Goal: Task Accomplishment & Management: Manage account settings

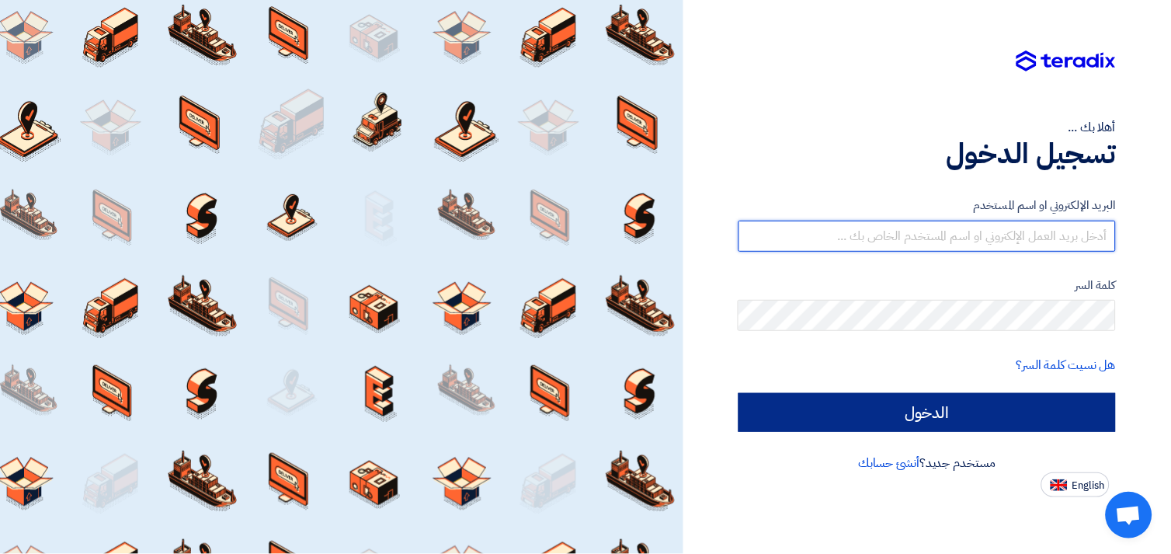
type input "[EMAIL_ADDRESS][DOMAIN_NAME]"
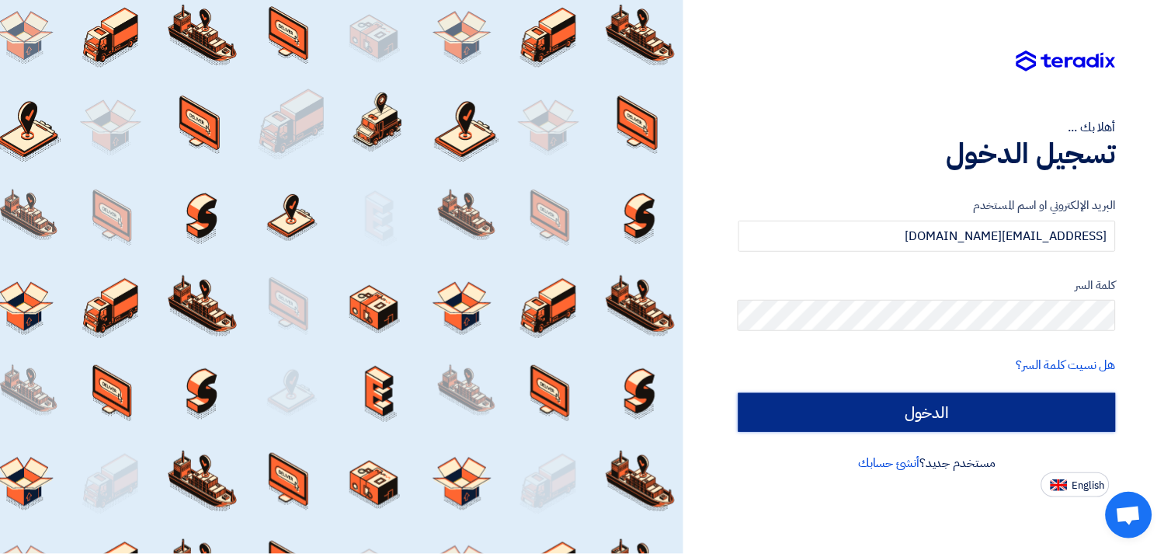
click at [936, 412] on input "الدخول" at bounding box center [926, 412] width 377 height 39
type input "Sign in"
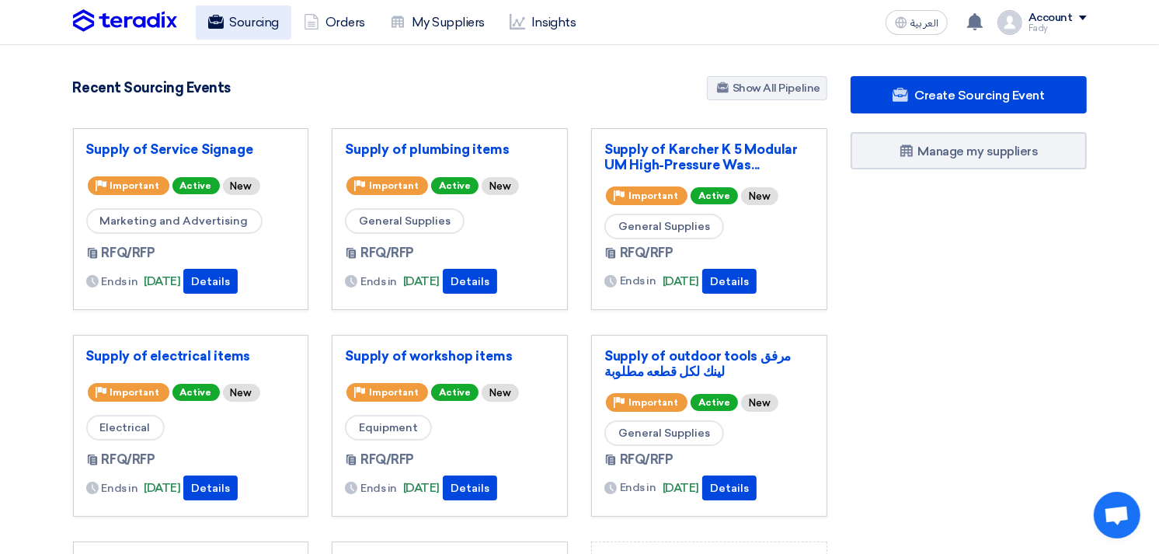
click at [241, 19] on link "Sourcing" at bounding box center [244, 22] width 96 height 34
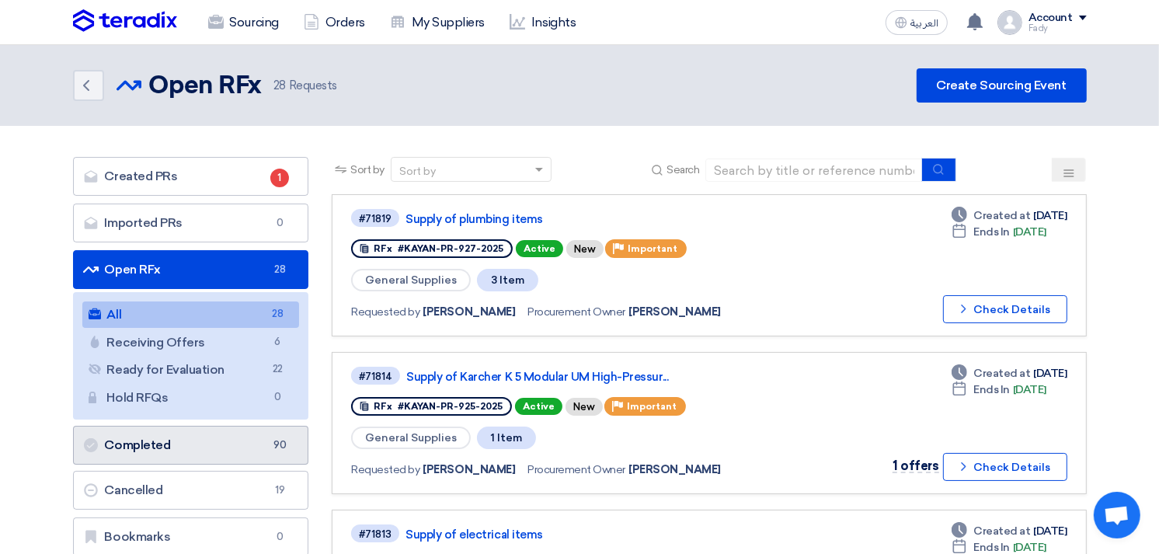
click at [176, 450] on link "Completed Completed 90" at bounding box center [191, 445] width 236 height 39
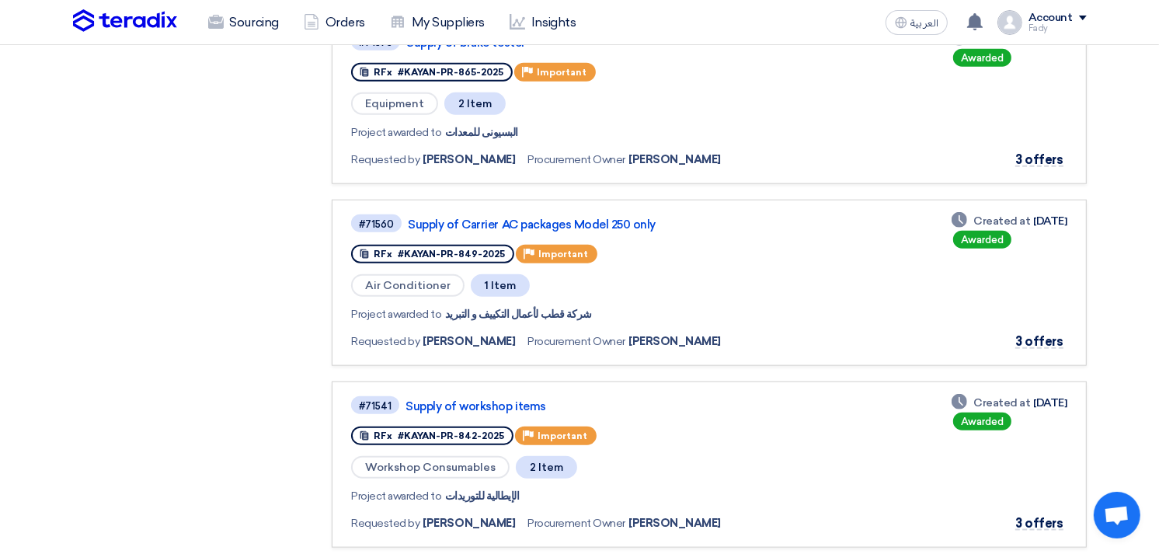
scroll to position [1466, 0]
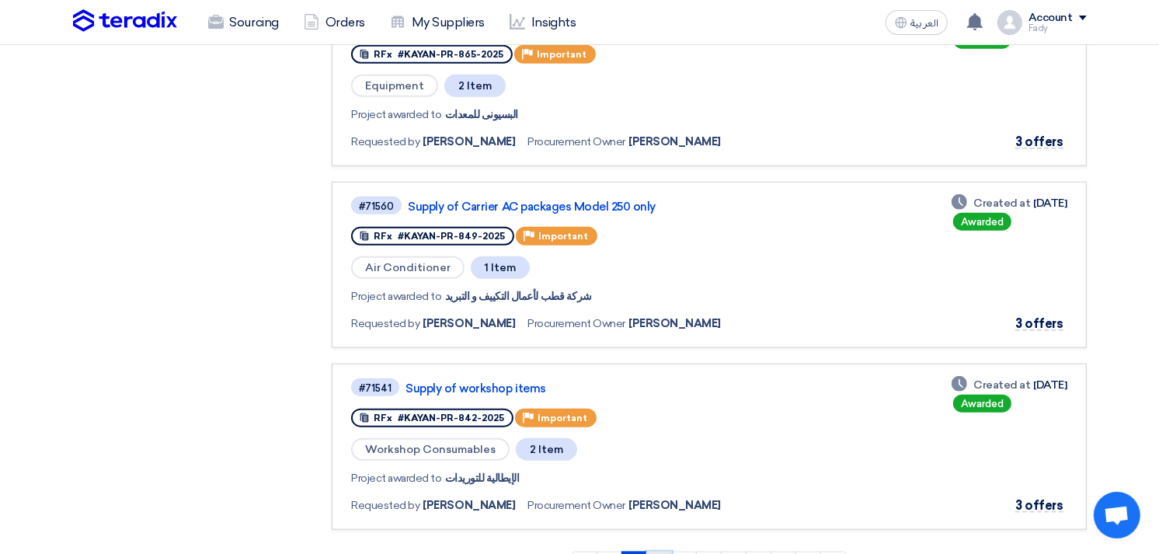
click at [655, 551] on link "2" at bounding box center [659, 563] width 26 height 25
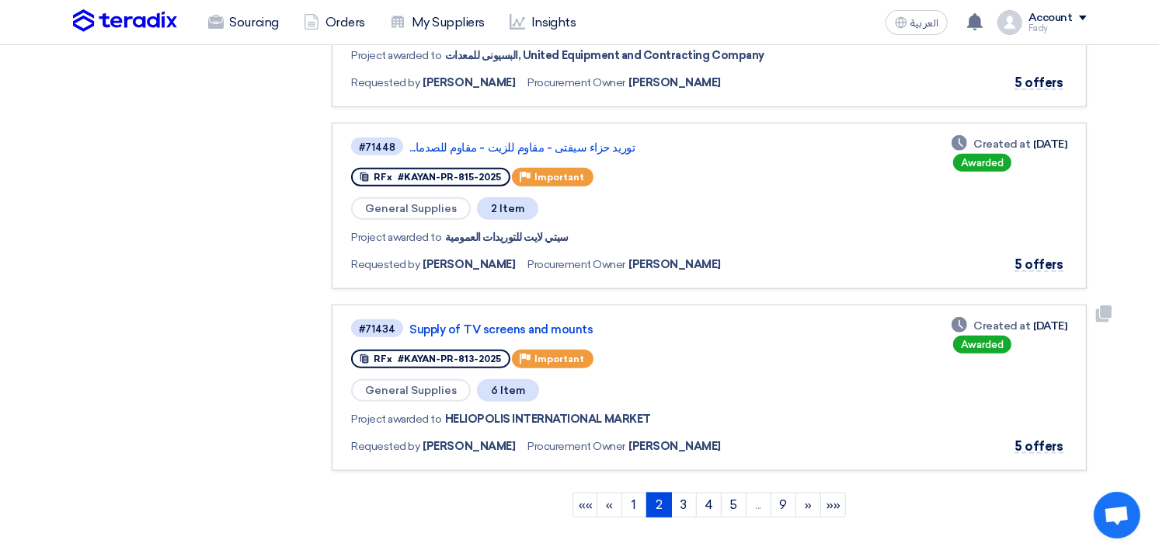
scroll to position [1553, 0]
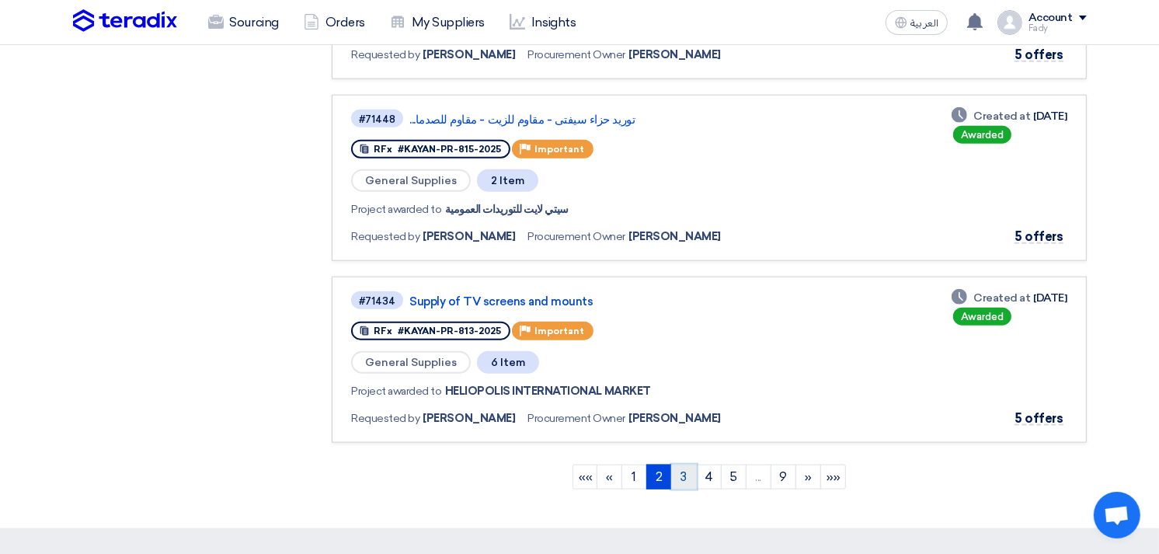
click at [686, 464] on link "3" at bounding box center [684, 476] width 26 height 25
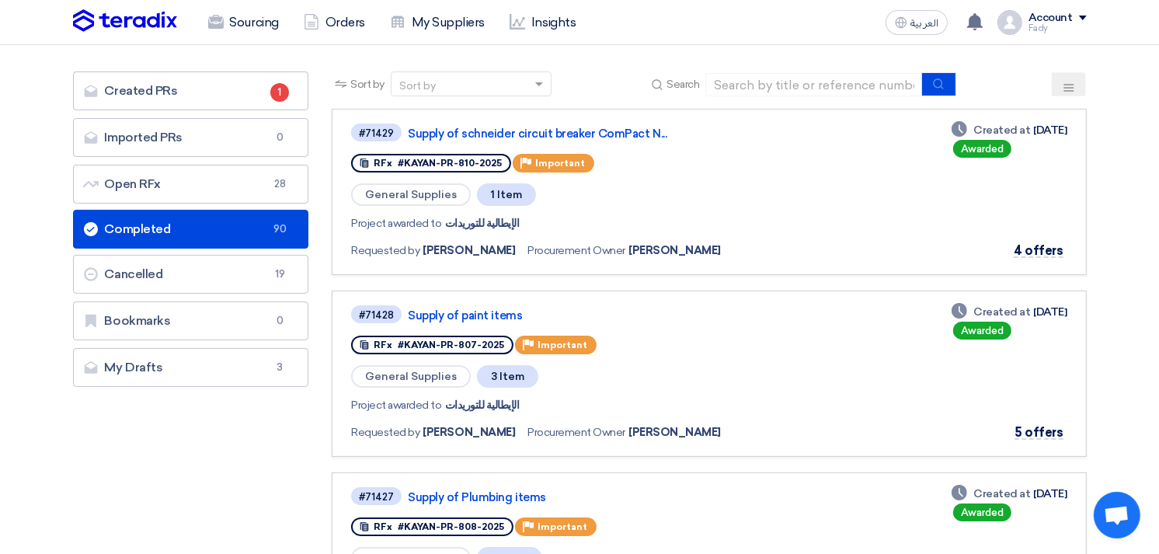
scroll to position [0, 0]
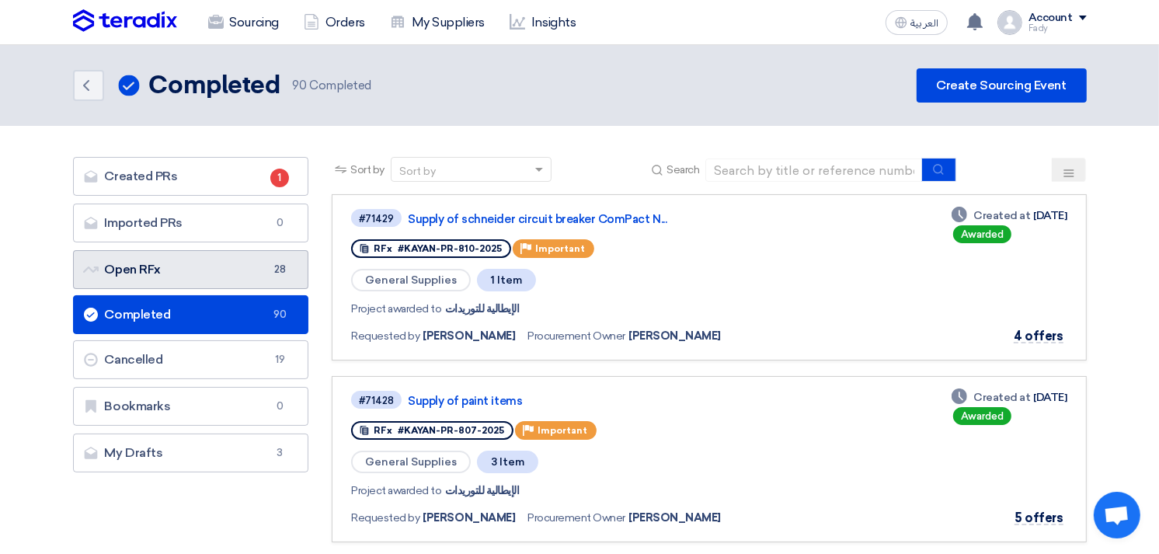
click at [180, 272] on link "Open RFx Open RFx 28" at bounding box center [191, 269] width 236 height 39
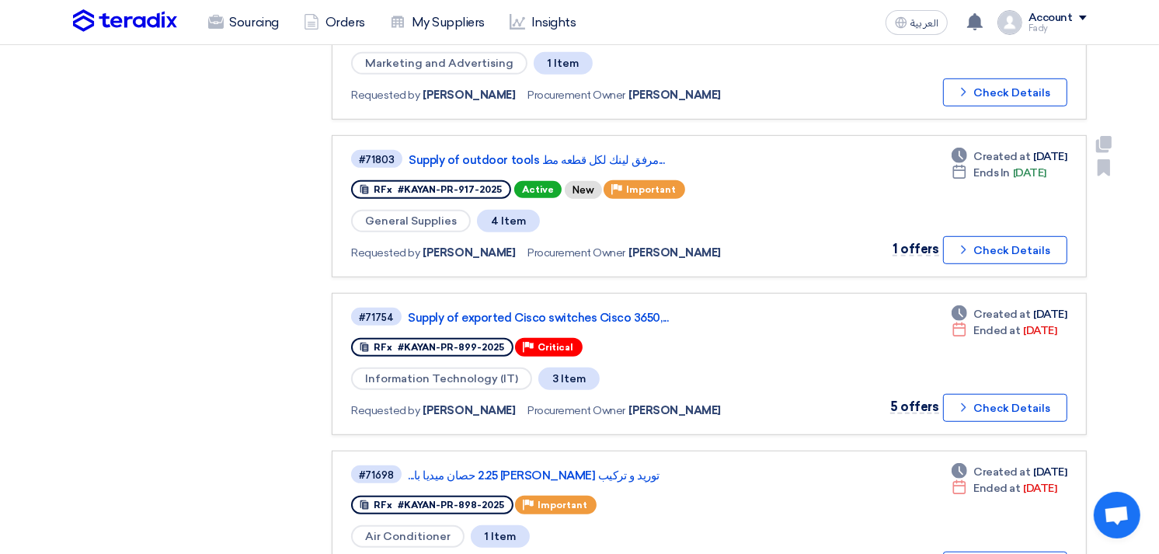
scroll to position [1553, 0]
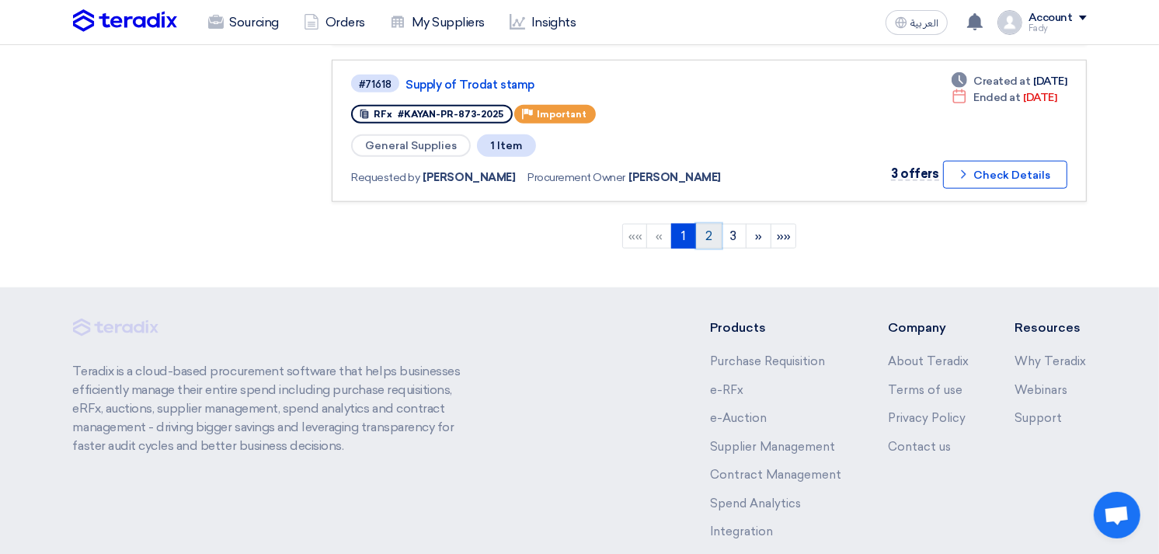
click at [704, 224] on link "2" at bounding box center [709, 236] width 26 height 25
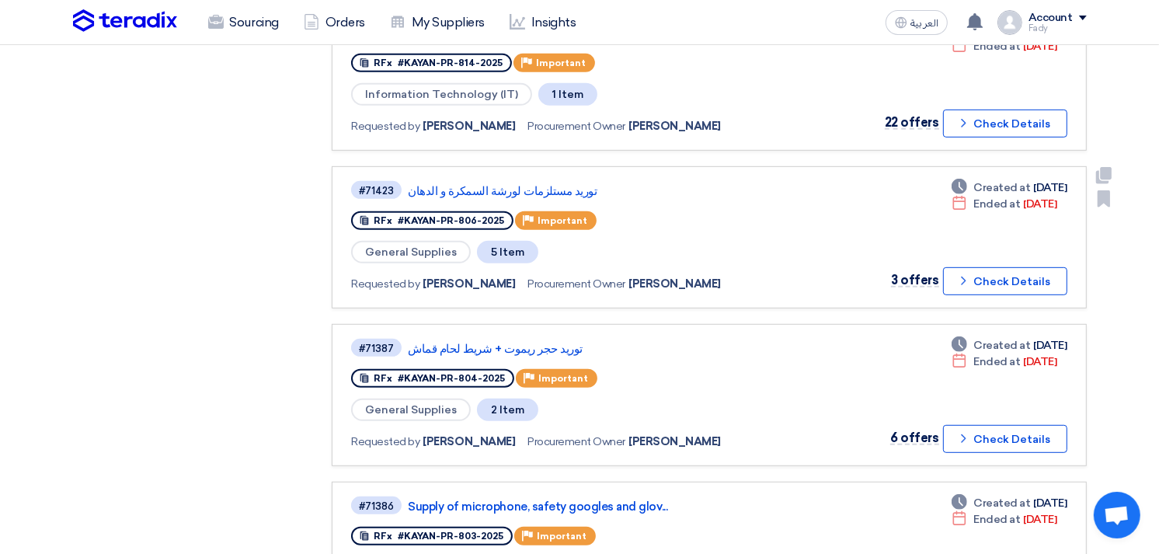
scroll to position [690, 0]
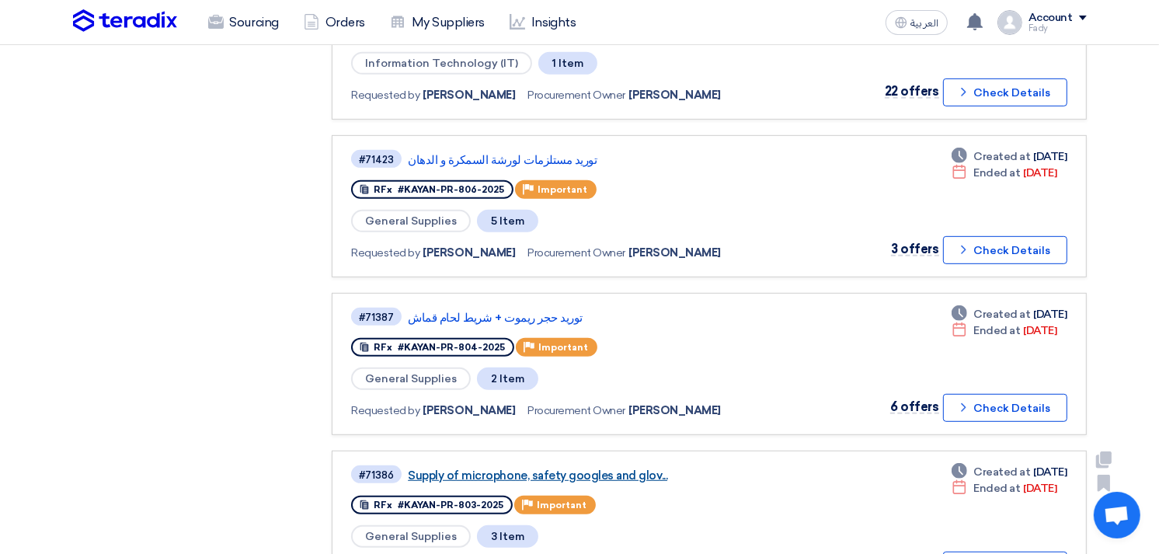
click at [603, 468] on link "Supply of microphone, safety googles and glov..." at bounding box center [602, 475] width 388 height 14
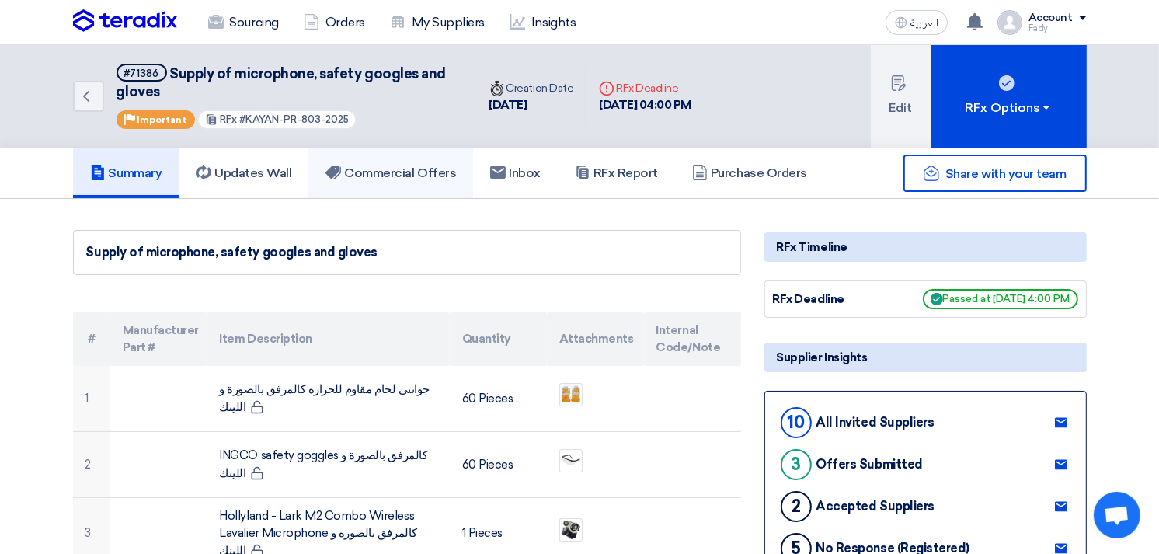
click at [421, 172] on h5 "Commercial Offers" at bounding box center [390, 173] width 130 height 16
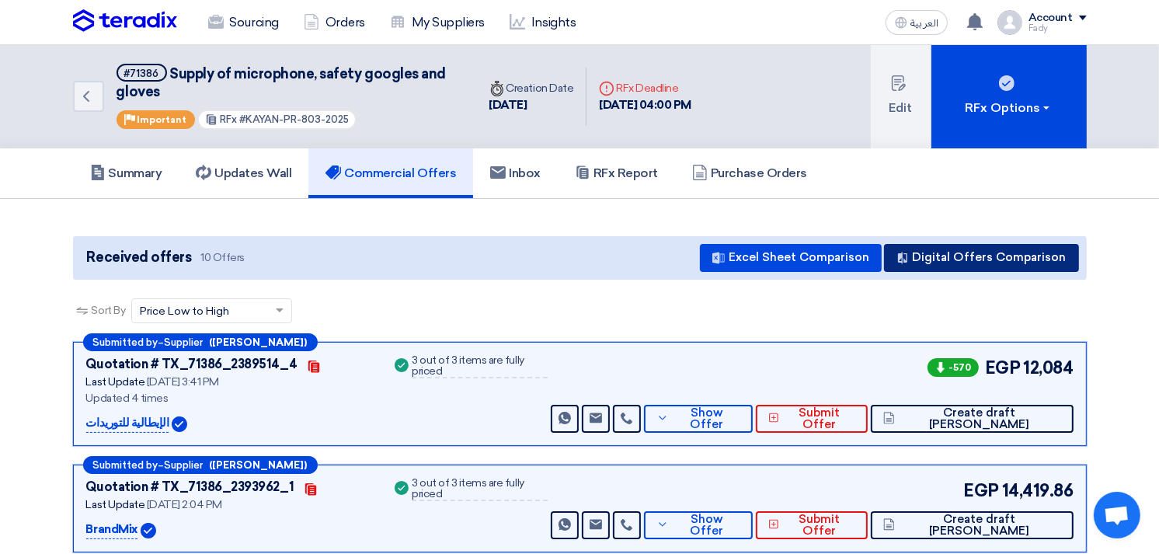
click at [1015, 259] on button "Digital Offers Comparison" at bounding box center [981, 258] width 195 height 28
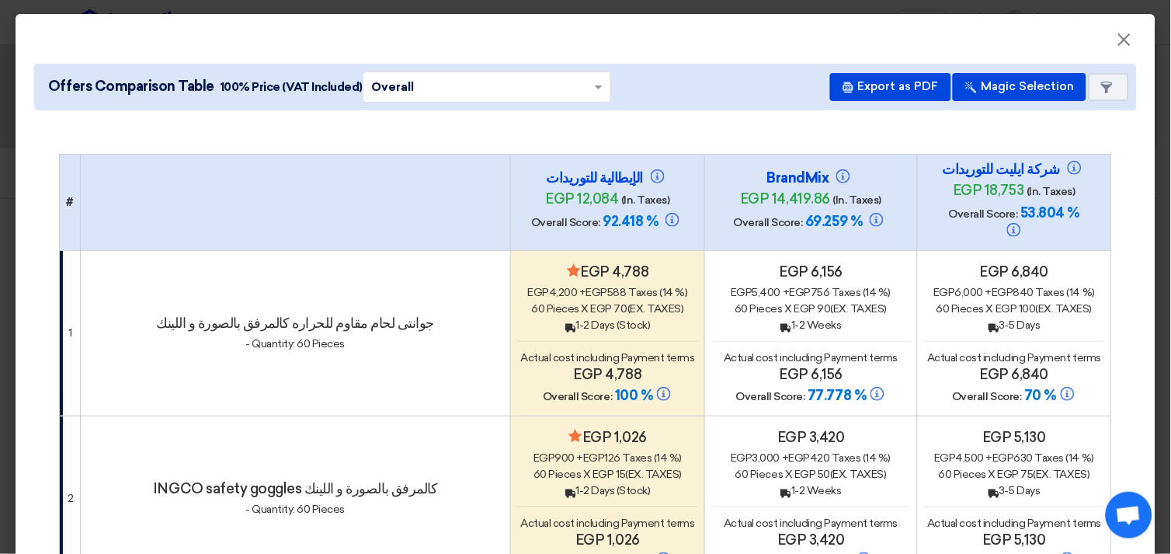
click at [600, 317] on div "Back 1-2 Days (Stock)" at bounding box center [607, 325] width 181 height 16
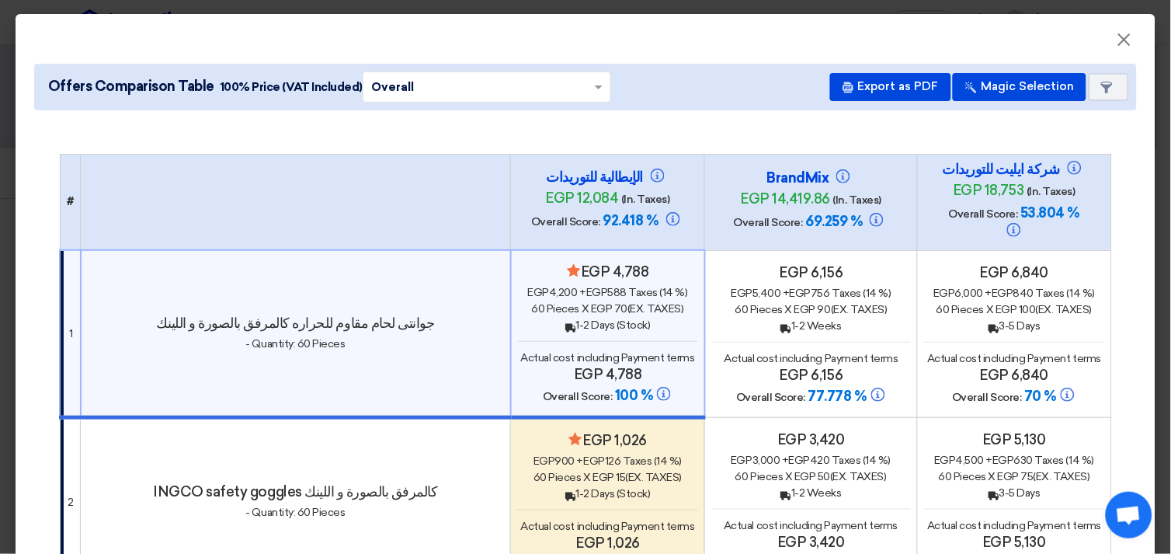
click at [626, 471] on span "(Ex. Taxes)" at bounding box center [654, 477] width 57 height 13
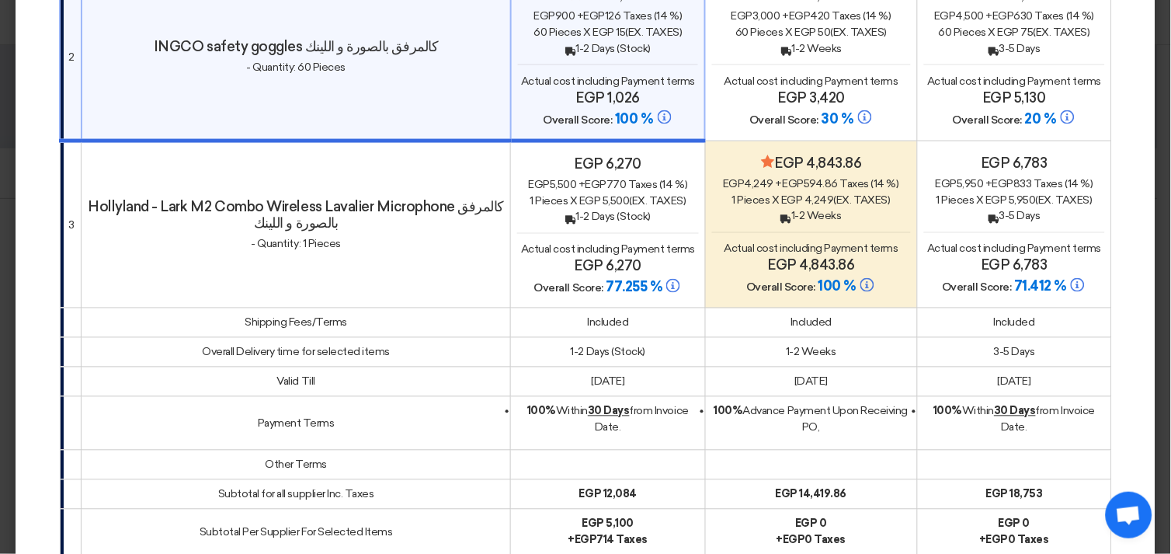
scroll to position [517, 0]
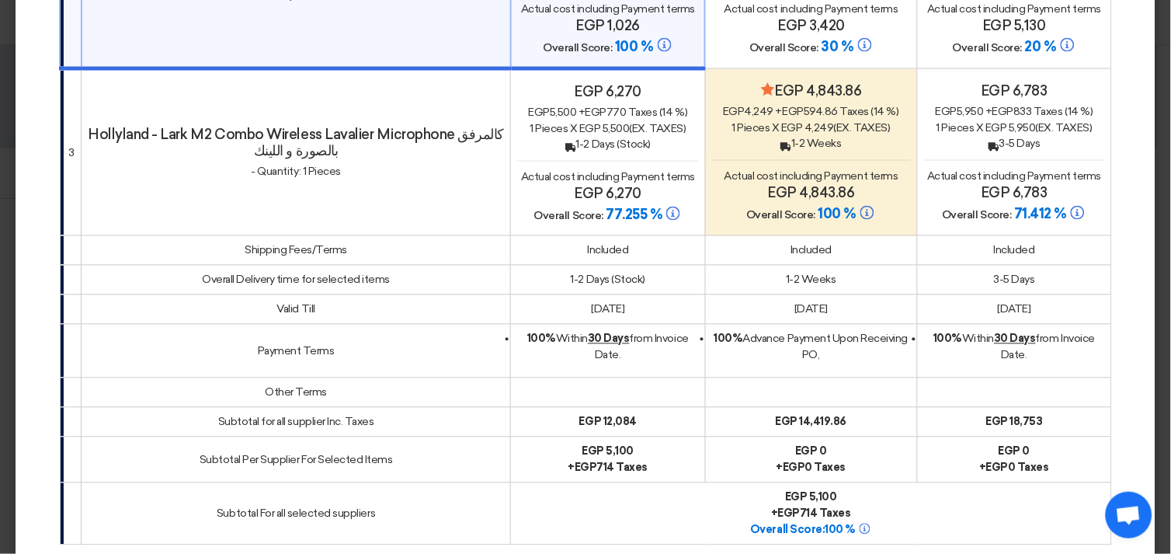
click at [822, 136] on div "Back 1-2 Weeks" at bounding box center [811, 144] width 199 height 16
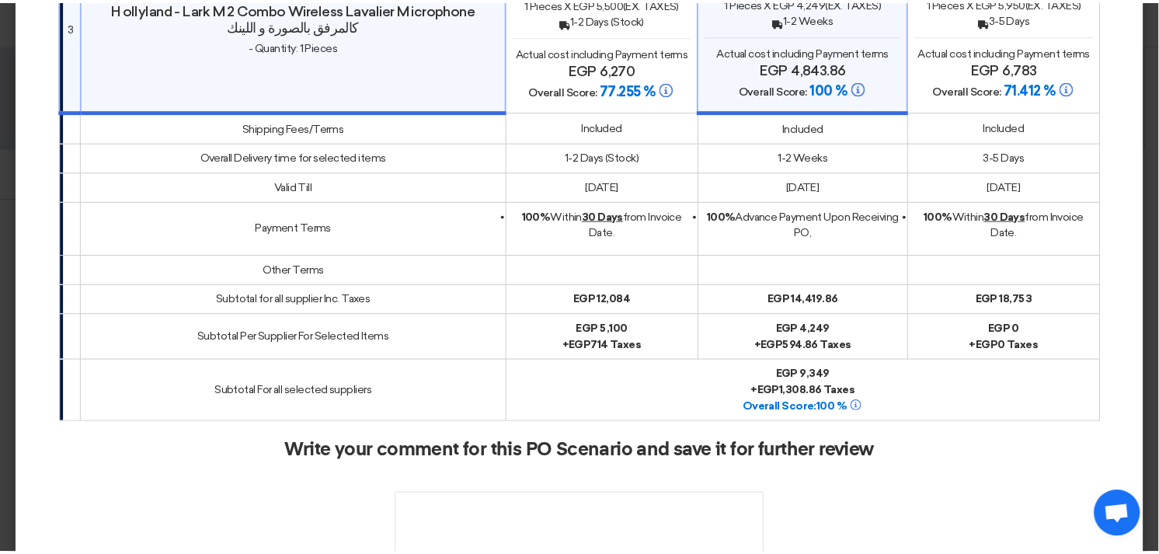
scroll to position [798, 0]
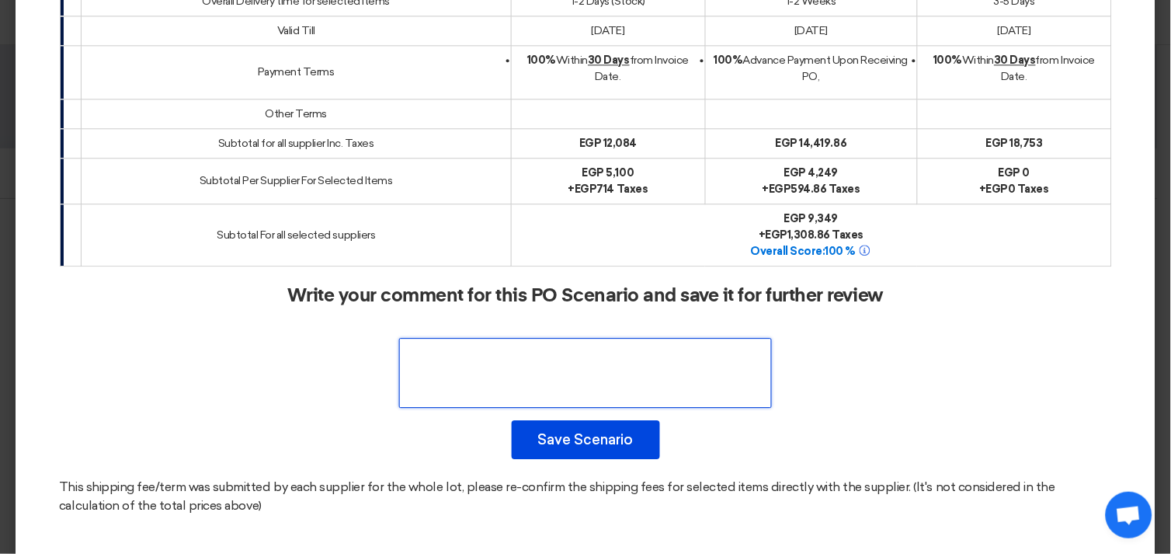
click at [609, 344] on textarea at bounding box center [585, 373] width 373 height 70
type textarea "ح"
type textarea "PO"
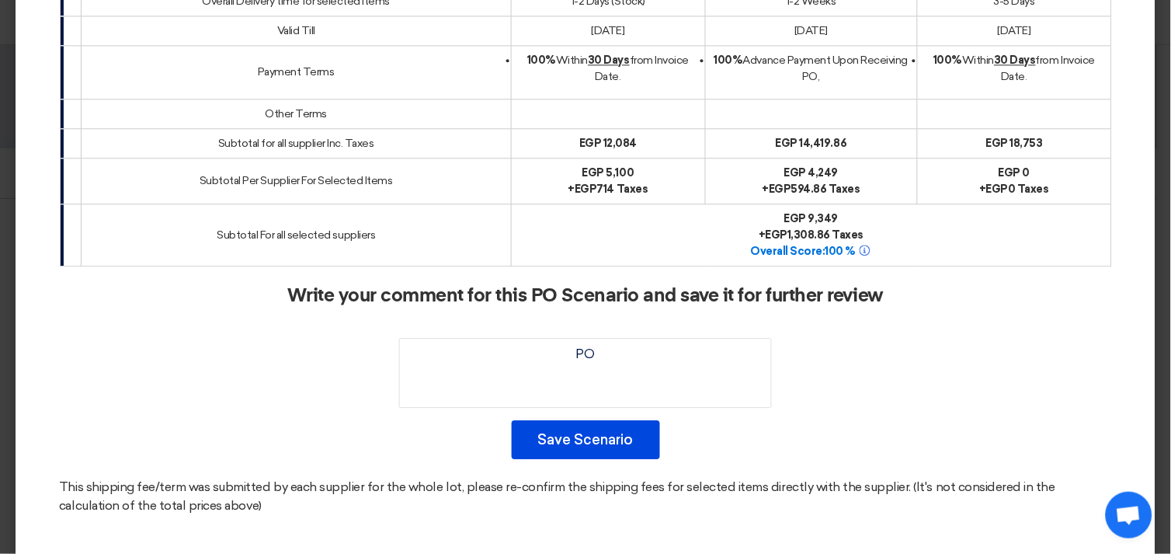
click at [624, 420] on button "Save Scenario" at bounding box center [586, 439] width 148 height 39
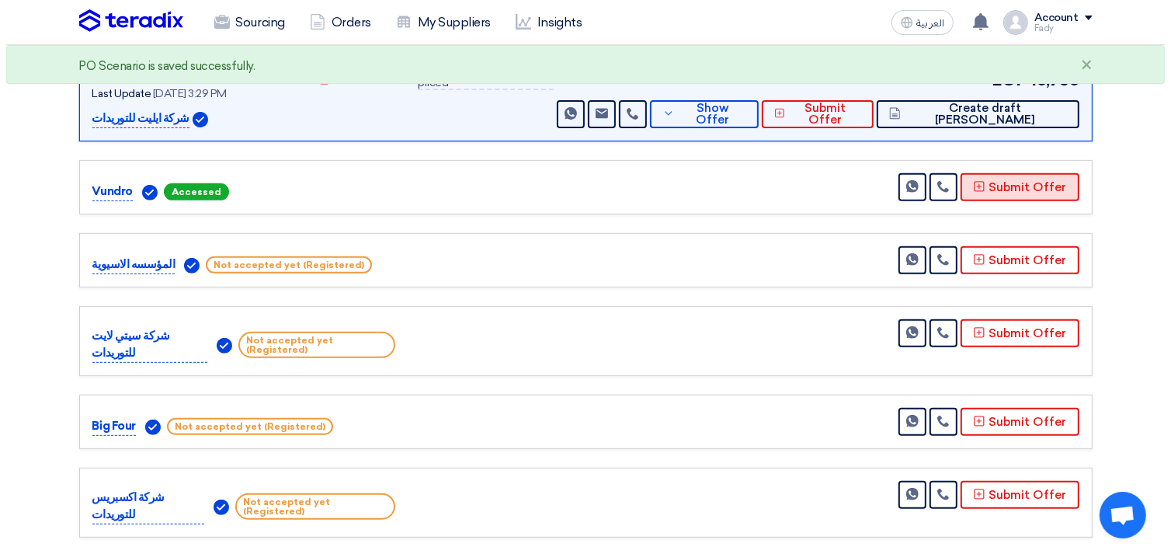
scroll to position [172, 0]
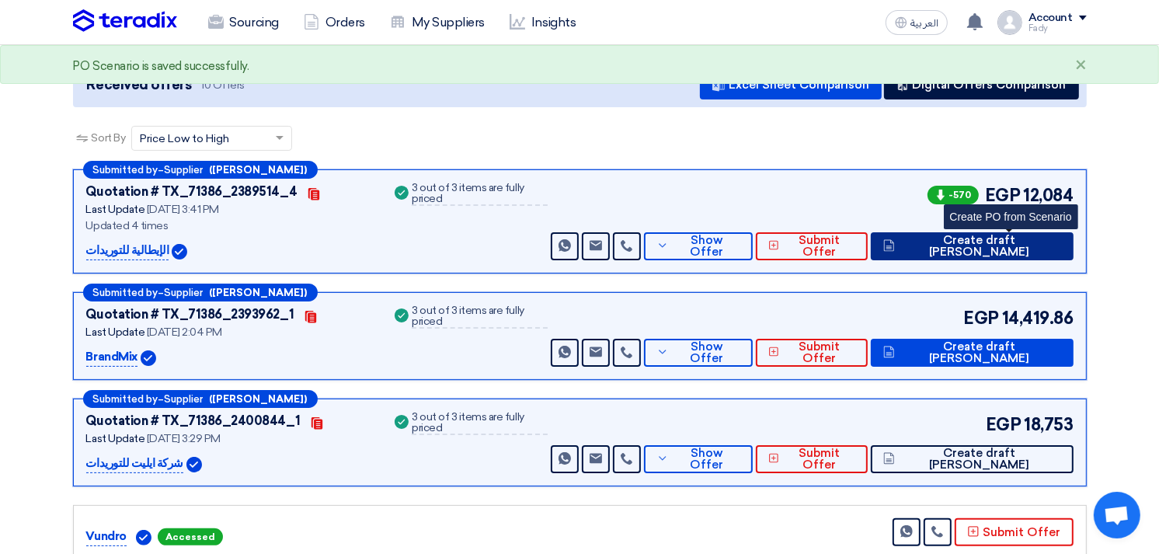
click at [1011, 248] on span "Create draft [PERSON_NAME]" at bounding box center [979, 246] width 162 height 23
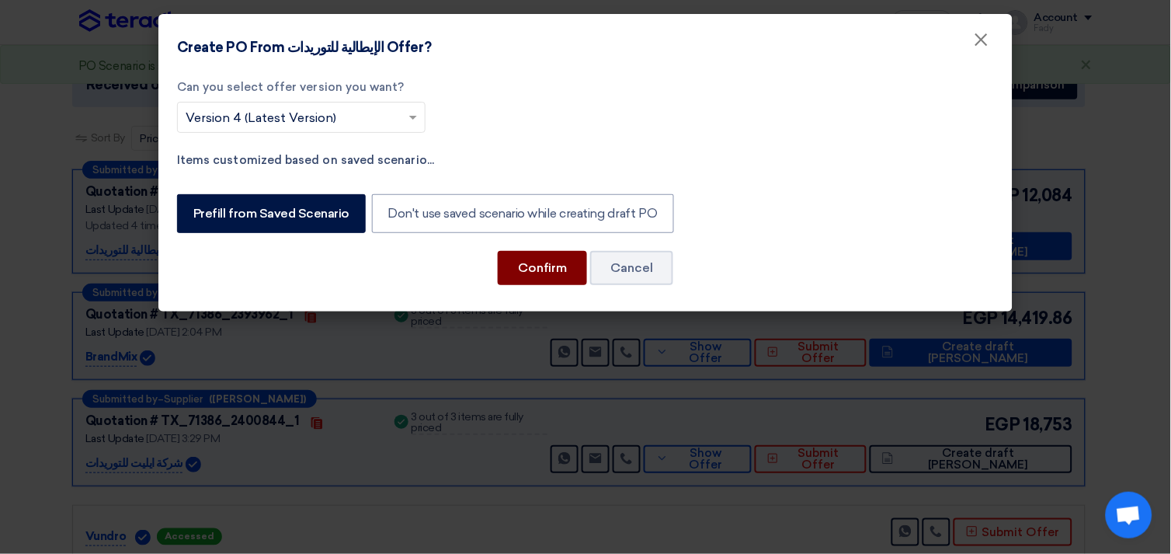
click at [533, 266] on button "Confirm" at bounding box center [542, 268] width 89 height 34
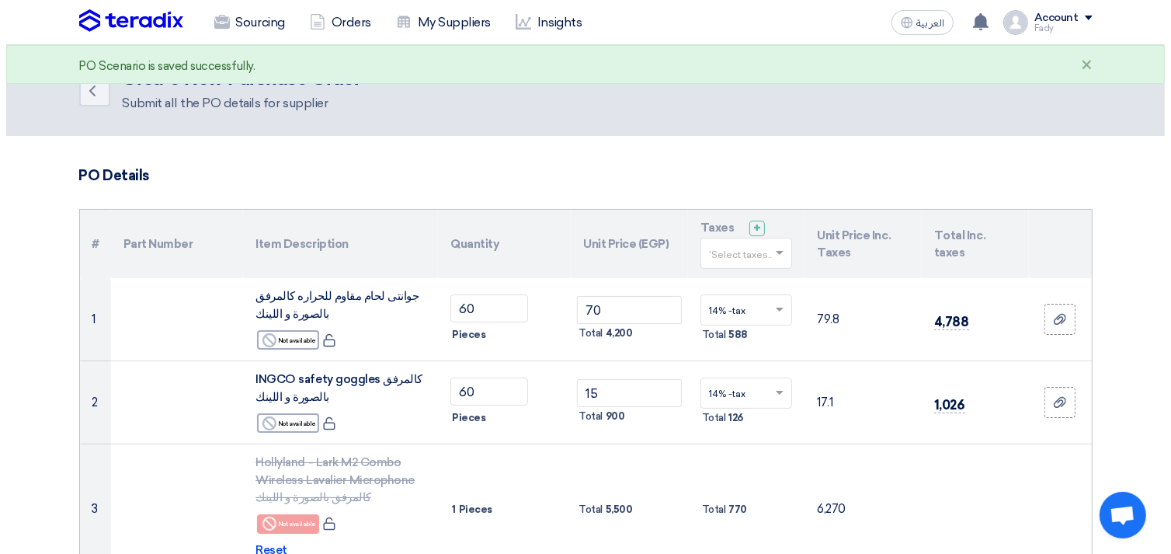
scroll to position [777, 0]
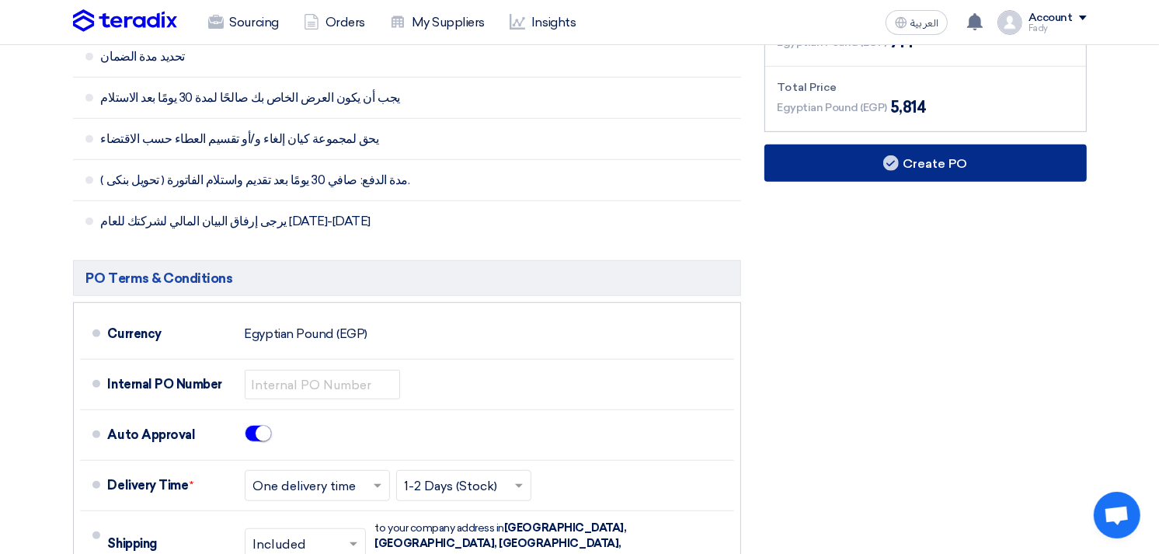
click at [915, 174] on button "Create PO" at bounding box center [925, 162] width 322 height 37
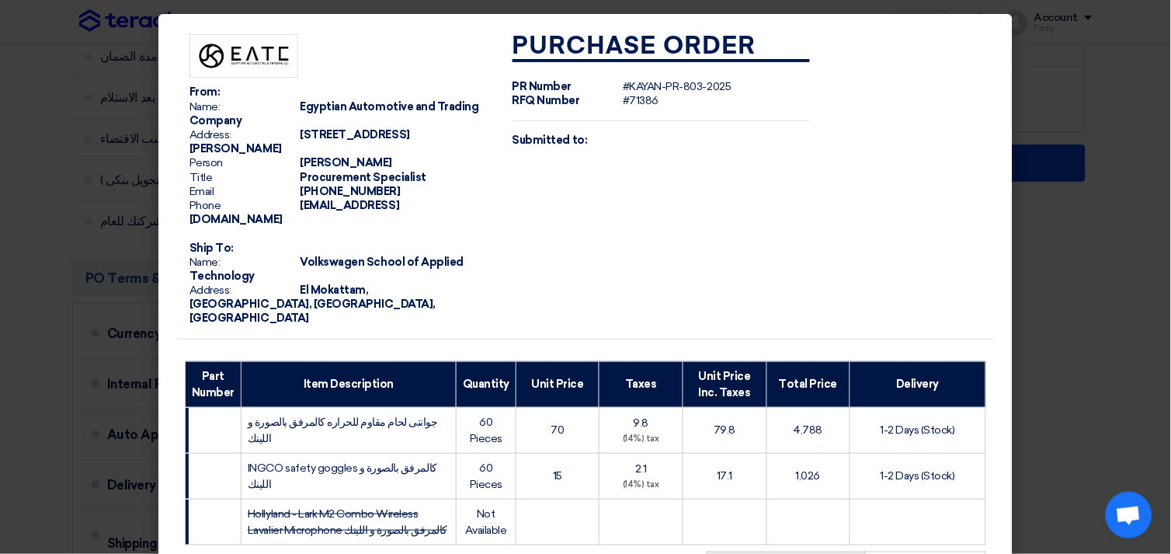
scroll to position [293, 0]
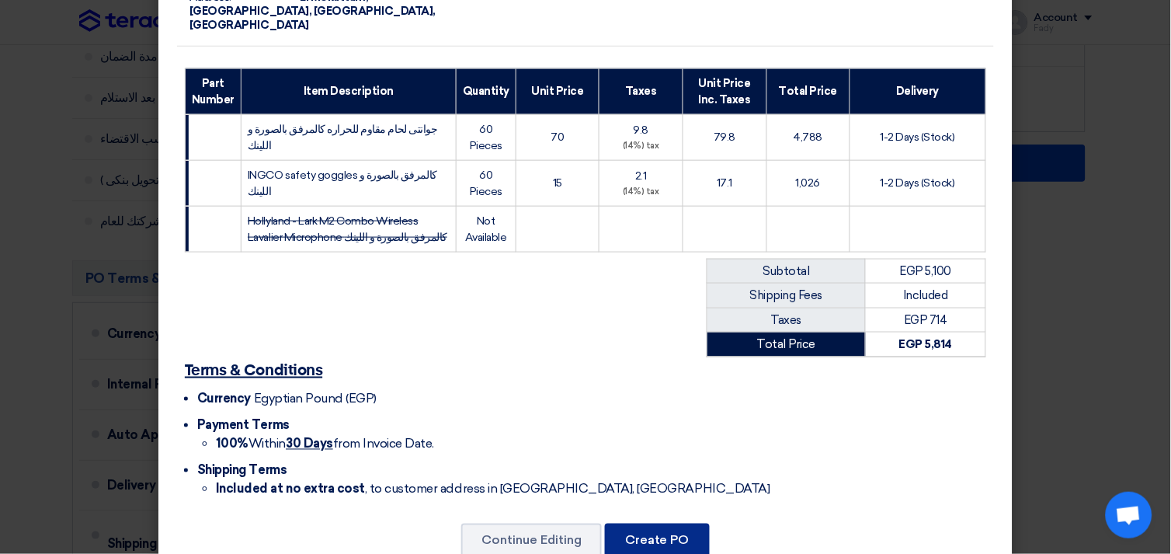
click at [662, 523] on button "Create PO" at bounding box center [657, 540] width 105 height 34
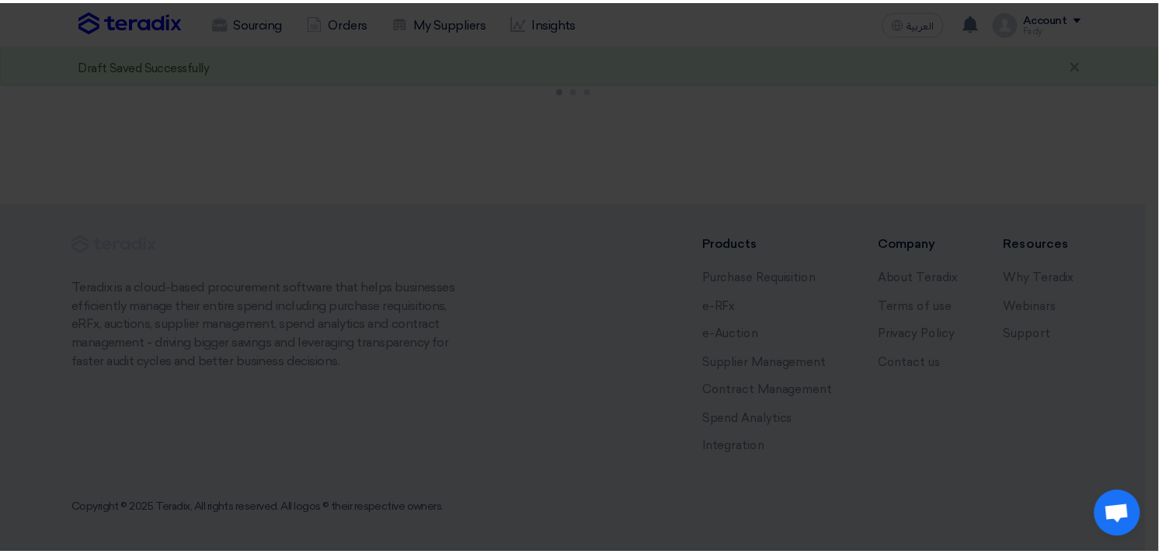
scroll to position [116, 0]
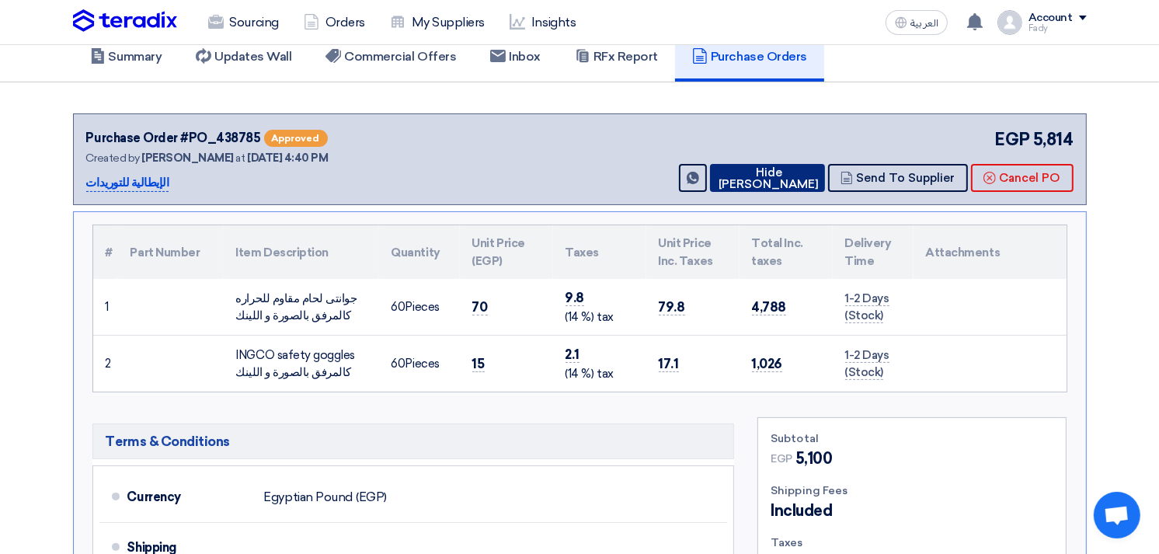
click at [793, 175] on button "Hide [PERSON_NAME]" at bounding box center [767, 178] width 115 height 28
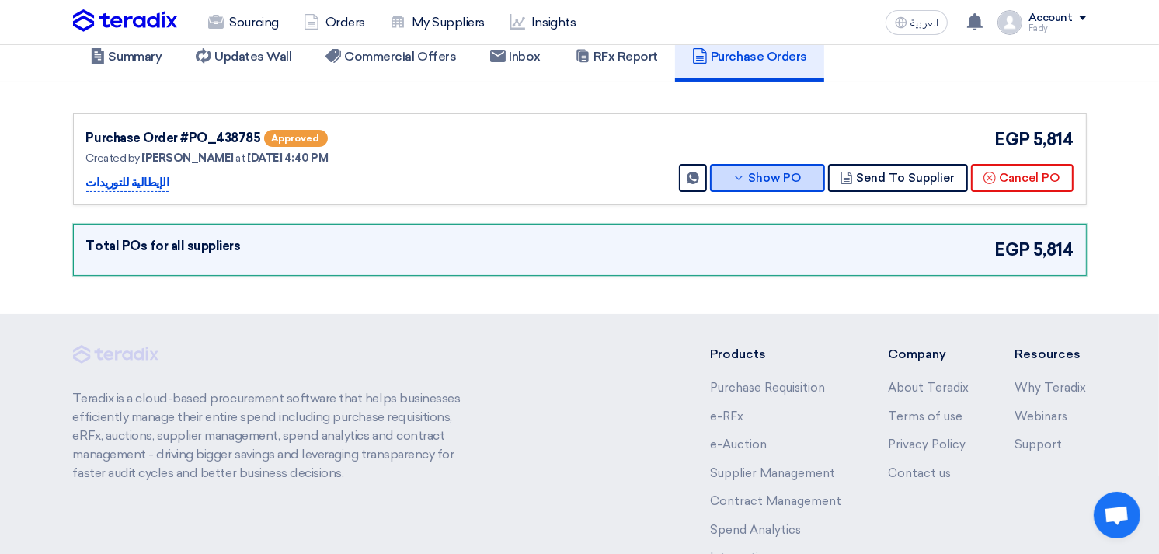
scroll to position [0, 0]
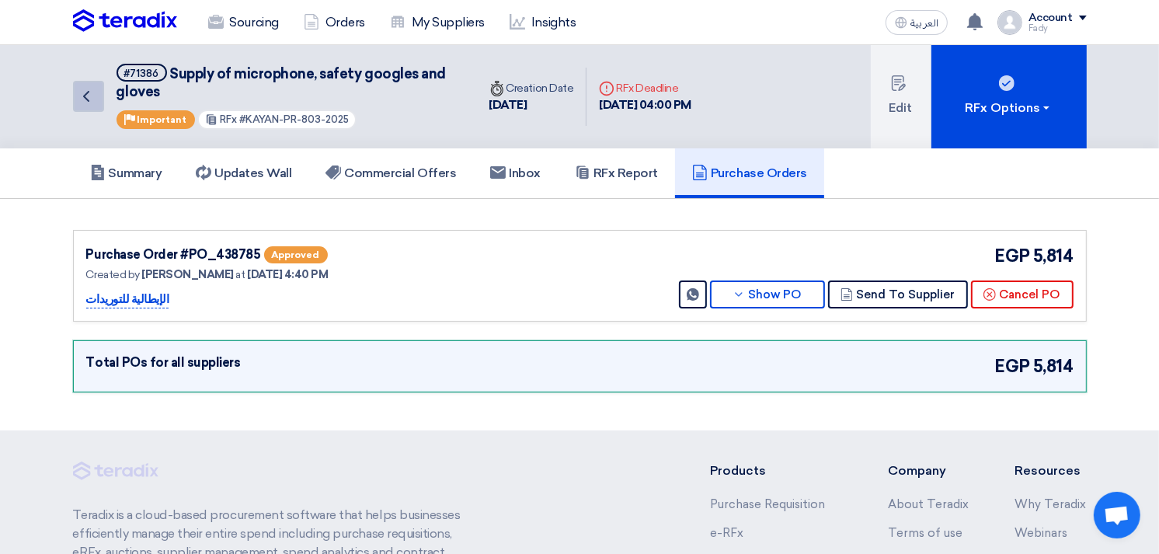
click at [89, 91] on icon "Back" at bounding box center [86, 96] width 19 height 19
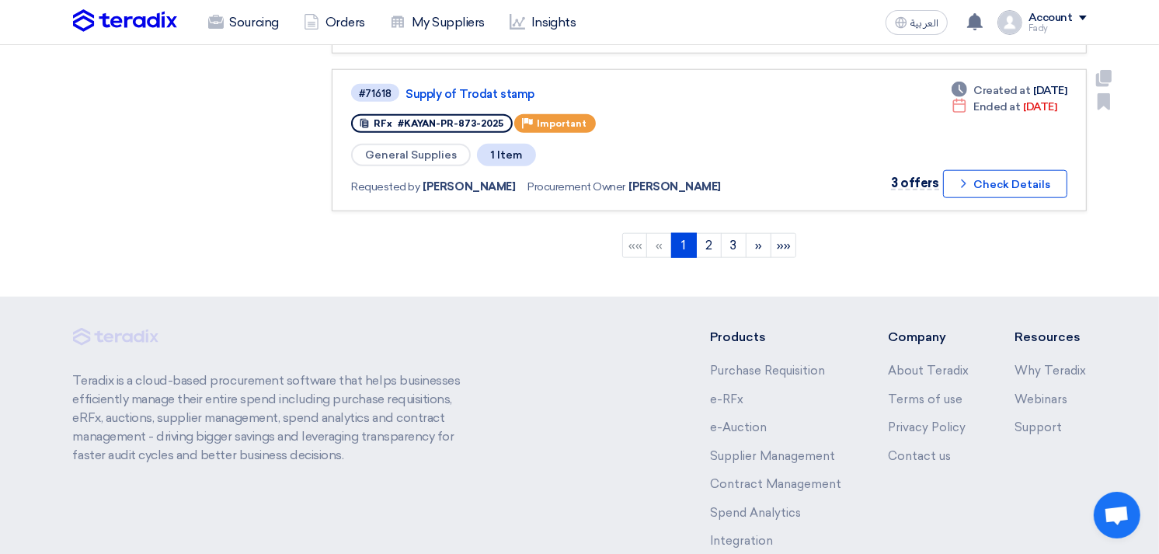
scroll to position [1517, 0]
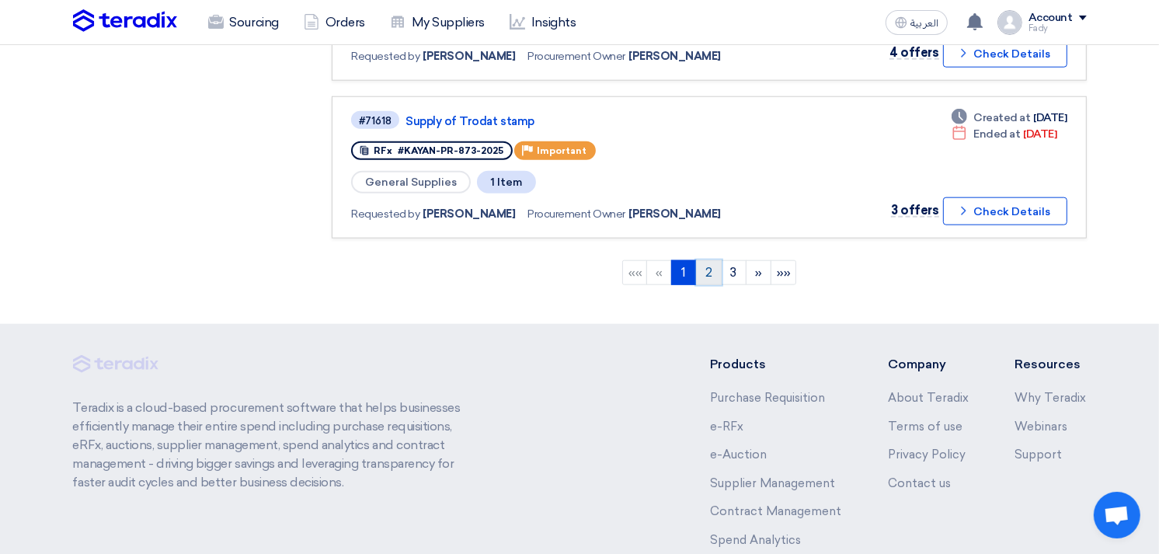
click at [707, 260] on link "2" at bounding box center [709, 272] width 26 height 25
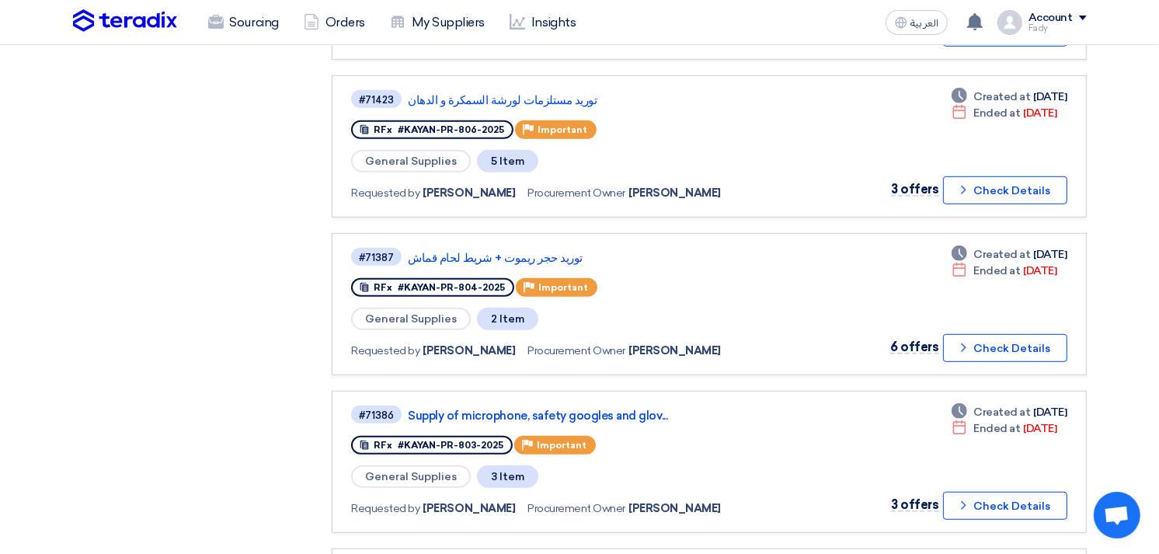
scroll to position [777, 0]
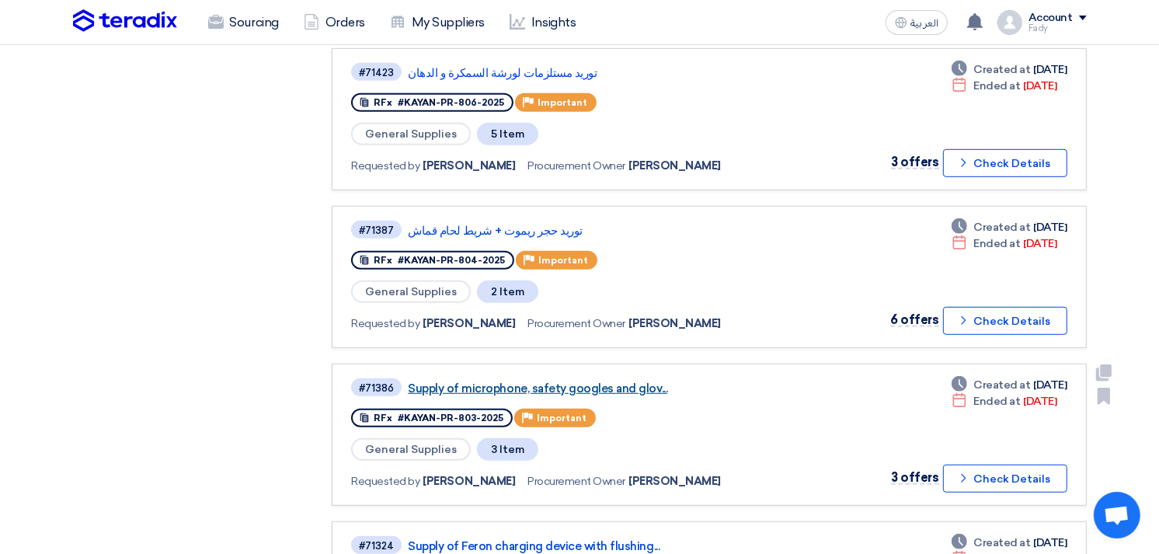
click at [609, 381] on link "Supply of microphone, safety googles and glov..." at bounding box center [602, 388] width 388 height 14
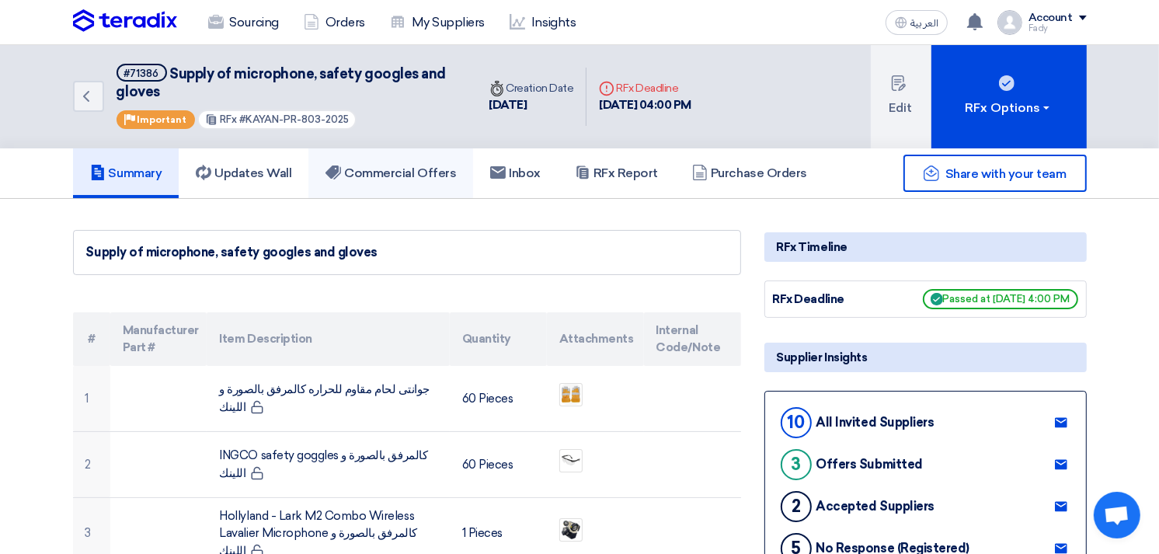
click at [419, 169] on h5 "Commercial Offers" at bounding box center [390, 173] width 130 height 16
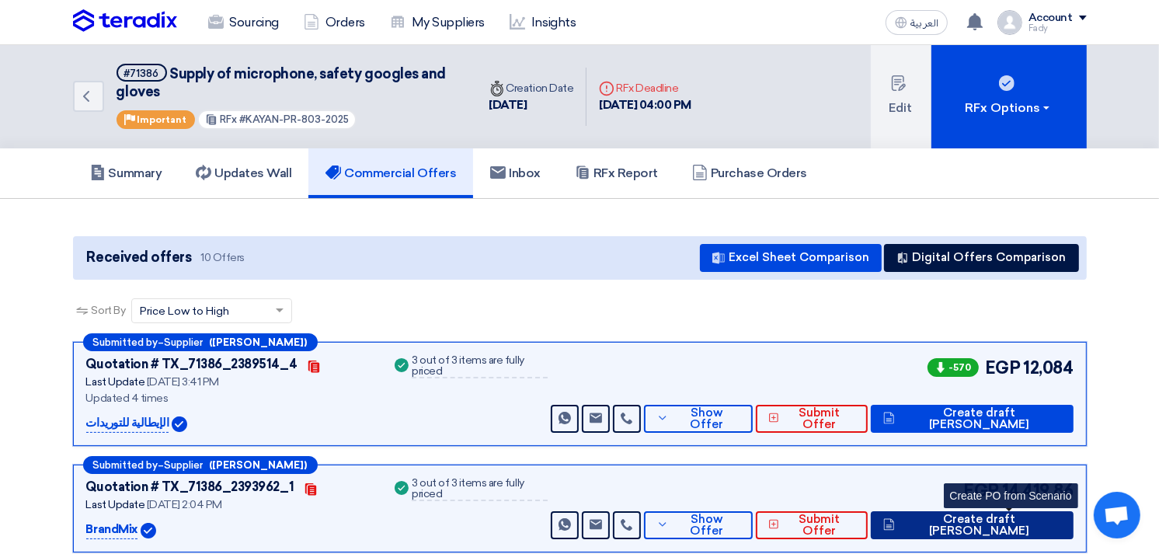
click at [1037, 519] on span "Create draft [PERSON_NAME]" at bounding box center [979, 524] width 162 height 23
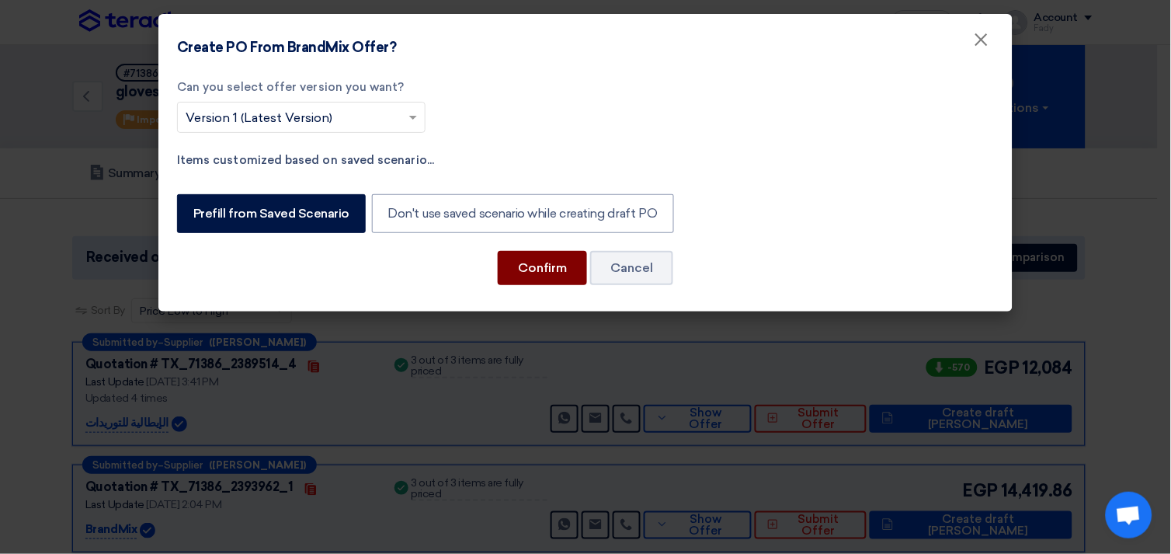
click at [540, 268] on button "Confirm" at bounding box center [542, 268] width 89 height 34
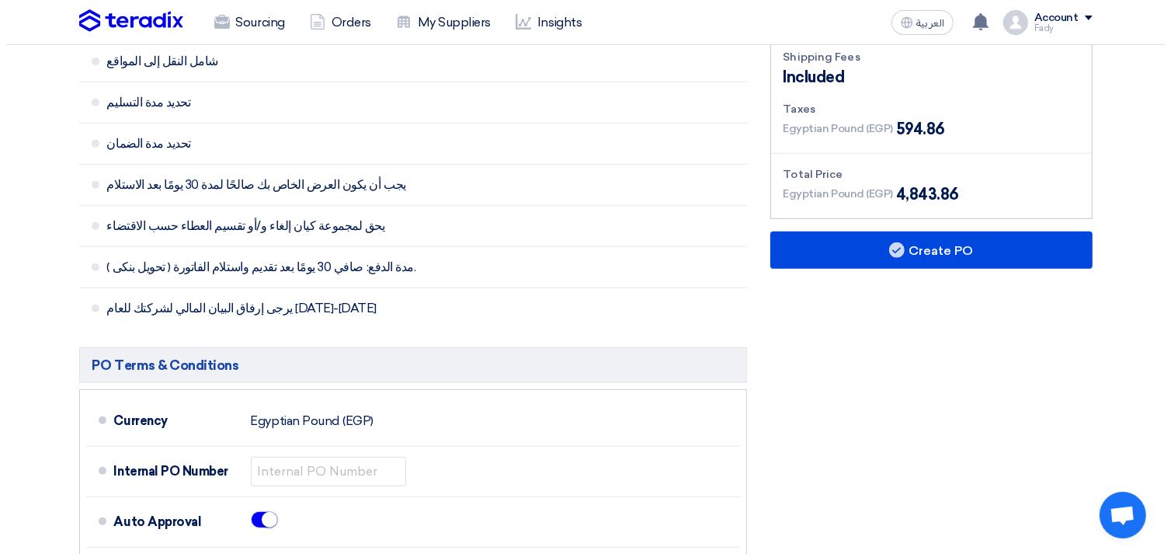
scroll to position [603, 0]
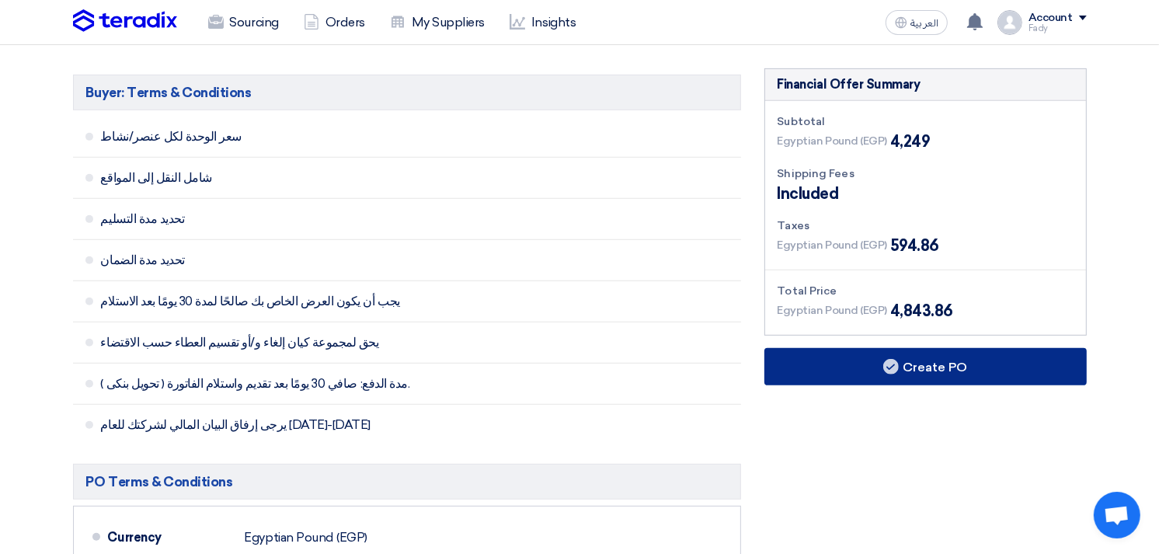
click at [927, 368] on button "Create PO" at bounding box center [925, 366] width 322 height 37
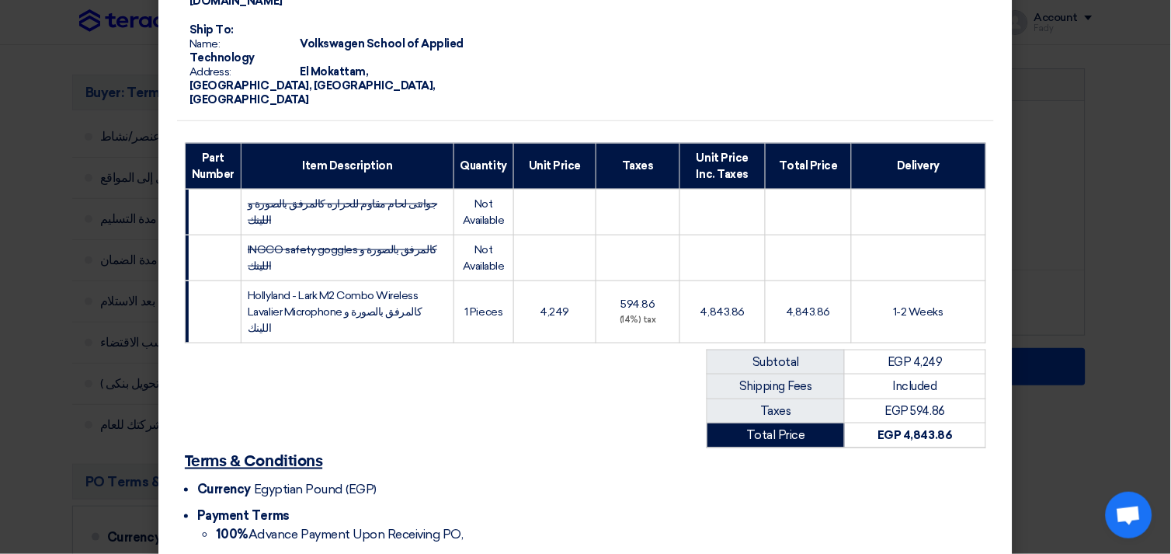
scroll to position [293, 0]
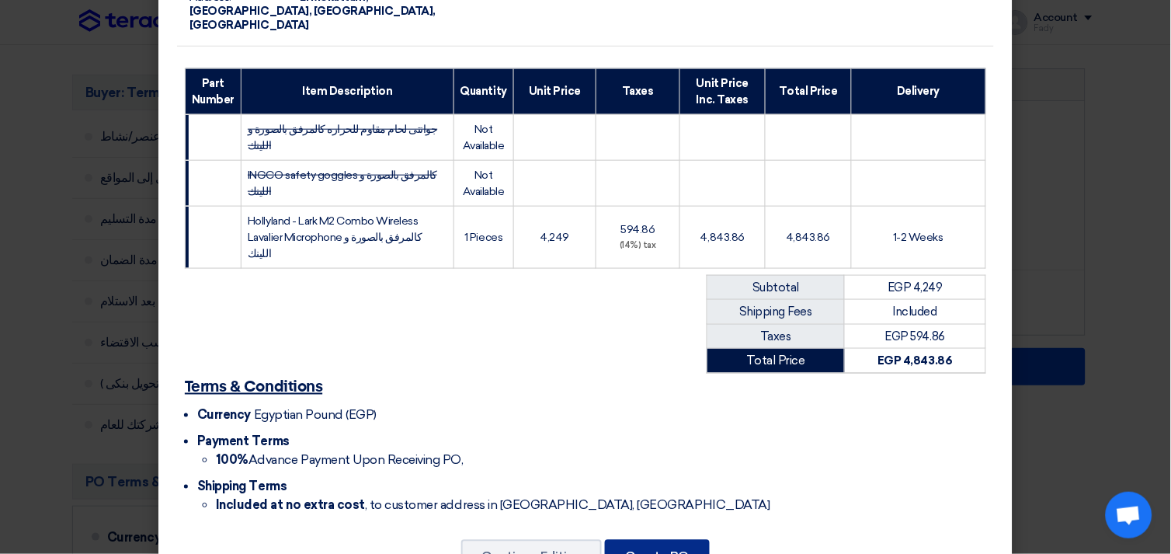
click at [645, 540] on button "Create PO" at bounding box center [657, 557] width 105 height 34
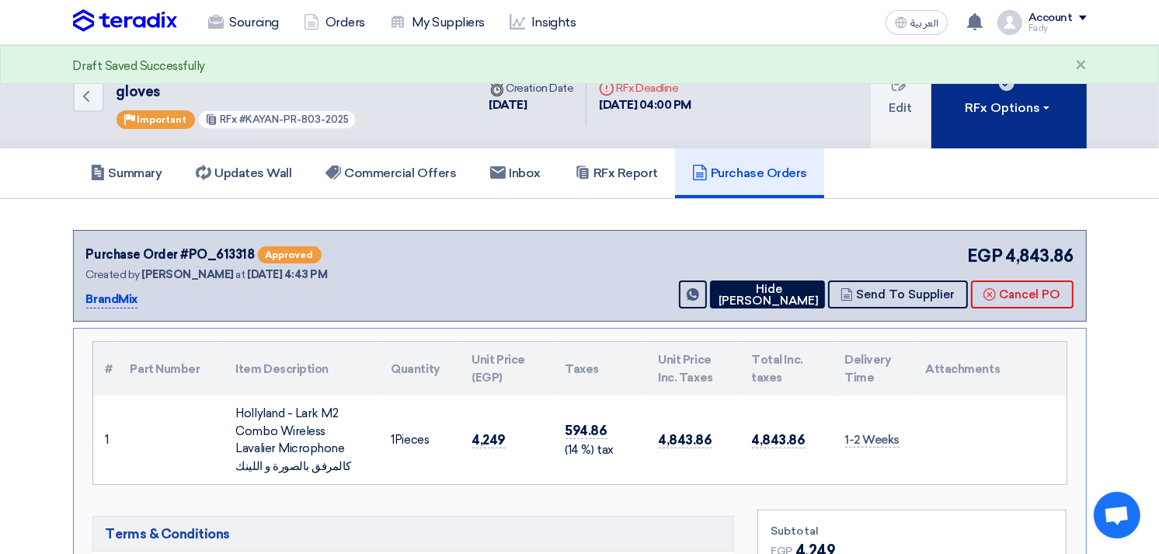
click at [988, 122] on button "RFx Options" at bounding box center [1008, 96] width 155 height 103
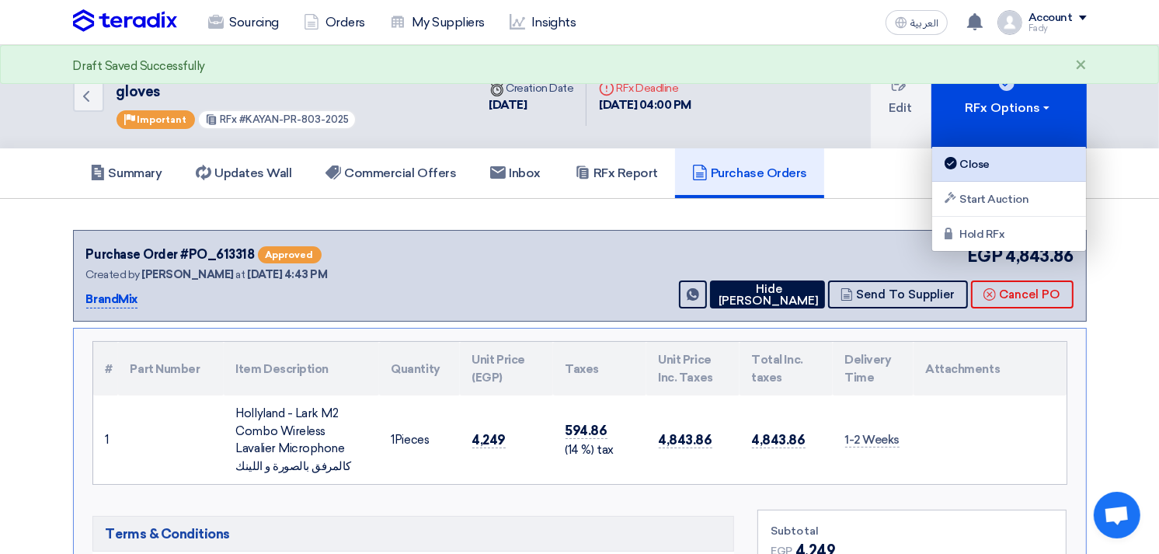
click at [981, 175] on link "Close" at bounding box center [1009, 164] width 154 height 35
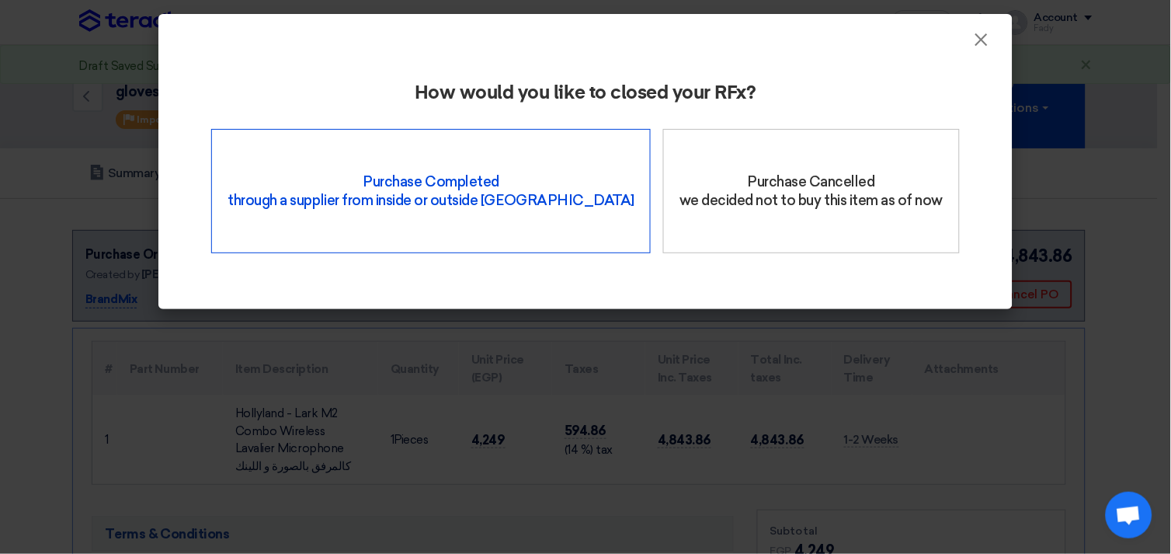
click at [478, 200] on div "Purchase Completed through a supplier from inside or outside Teradix" at bounding box center [431, 191] width 440 height 124
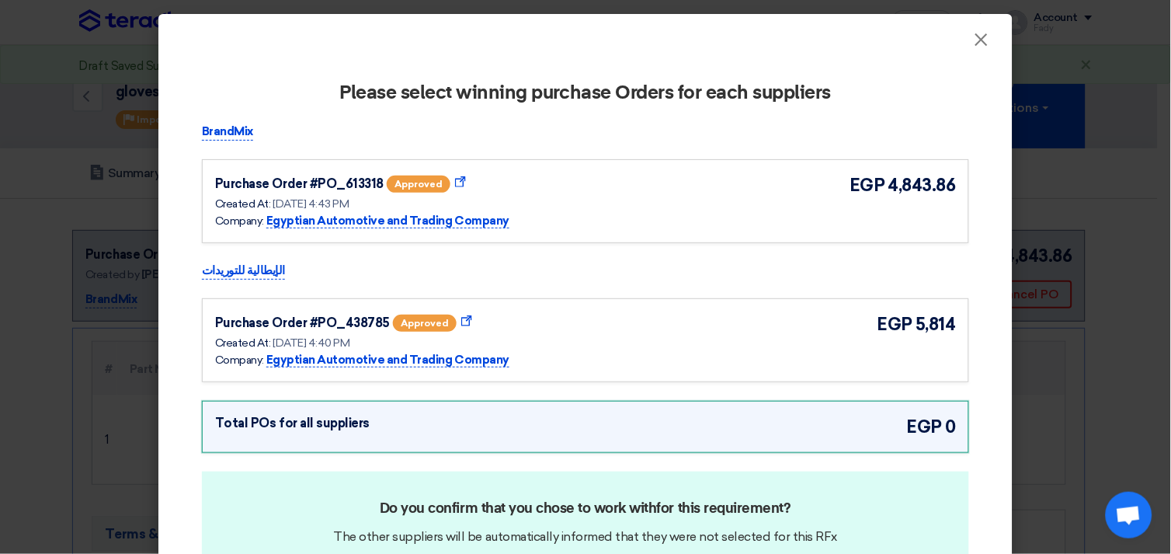
click at [657, 197] on div "Purchase Order #PO_613318 approved Show Purchase Order Details Created At: [DAT…" at bounding box center [585, 200] width 741 height 57
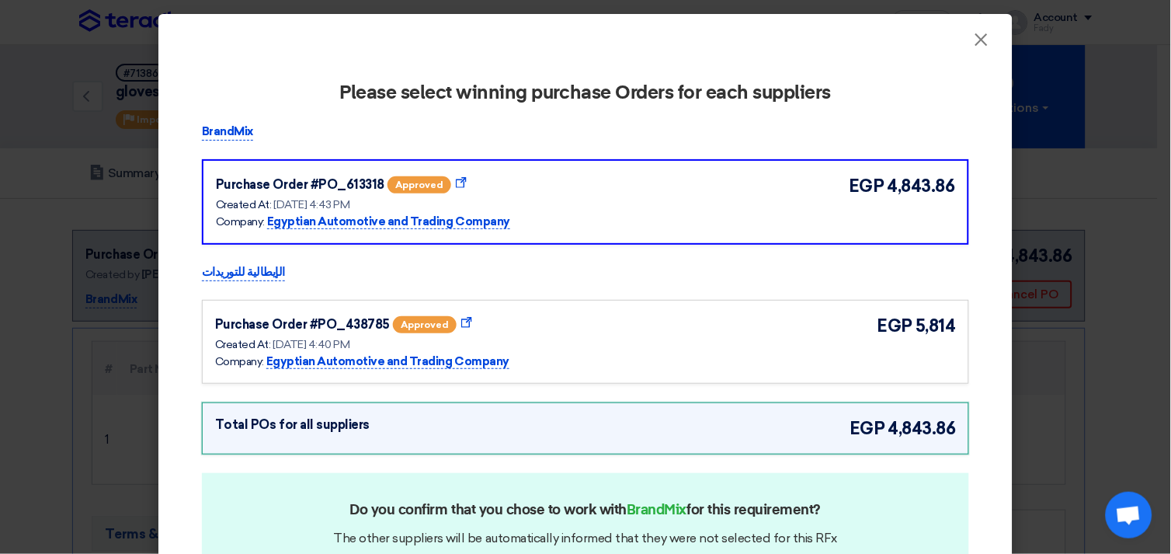
click at [699, 321] on div "Purchase Order #PO_438785 approved Show Purchase Order Details Created At: [DAT…" at bounding box center [585, 341] width 741 height 57
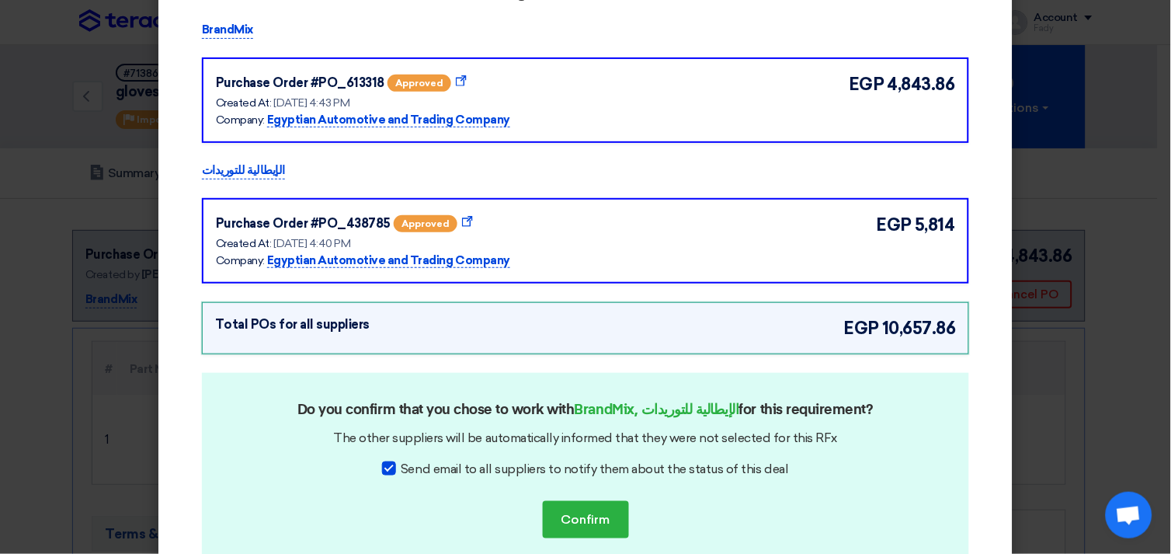
scroll to position [177, 0]
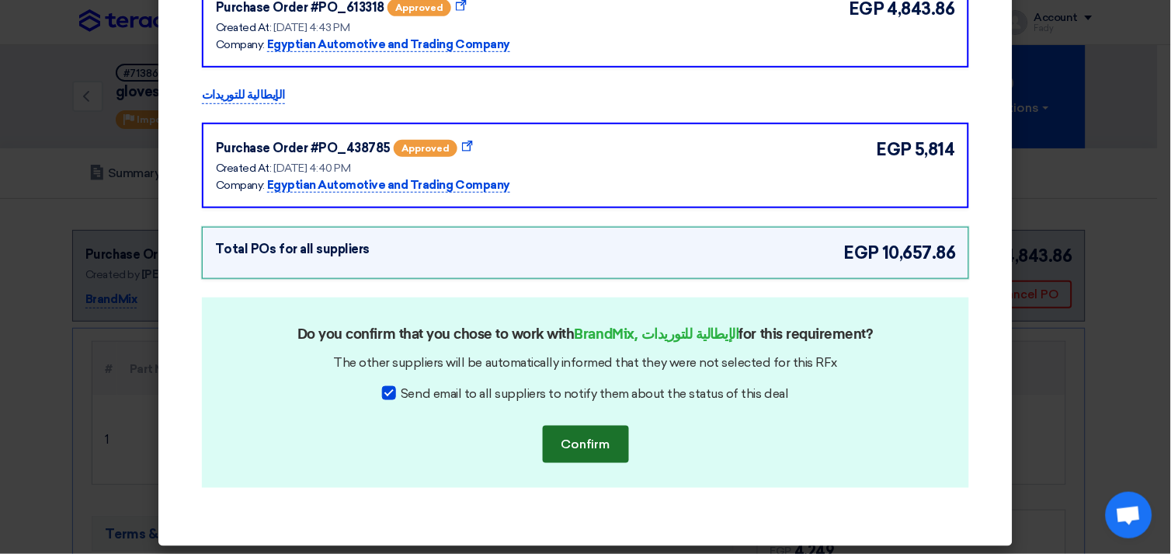
click at [588, 448] on button "Confirm" at bounding box center [586, 444] width 86 height 37
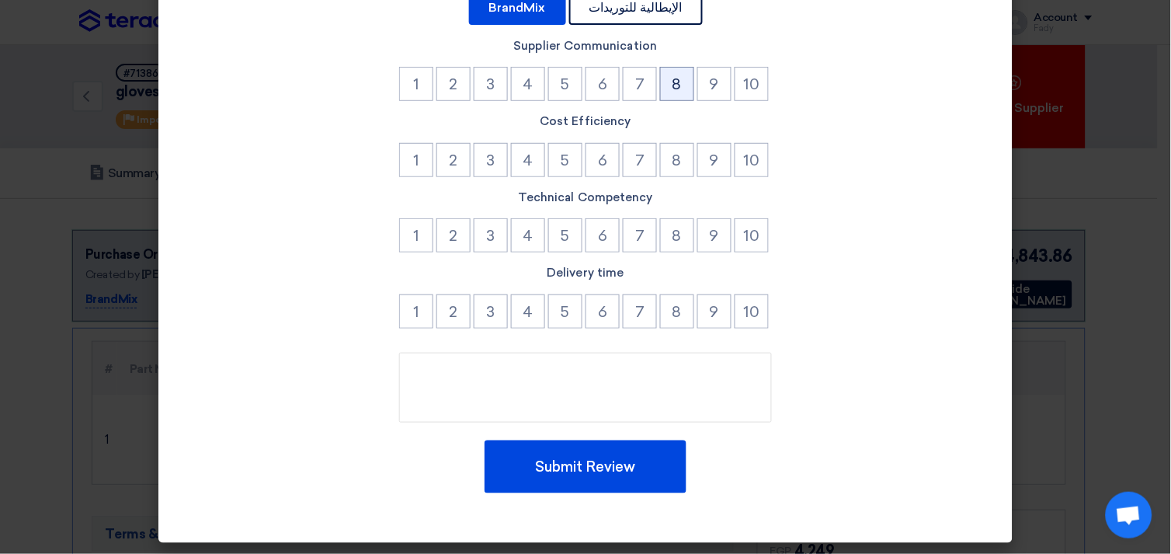
drag, startPoint x: 679, startPoint y: 82, endPoint x: 676, endPoint y: 93, distance: 11.3
click at [678, 82] on button "8" at bounding box center [677, 84] width 34 height 34
drag, startPoint x: 668, startPoint y: 134, endPoint x: 666, endPoint y: 168, distance: 34.2
click at [668, 135] on div "Cost Efficiency 1 2 3 4 5 6 7 8 9 10" at bounding box center [585, 147] width 767 height 68
click at [668, 169] on button "8" at bounding box center [677, 160] width 34 height 34
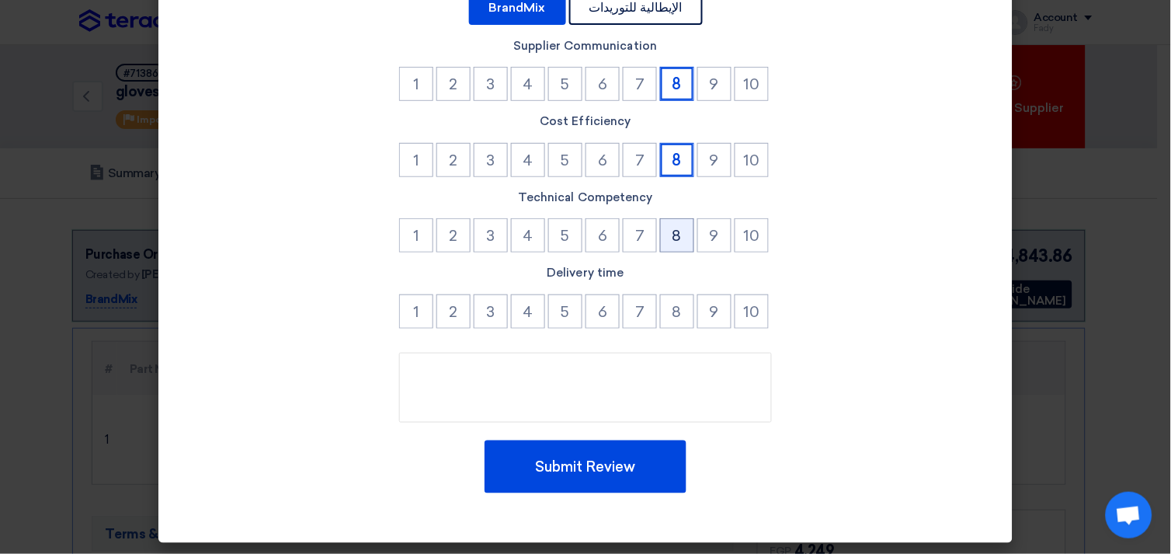
click at [679, 250] on button "8" at bounding box center [677, 235] width 34 height 34
click at [672, 315] on button "8" at bounding box center [677, 311] width 34 height 34
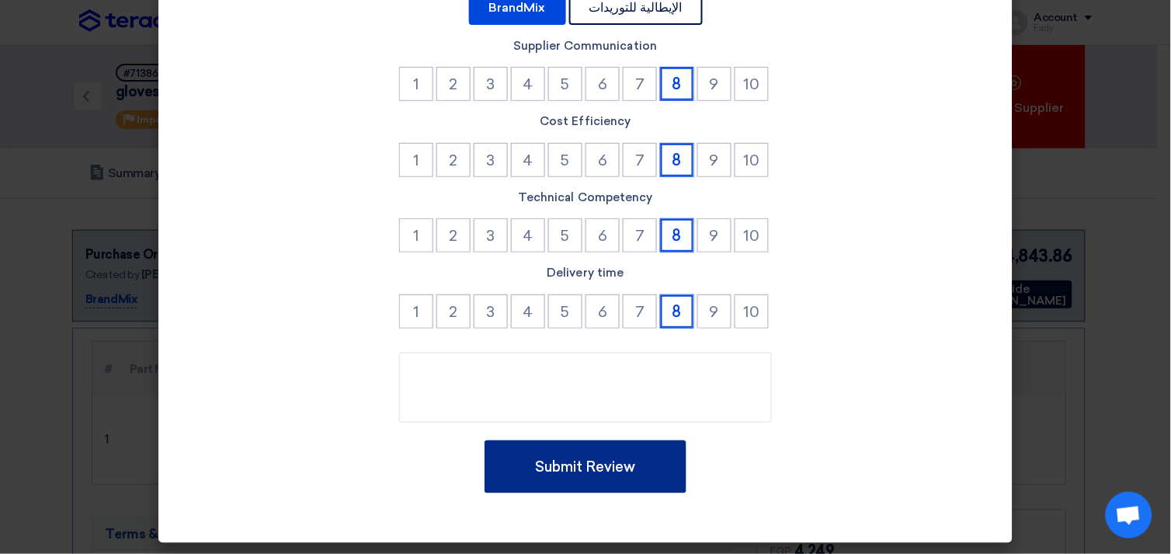
click at [613, 466] on button "Submit Review" at bounding box center [586, 466] width 202 height 53
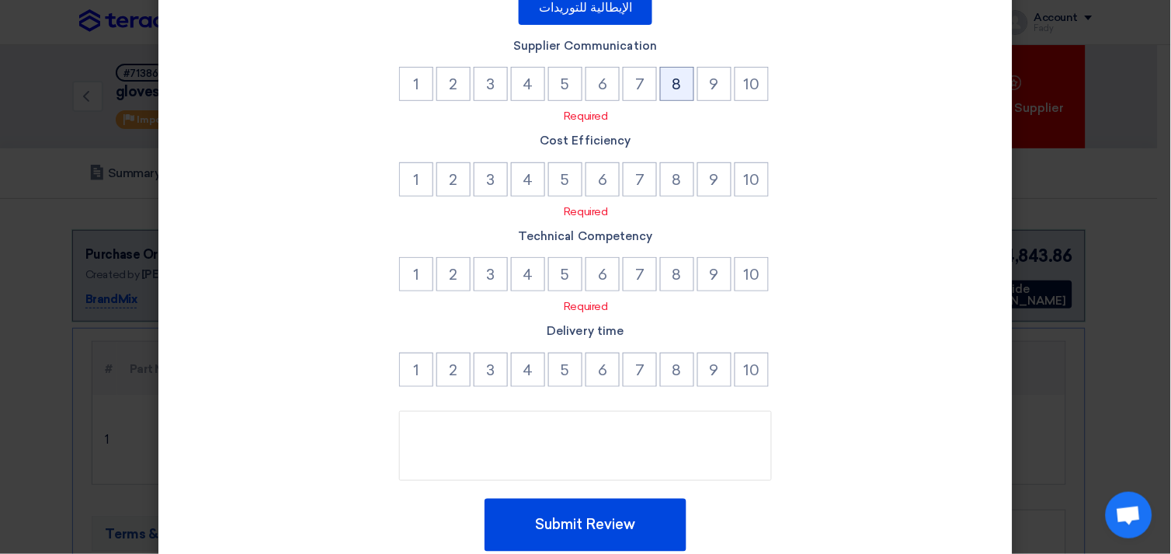
click at [670, 70] on button "8" at bounding box center [677, 84] width 34 height 34
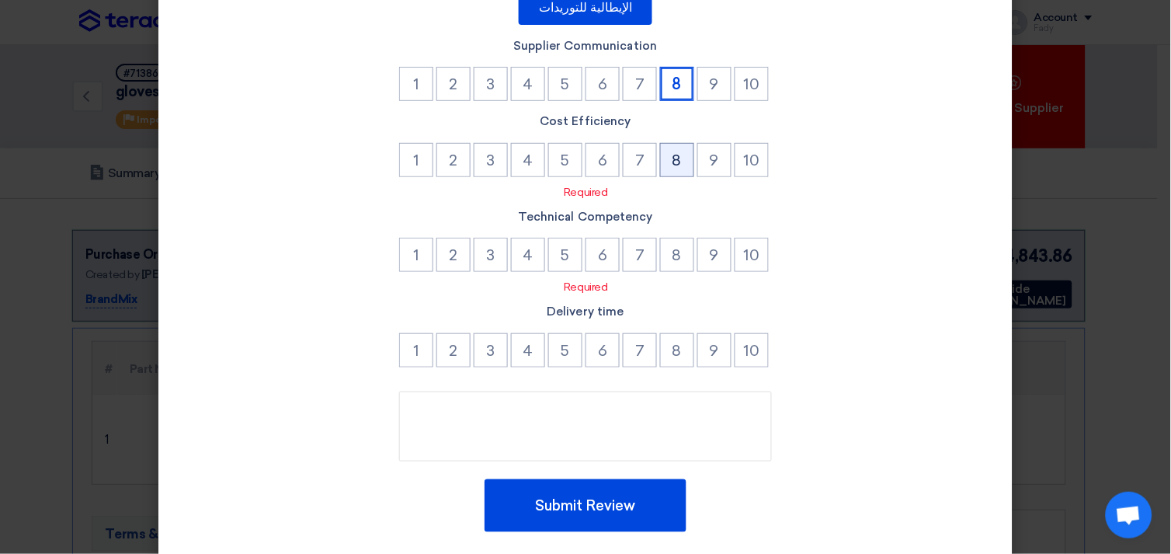
click at [674, 165] on button "8" at bounding box center [677, 160] width 34 height 34
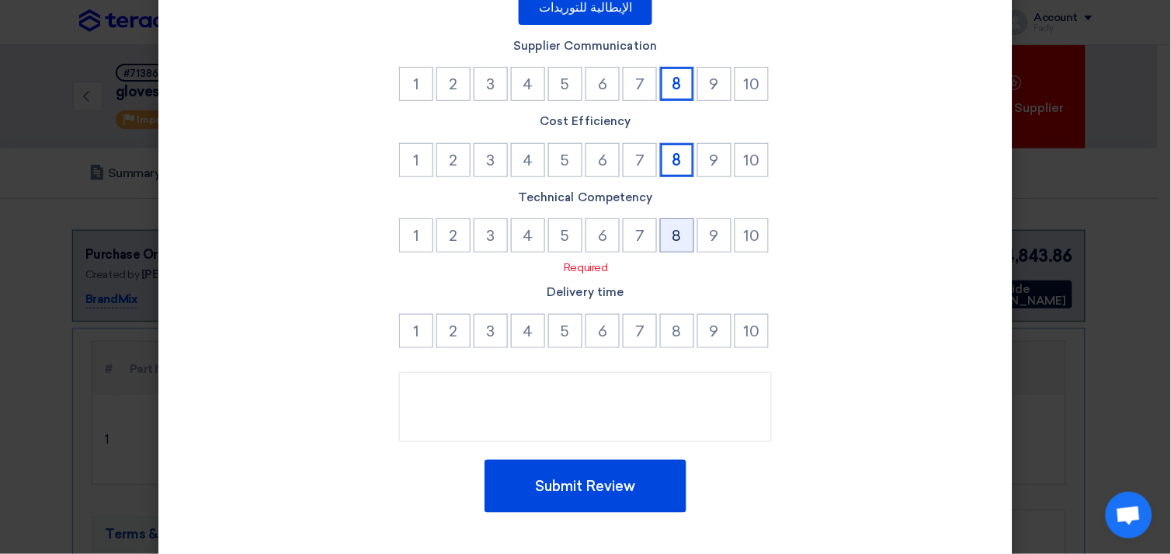
click at [669, 241] on button "8" at bounding box center [677, 235] width 34 height 34
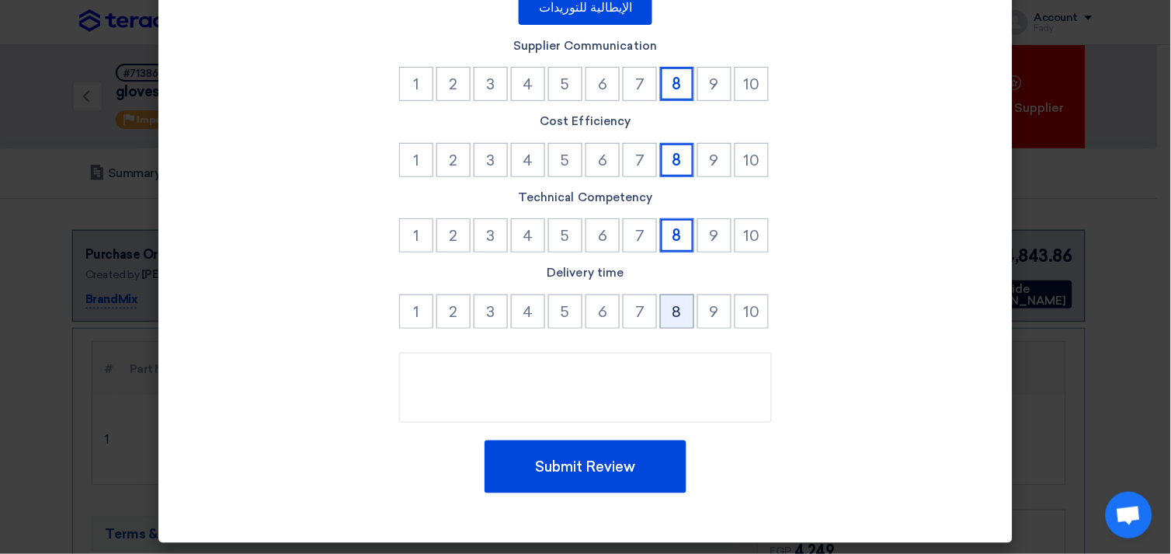
click at [674, 304] on button "8" at bounding box center [677, 311] width 34 height 34
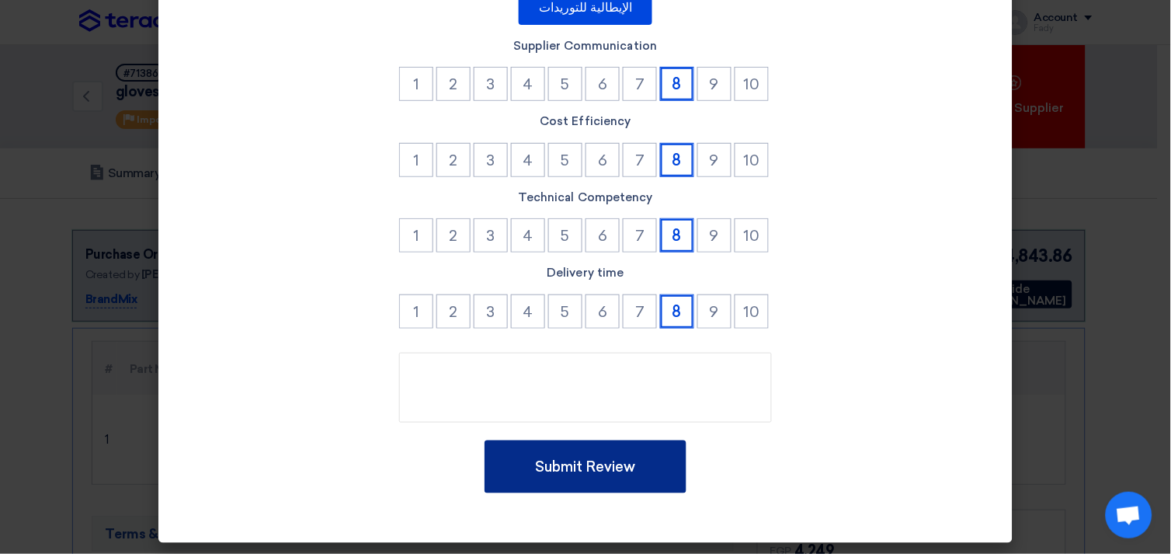
click at [623, 472] on button "Submit Review" at bounding box center [586, 466] width 202 height 53
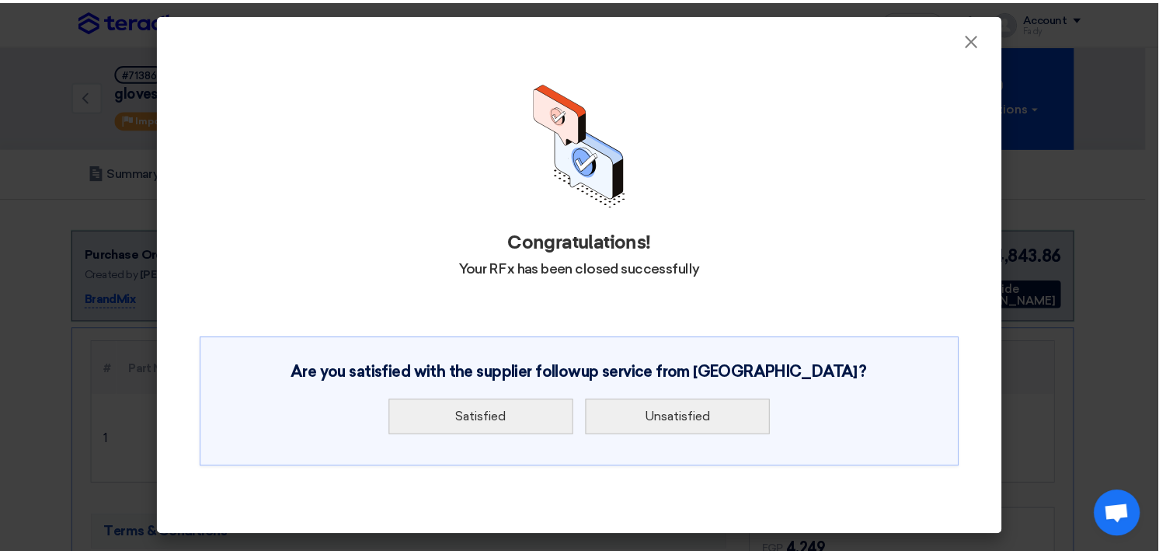
scroll to position [0, 0]
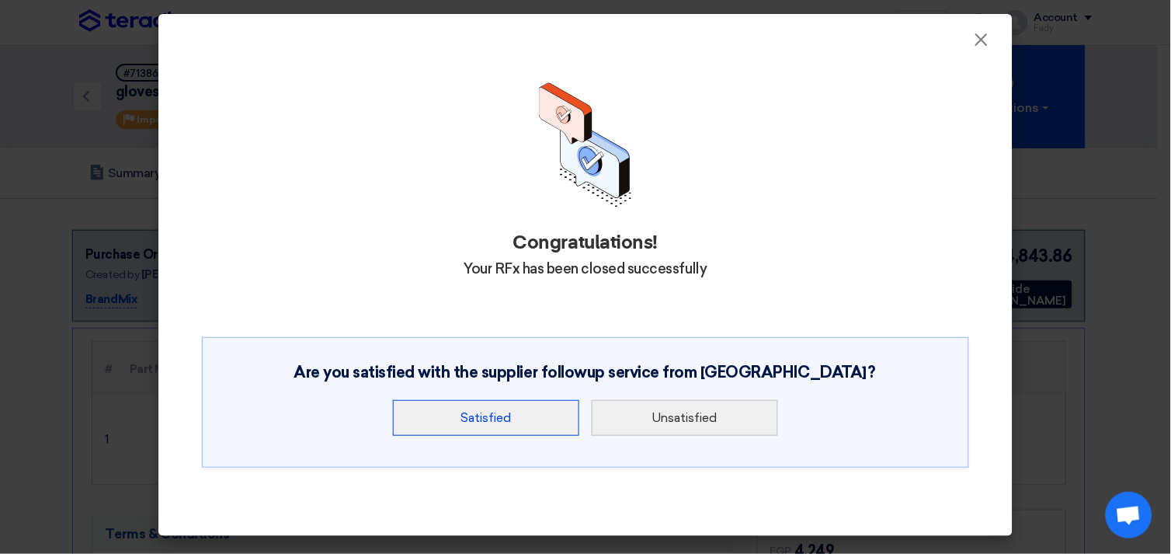
click at [489, 425] on button "Satisfied" at bounding box center [486, 418] width 186 height 36
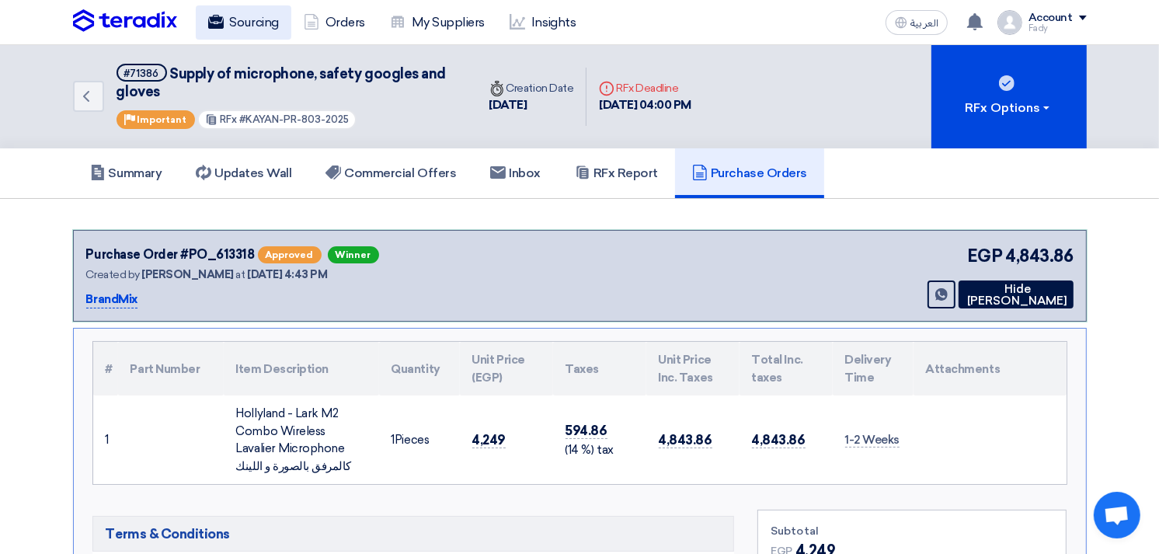
click at [250, 19] on link "Sourcing" at bounding box center [244, 22] width 96 height 34
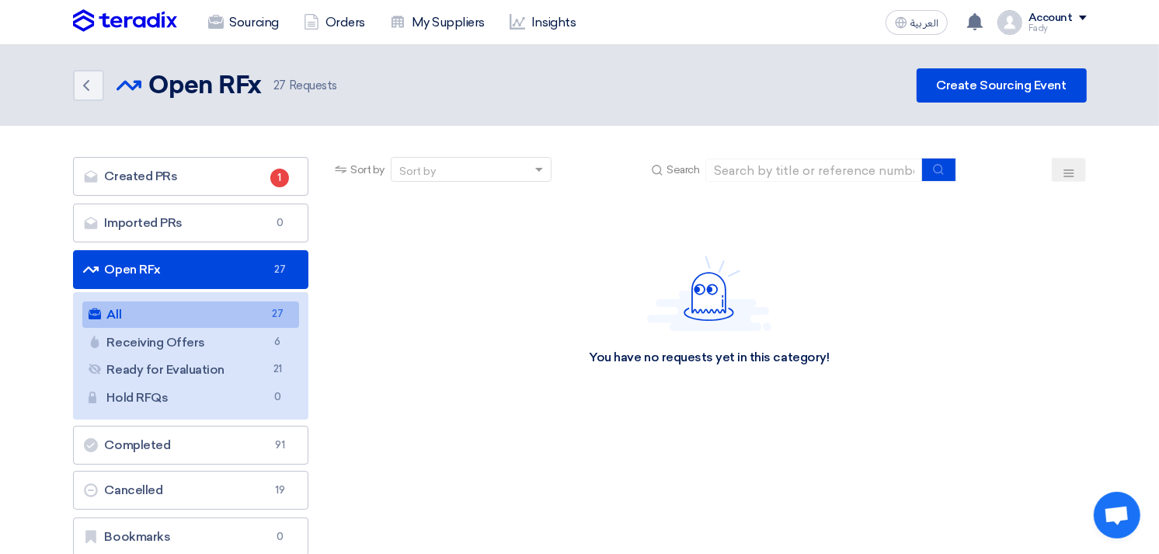
click at [203, 308] on link "All All 27" at bounding box center [190, 314] width 217 height 26
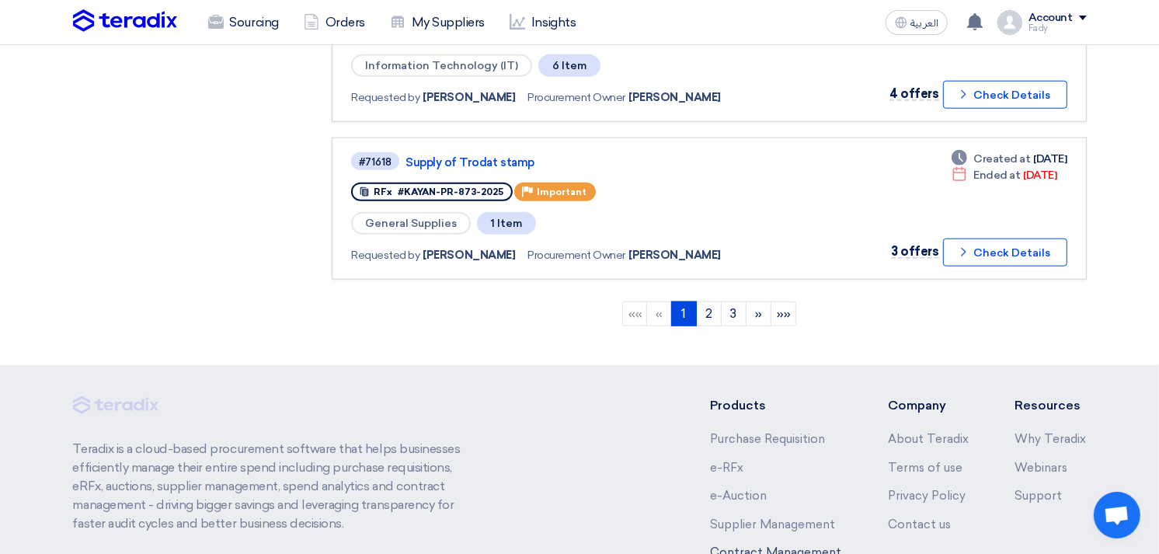
scroll to position [1603, 0]
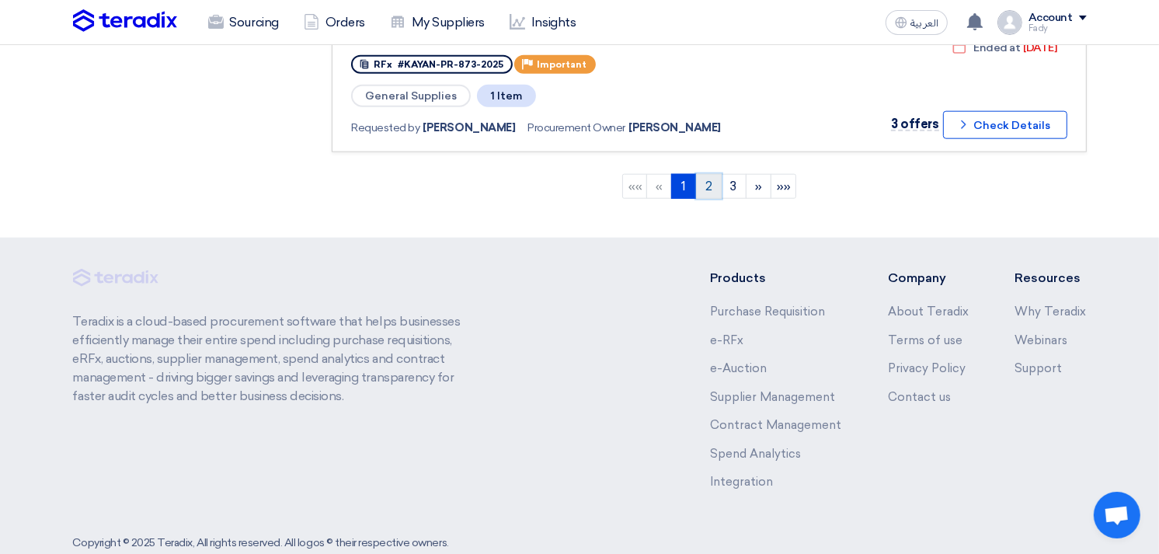
click at [710, 174] on link "2" at bounding box center [709, 186] width 26 height 25
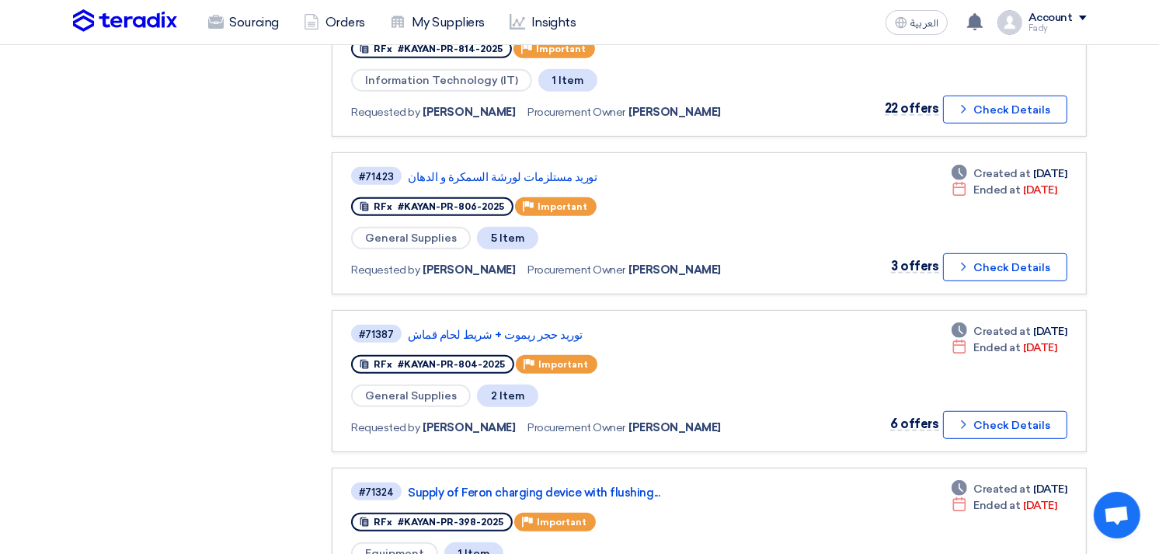
scroll to position [777, 0]
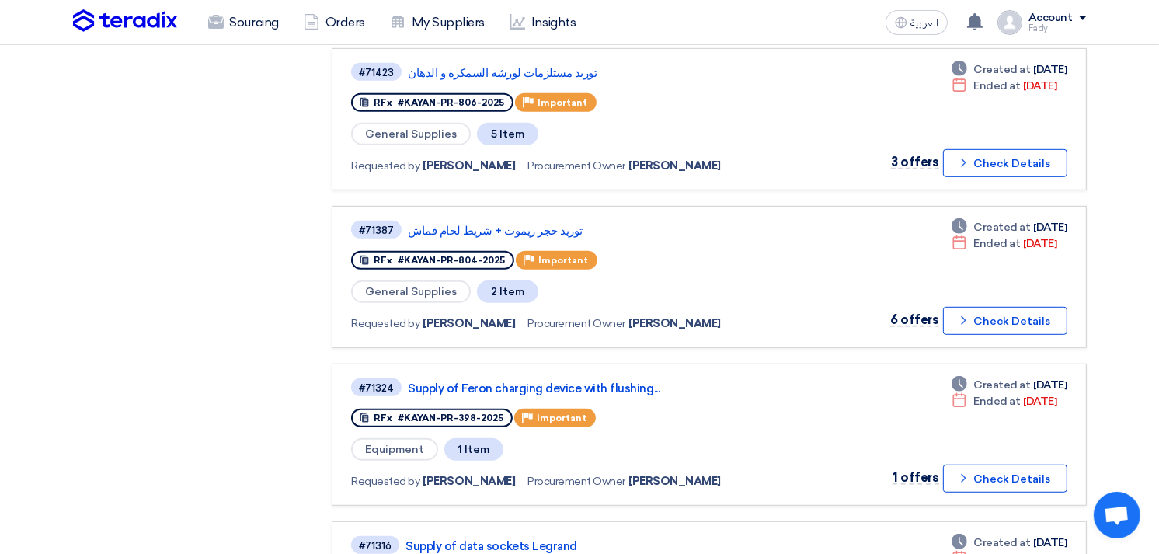
click at [693, 335] on app-rfq-listing-content "Sort by Sort by Search Category Owner Type" at bounding box center [709, 206] width 754 height 1652
click at [695, 335] on app-rfq-listing-content "Sort by Sort by Search Category Owner Type" at bounding box center [709, 206] width 754 height 1652
click at [703, 334] on app-rfq-listing-content "Sort by Sort by Search Category Owner Type" at bounding box center [709, 206] width 754 height 1652
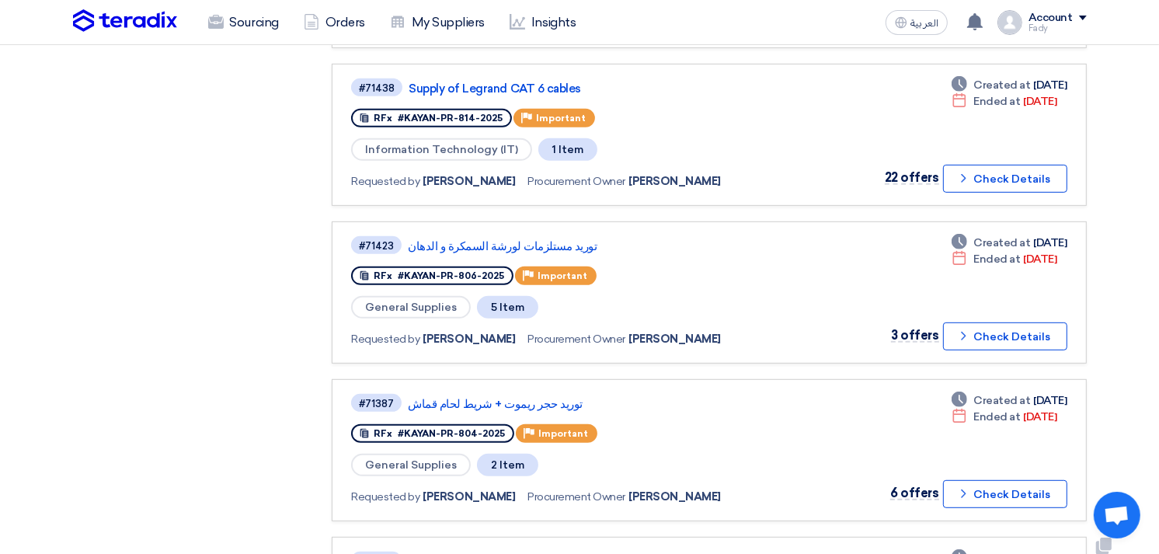
scroll to position [517, 0]
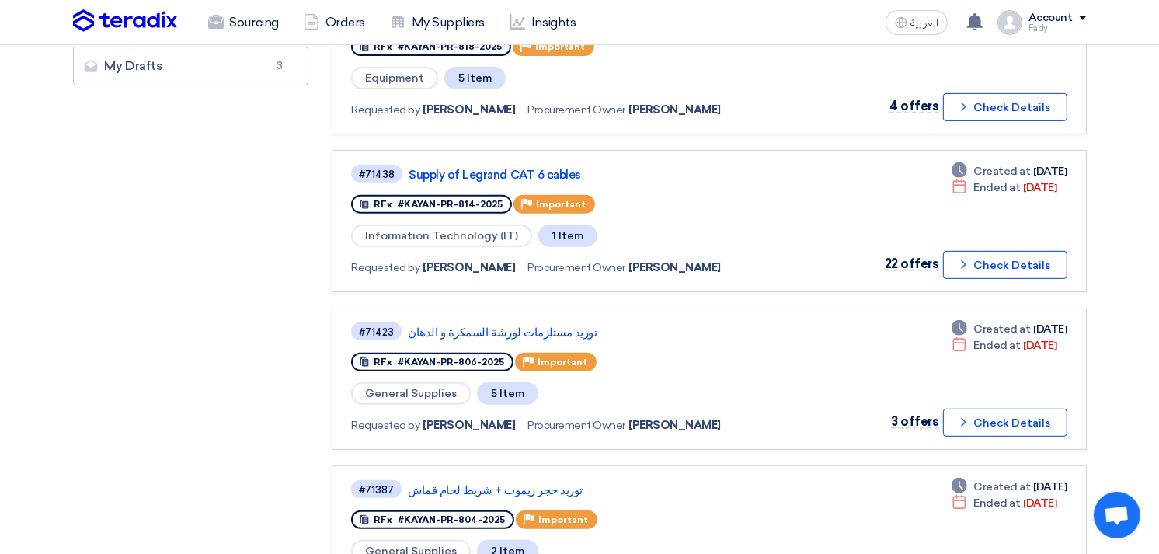
click at [589, 283] on app-rfq-listing-content "Sort by Sort by Search Category Owner Type" at bounding box center [709, 466] width 754 height 1652
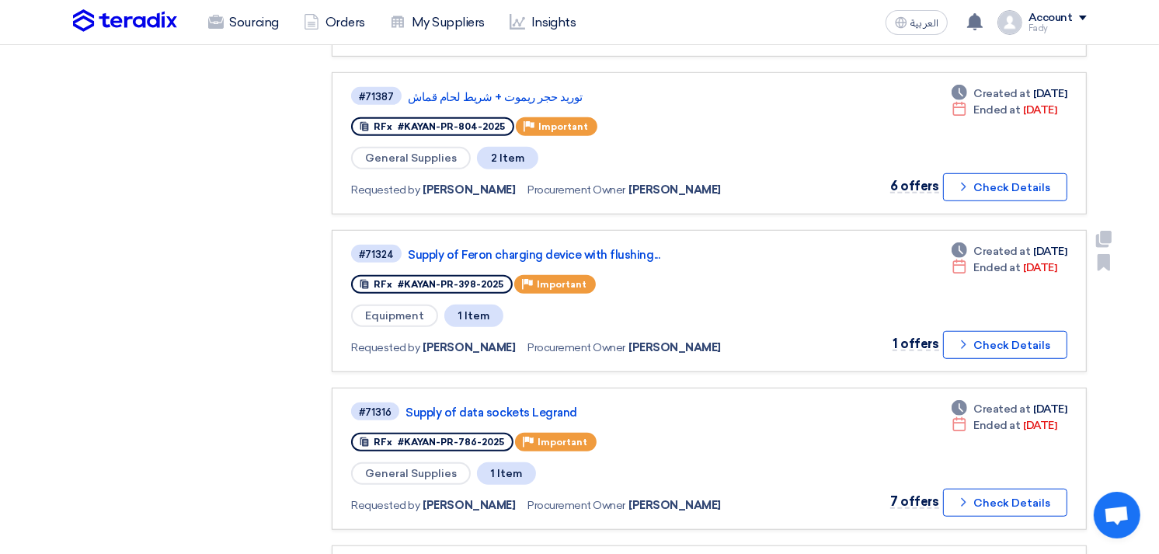
scroll to position [949, 0]
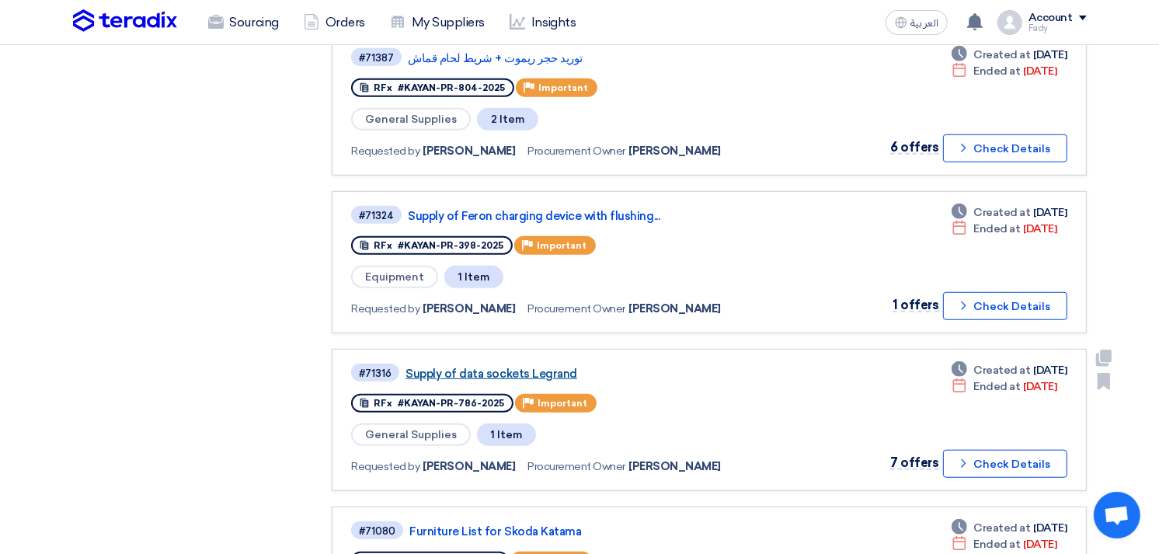
click at [534, 367] on link "Supply of data sockets Legrand" at bounding box center [599, 374] width 388 height 14
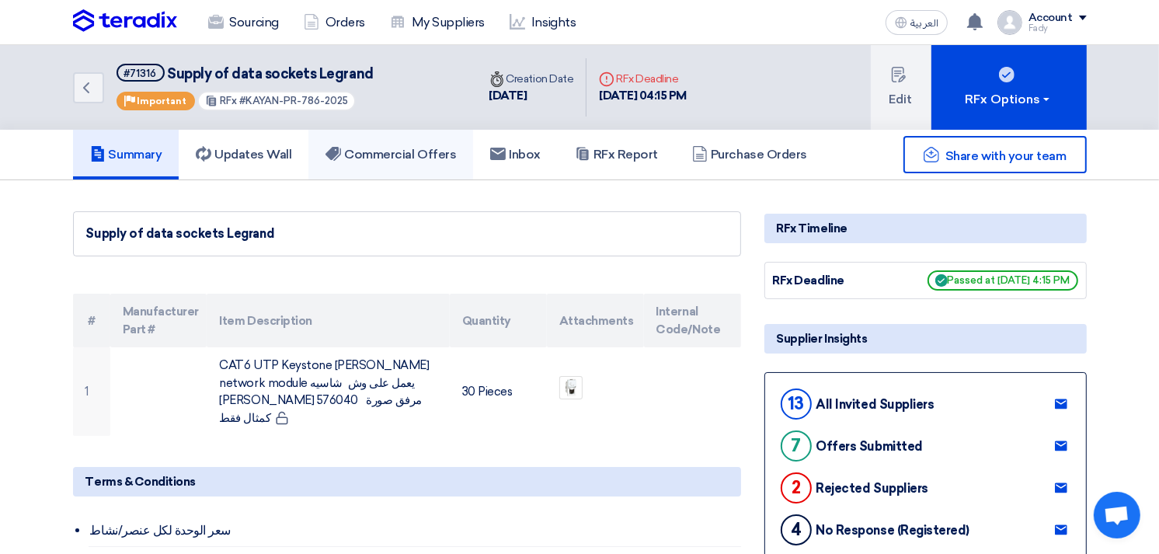
click at [413, 157] on h5 "Commercial Offers" at bounding box center [390, 155] width 130 height 16
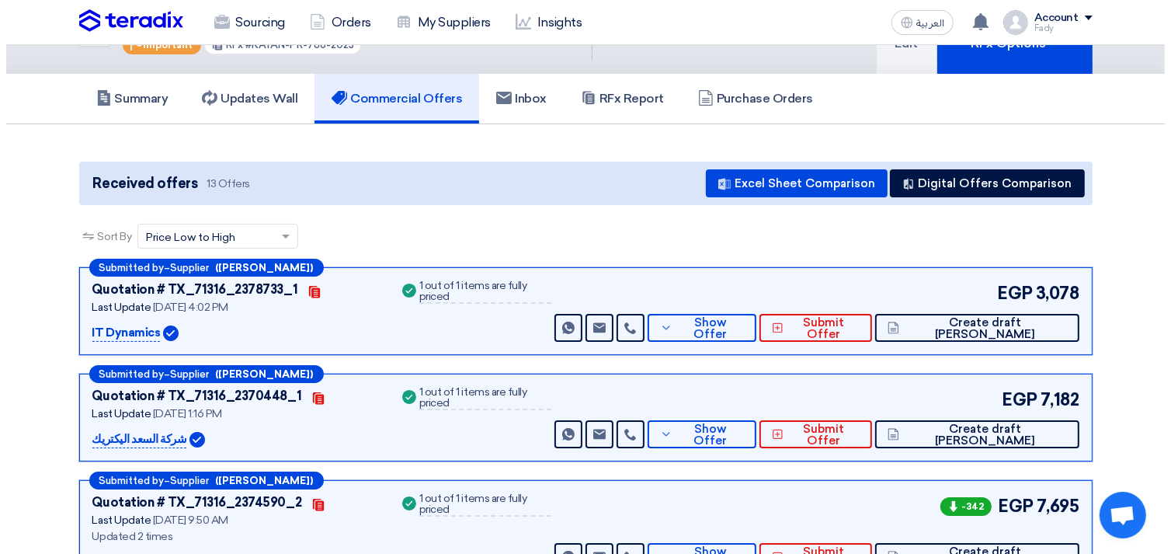
scroll to position [86, 0]
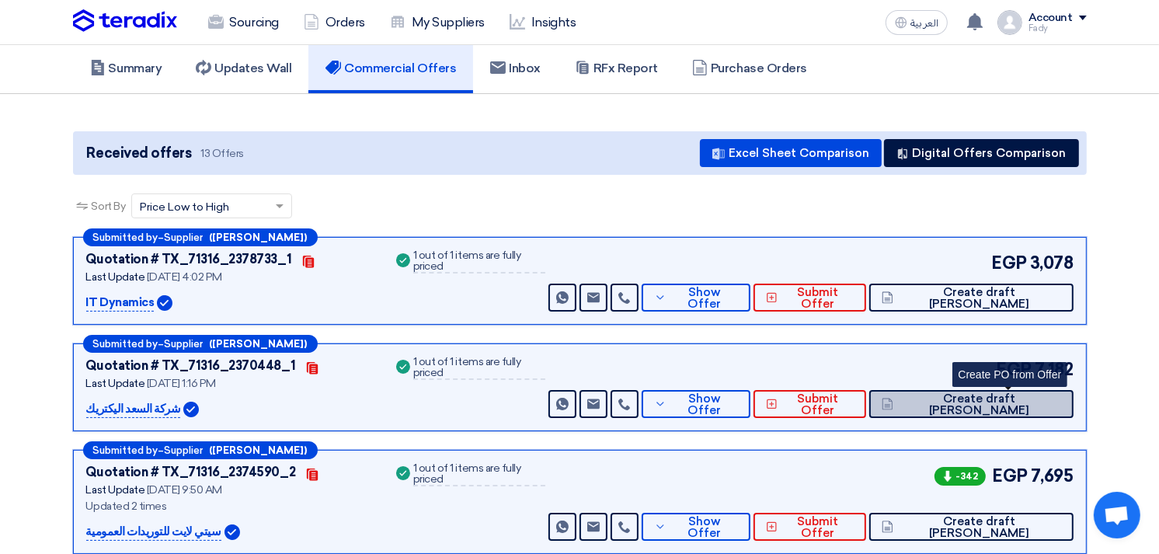
click at [1051, 398] on span "Create draft [PERSON_NAME]" at bounding box center [978, 404] width 163 height 23
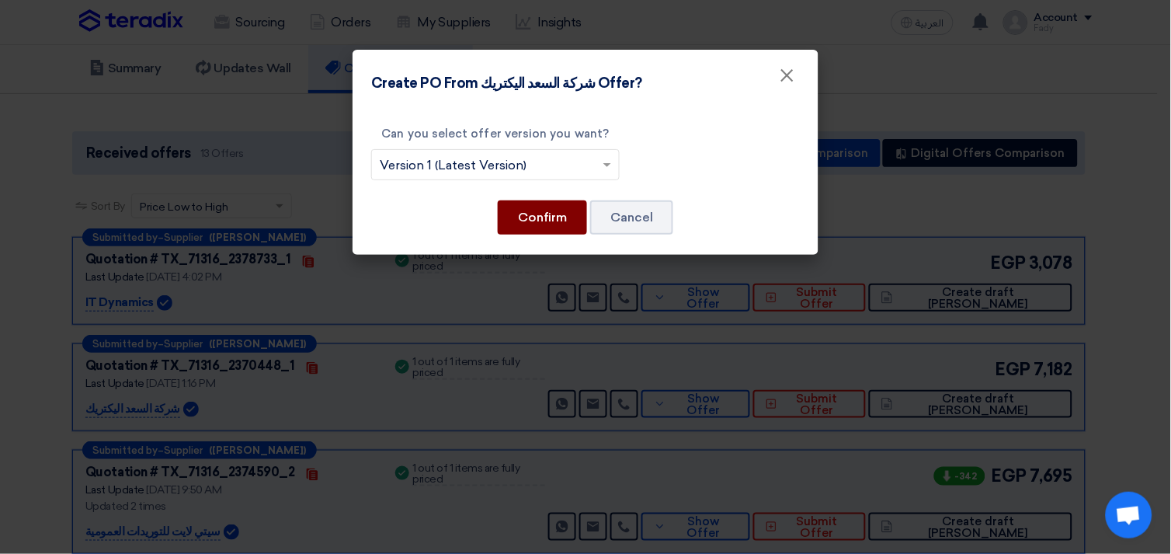
click at [513, 222] on button "Confirm" at bounding box center [542, 217] width 89 height 34
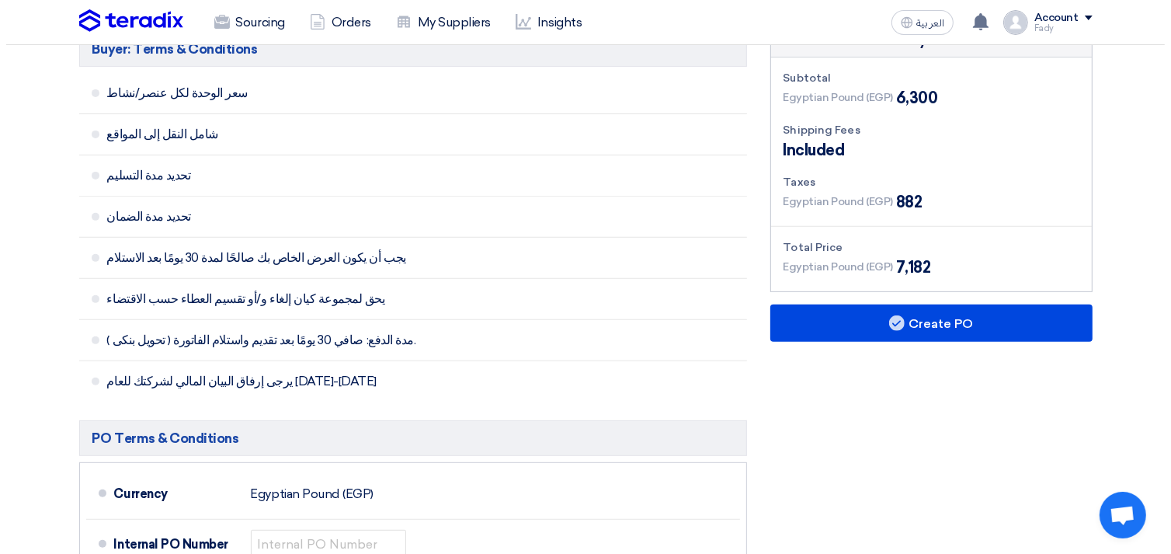
scroll to position [517, 0]
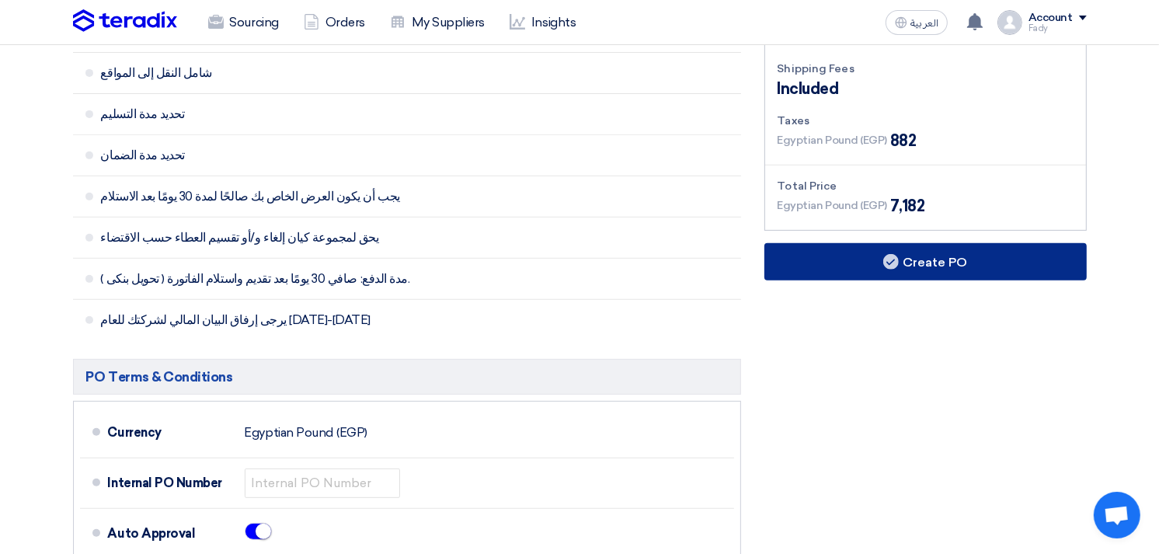
click at [843, 243] on button "Create PO" at bounding box center [925, 261] width 322 height 37
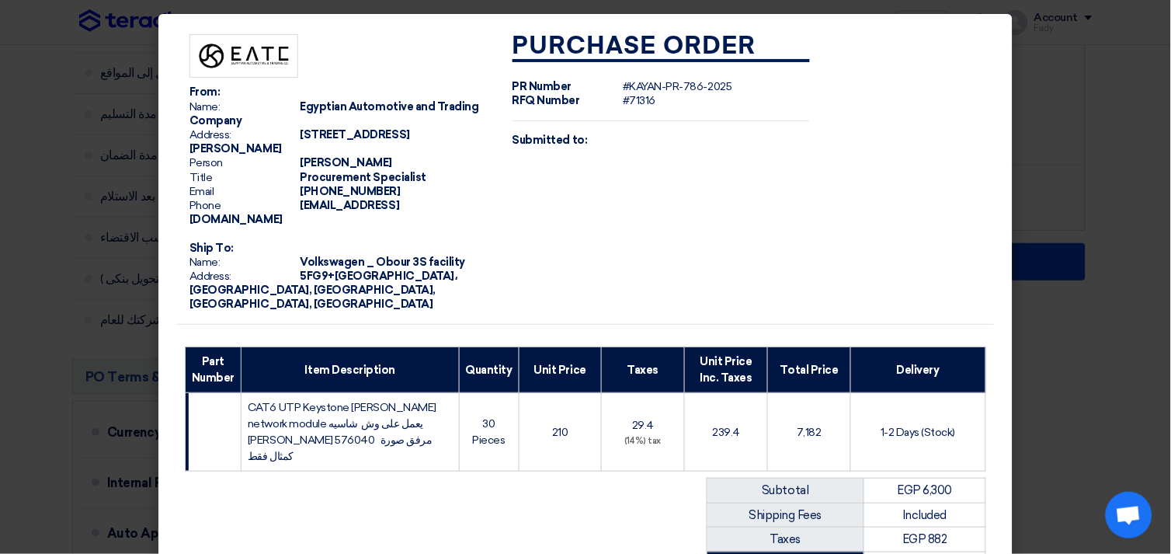
scroll to position [217, 0]
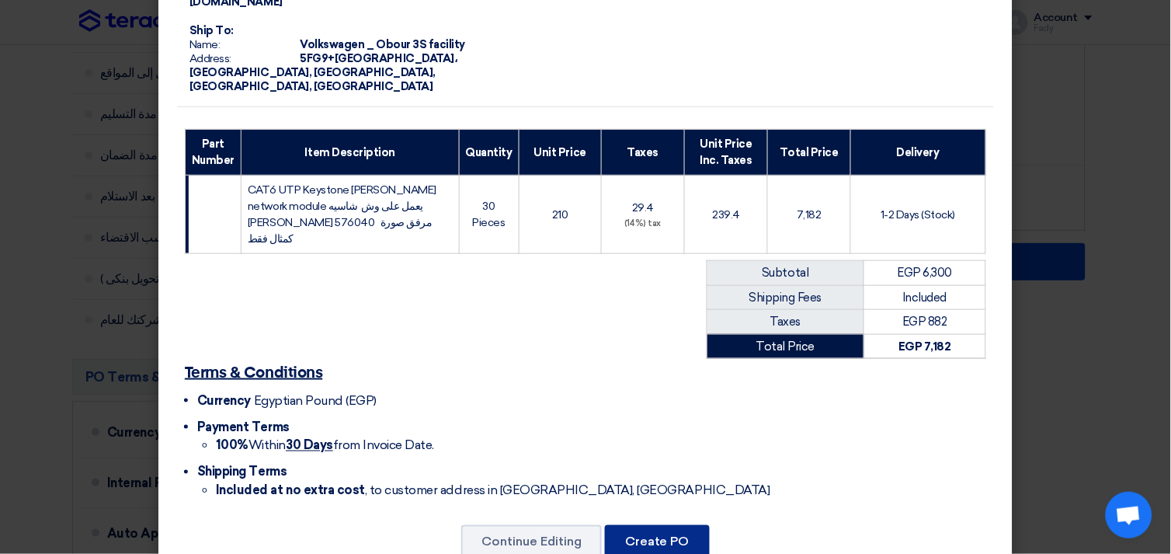
click at [676, 525] on button "Create PO" at bounding box center [657, 542] width 105 height 34
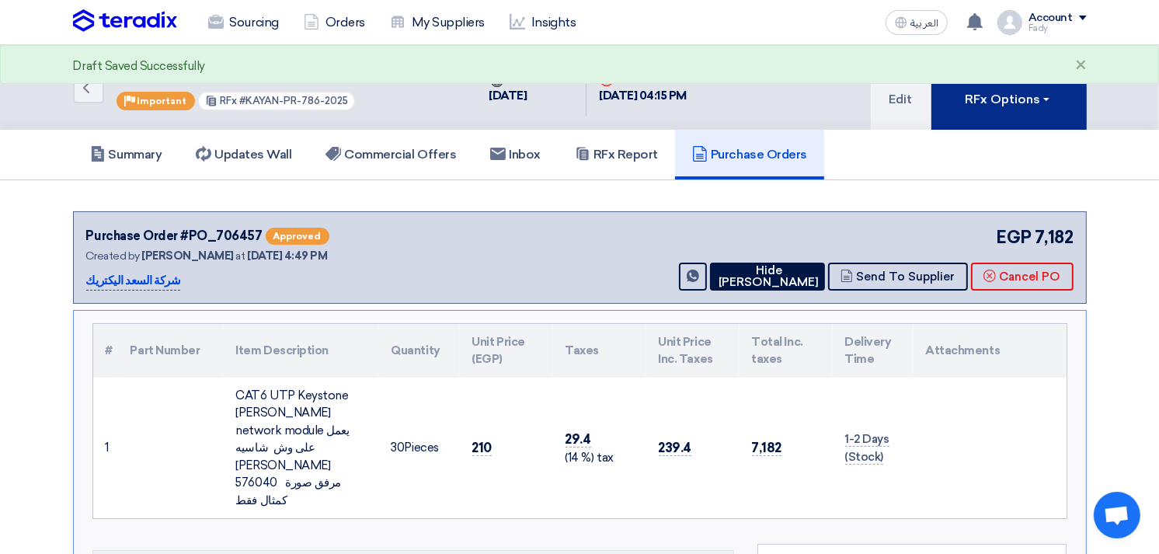
click at [991, 104] on div "RFx Options" at bounding box center [1008, 99] width 88 height 19
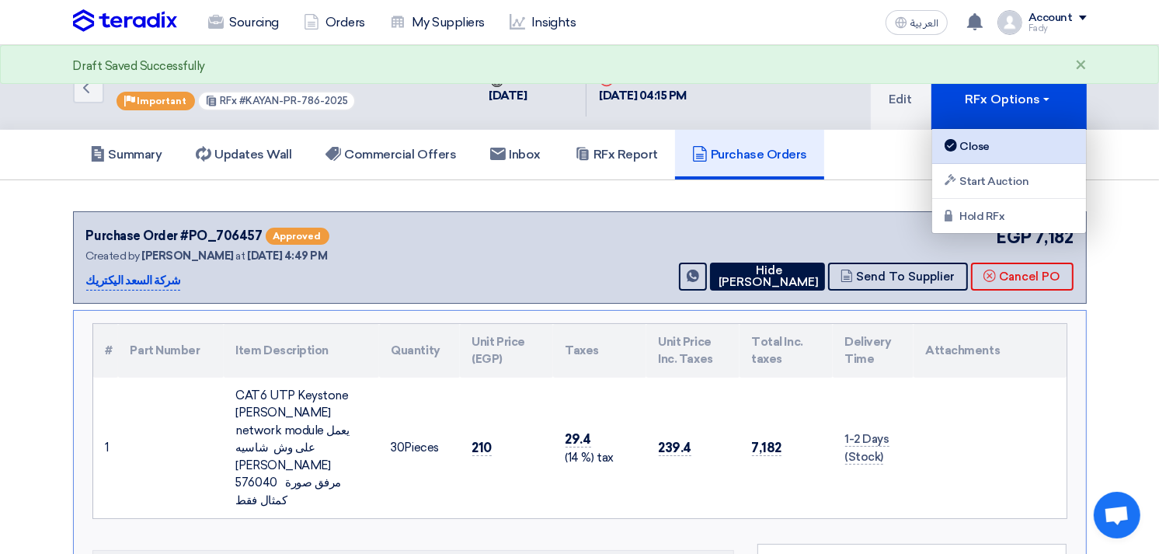
click at [984, 149] on div "Close" at bounding box center [1008, 146] width 135 height 19
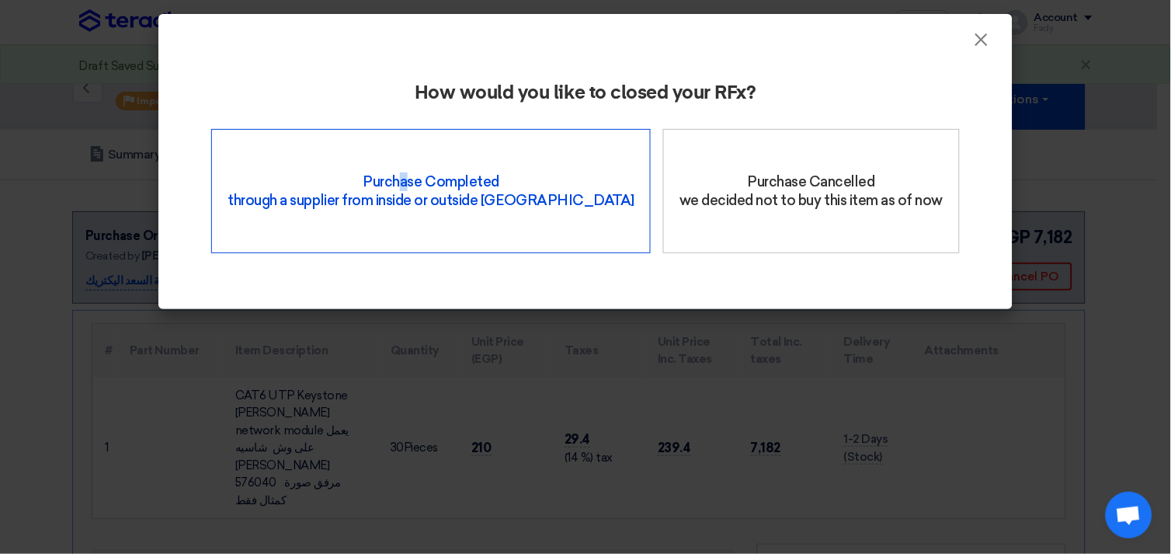
click at [405, 155] on div "Purchase Completed through a supplier from inside or outside Teradix" at bounding box center [431, 191] width 440 height 124
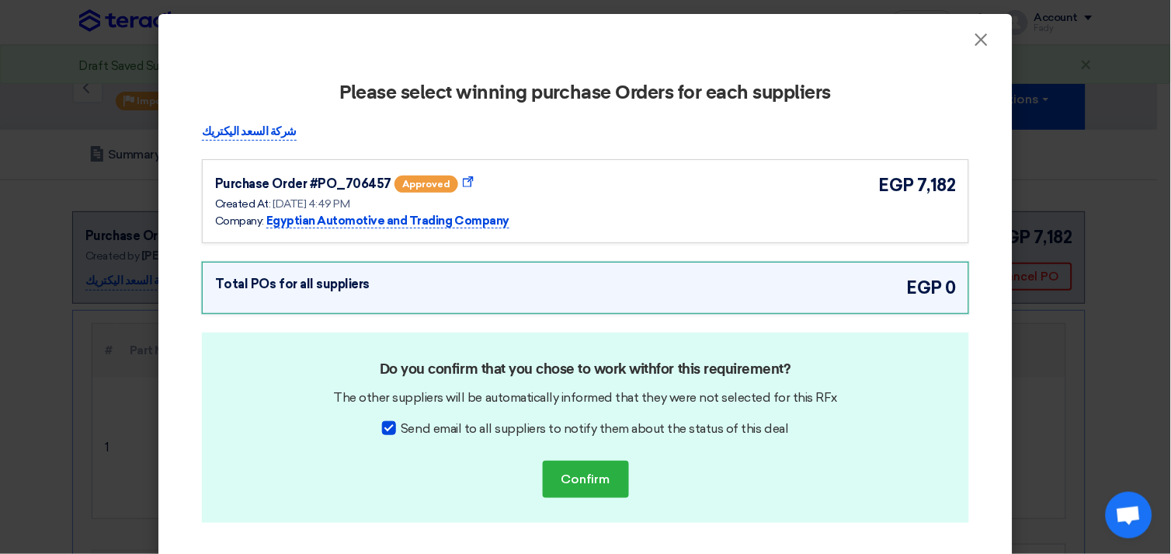
click at [626, 198] on div "Purchase Order #PO_706457 approved Show Purchase Order Details Created At: [DAT…" at bounding box center [585, 200] width 741 height 57
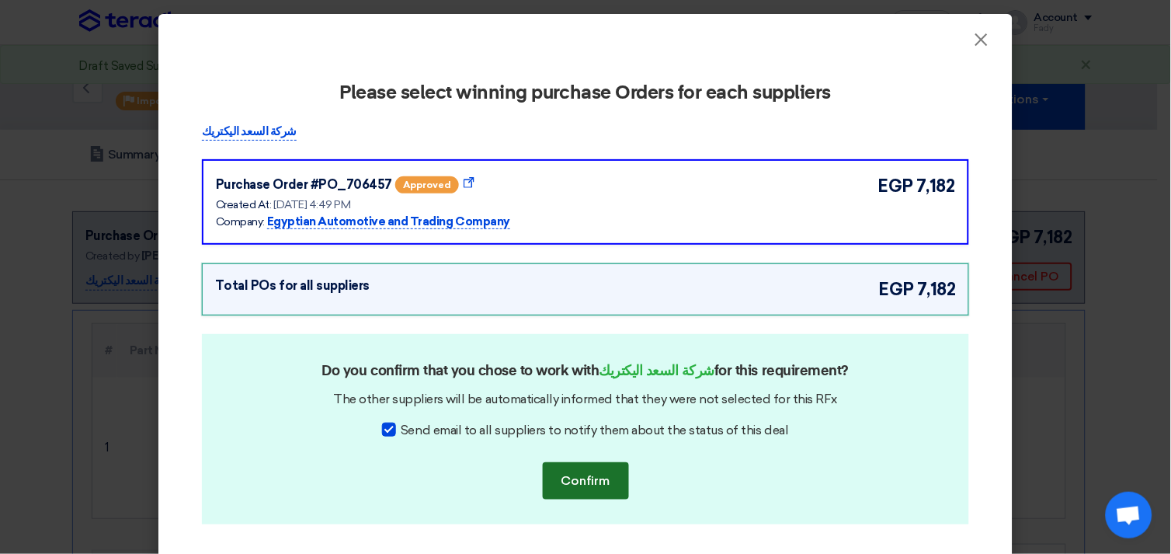
click at [603, 487] on button "Confirm" at bounding box center [586, 480] width 86 height 37
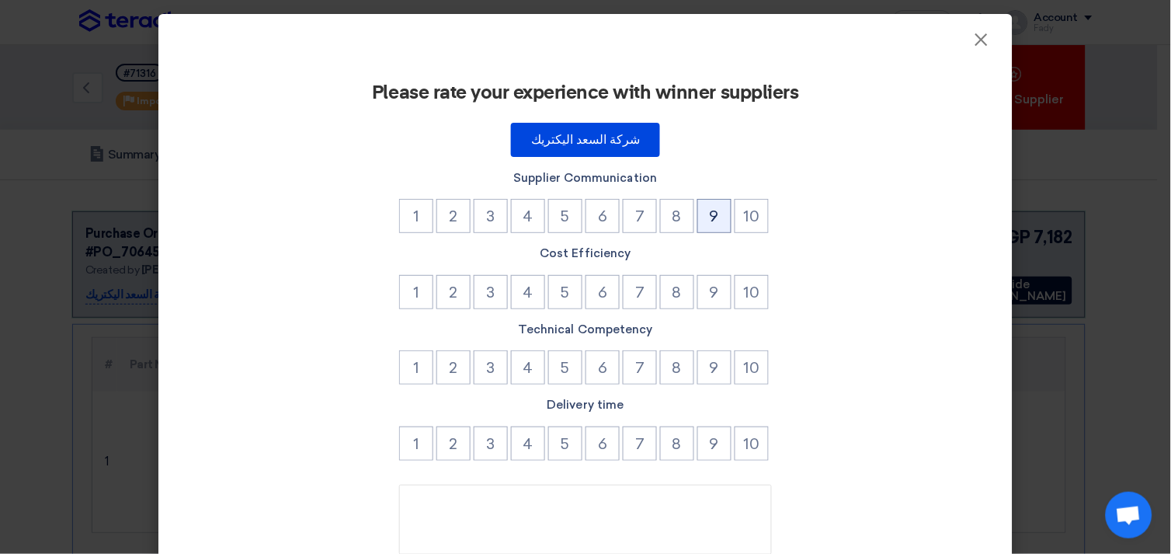
click at [705, 211] on button "9" at bounding box center [714, 216] width 34 height 34
click at [714, 284] on button "9" at bounding box center [714, 292] width 34 height 34
click at [703, 366] on button "9" at bounding box center [714, 367] width 34 height 34
click at [711, 441] on button "9" at bounding box center [714, 443] width 34 height 34
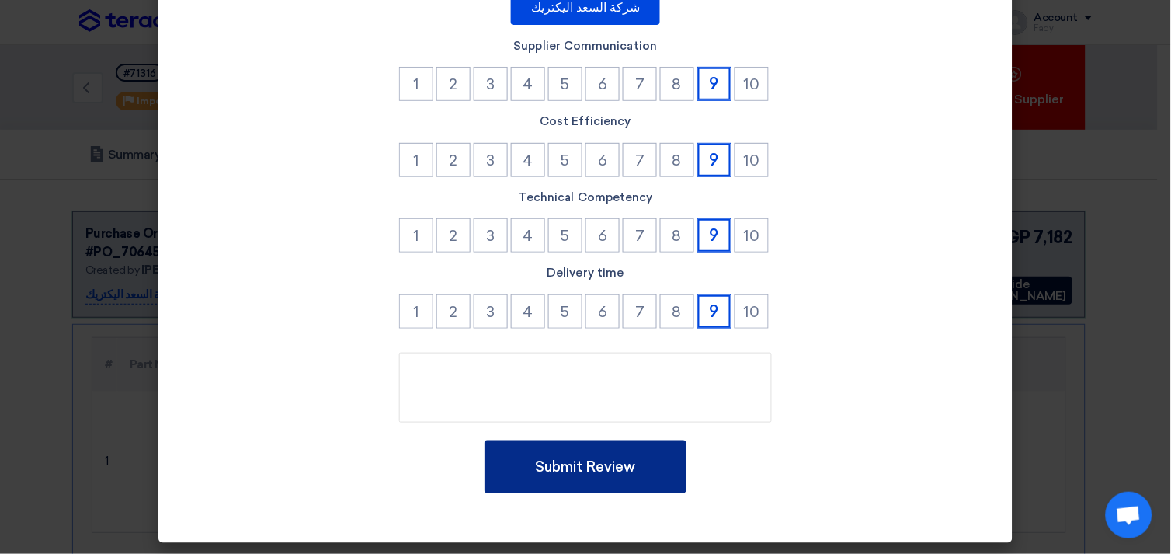
click at [600, 453] on button "Submit Review" at bounding box center [586, 466] width 202 height 53
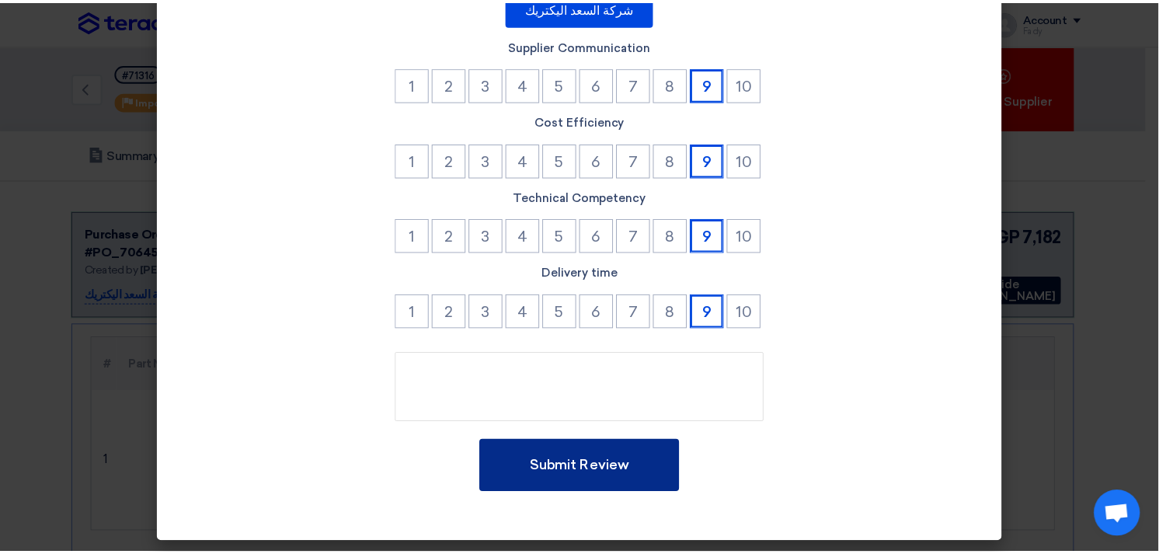
scroll to position [0, 0]
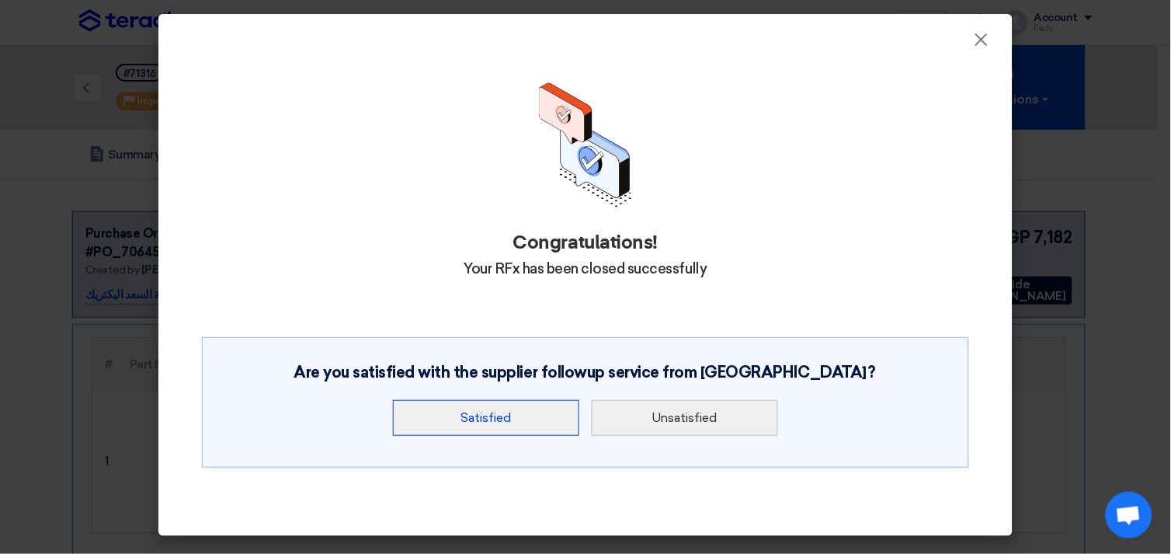
click at [511, 408] on button "Satisfied" at bounding box center [486, 418] width 186 height 36
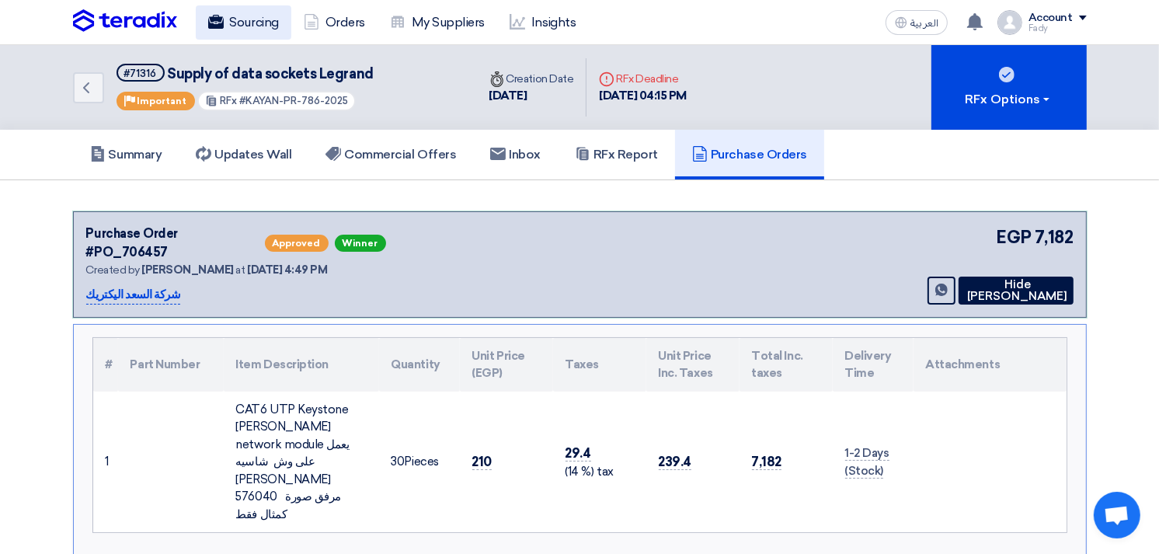
click at [262, 16] on link "Sourcing" at bounding box center [244, 22] width 96 height 34
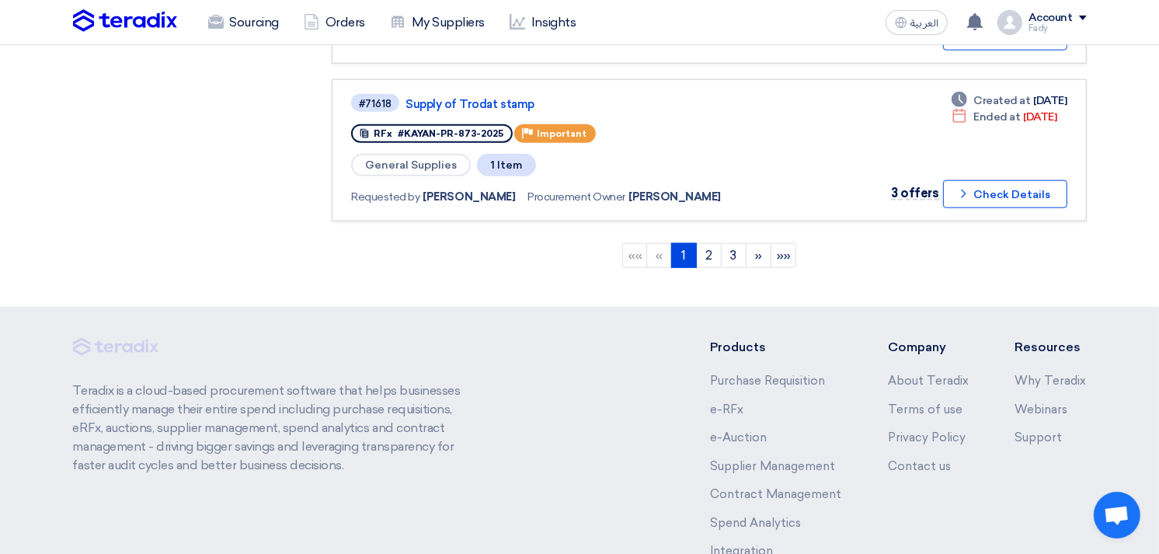
scroll to position [1603, 0]
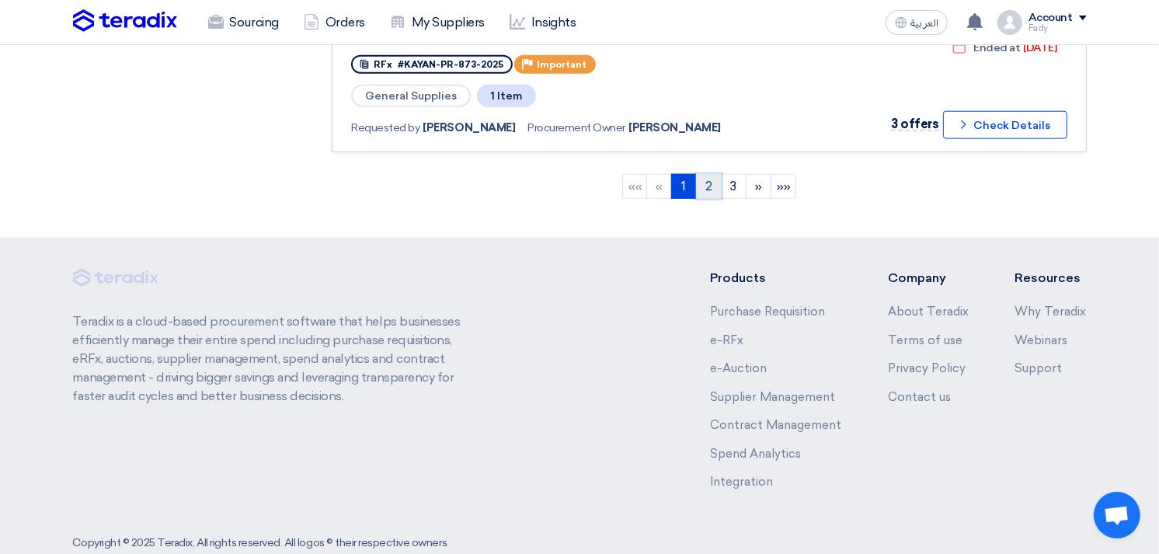
click at [710, 174] on link "2" at bounding box center [709, 186] width 26 height 25
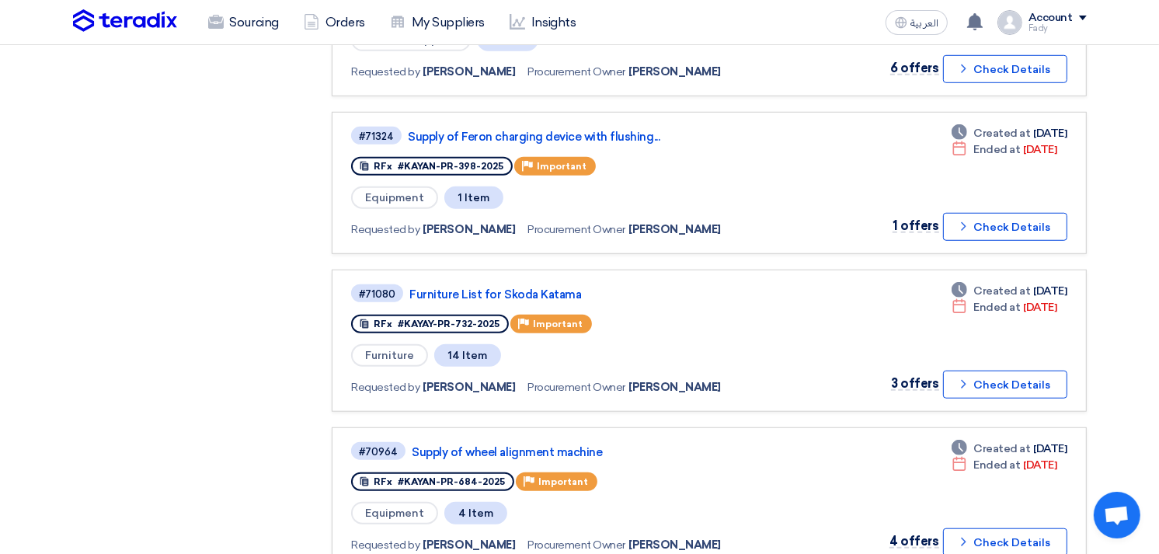
scroll to position [1035, 0]
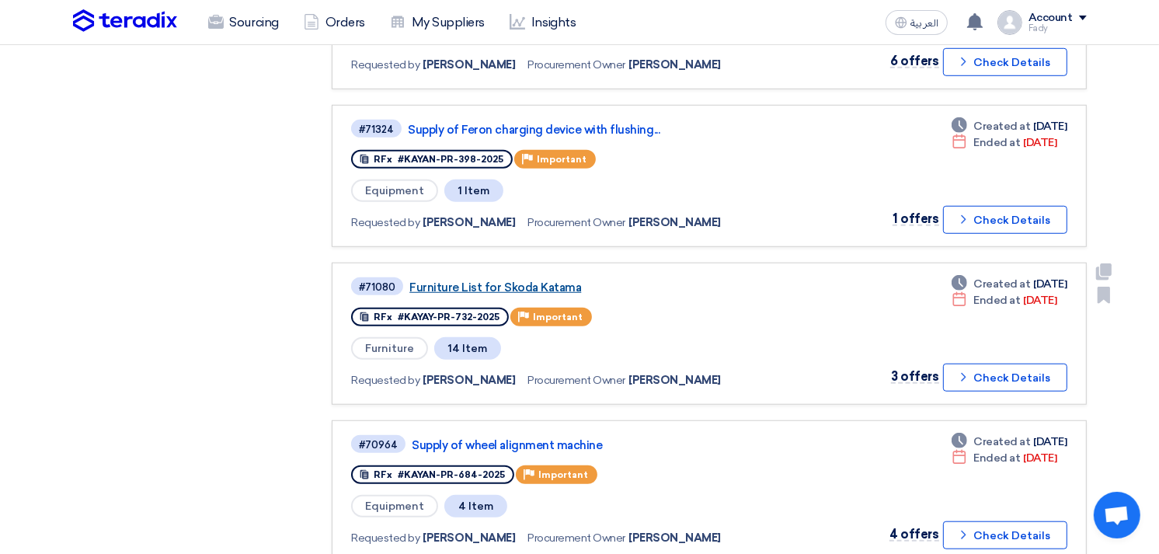
click at [520, 280] on link "Furniture List for Skoda Katama" at bounding box center [603, 287] width 388 height 14
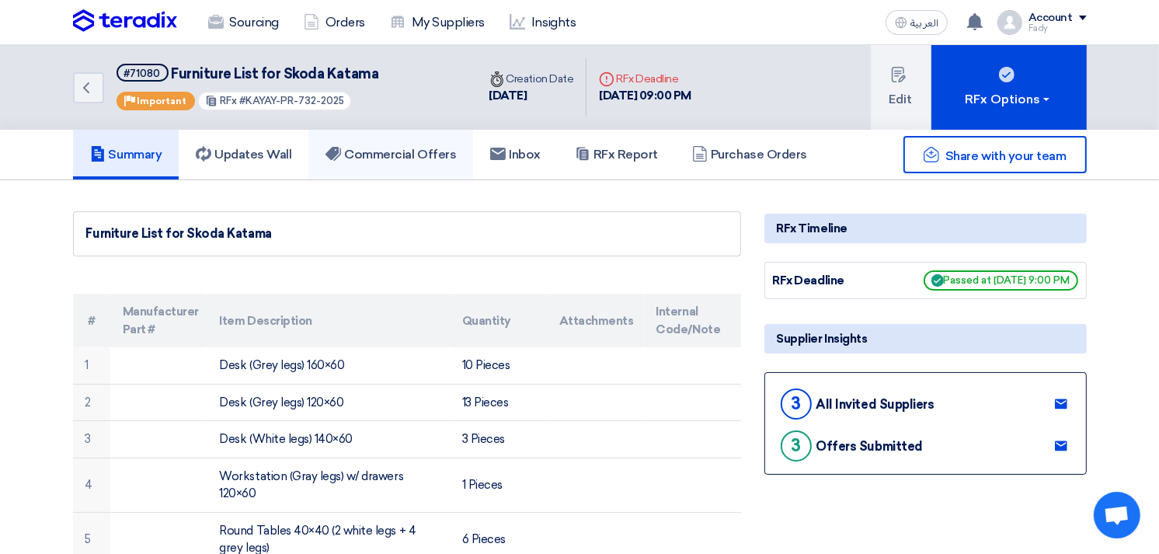
click at [421, 157] on h5 "Commercial Offers" at bounding box center [390, 155] width 130 height 16
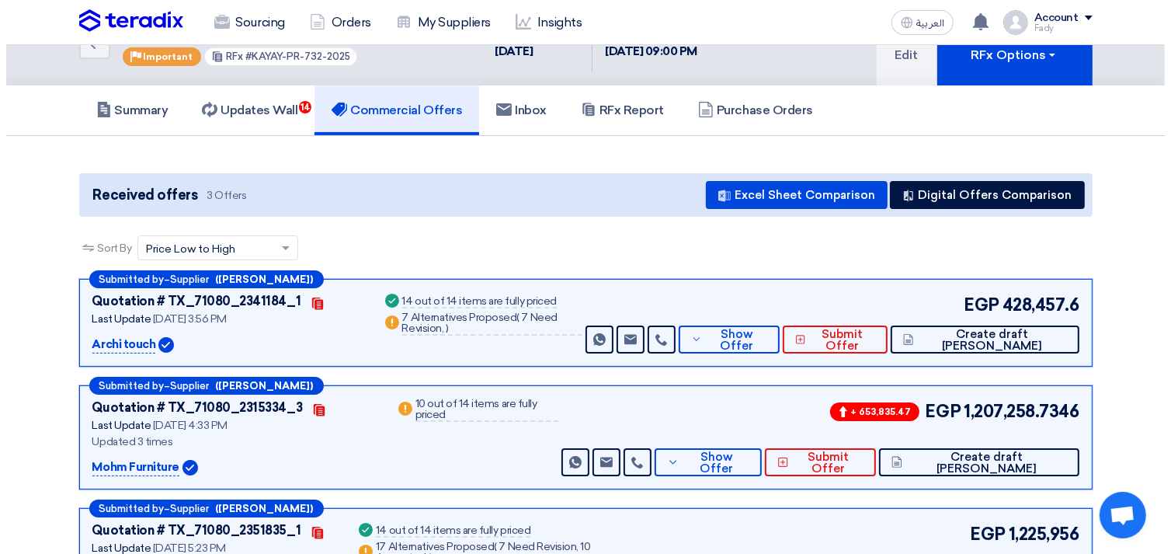
scroll to position [86, 0]
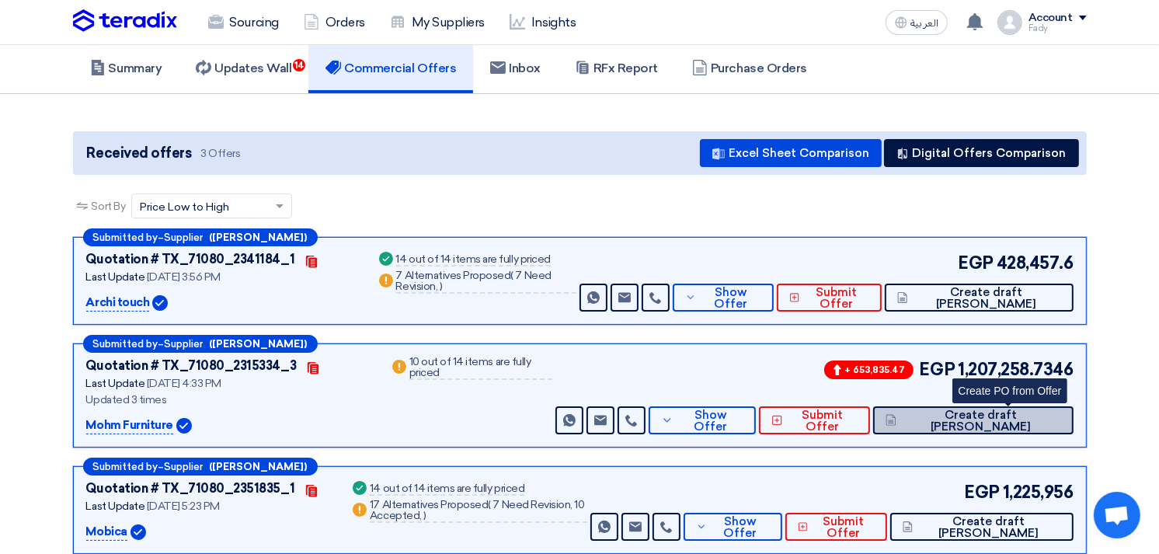
click at [1017, 417] on span "Create draft [PERSON_NAME]" at bounding box center [980, 420] width 160 height 23
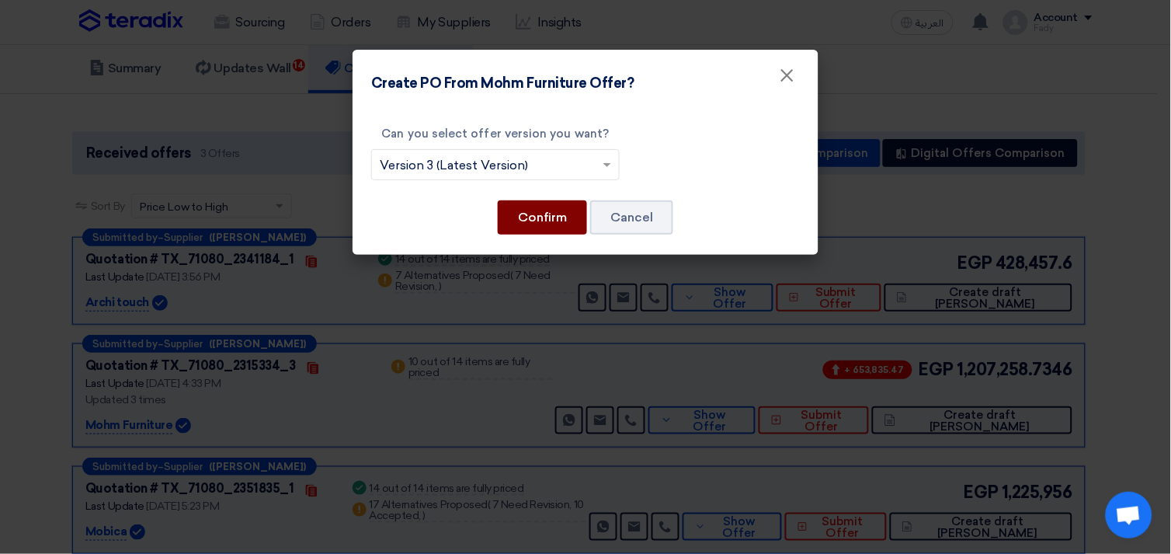
click at [515, 210] on button "Confirm" at bounding box center [542, 217] width 89 height 34
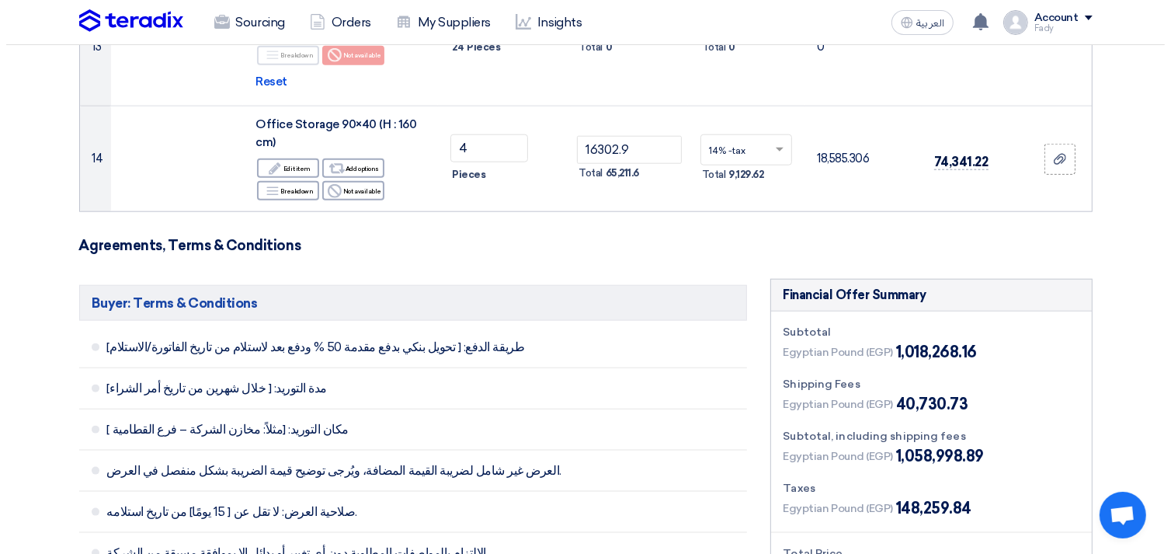
scroll to position [1812, 0]
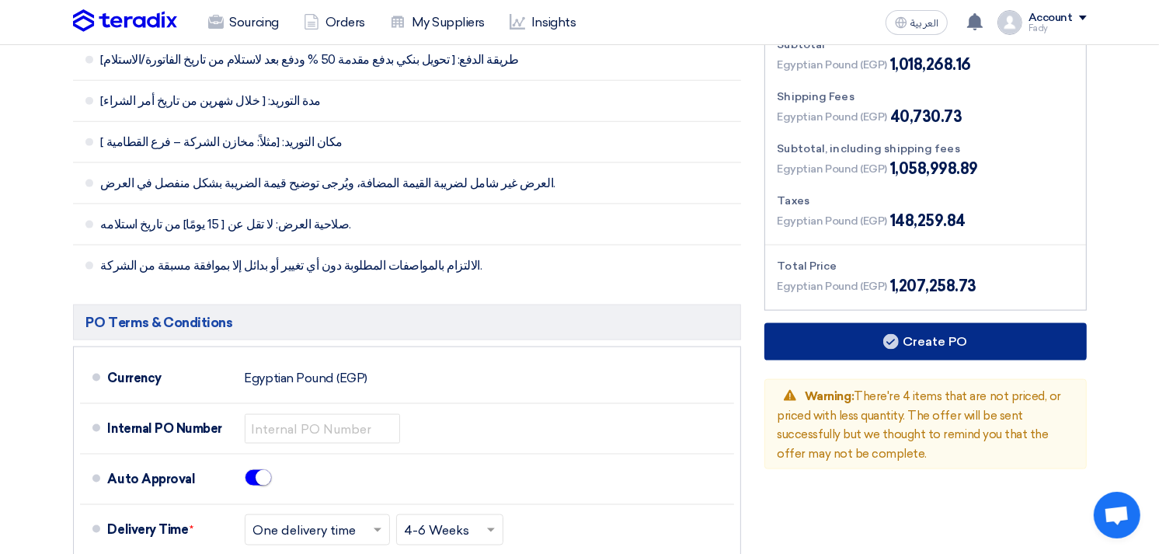
click at [963, 323] on button "Create PO" at bounding box center [925, 341] width 322 height 37
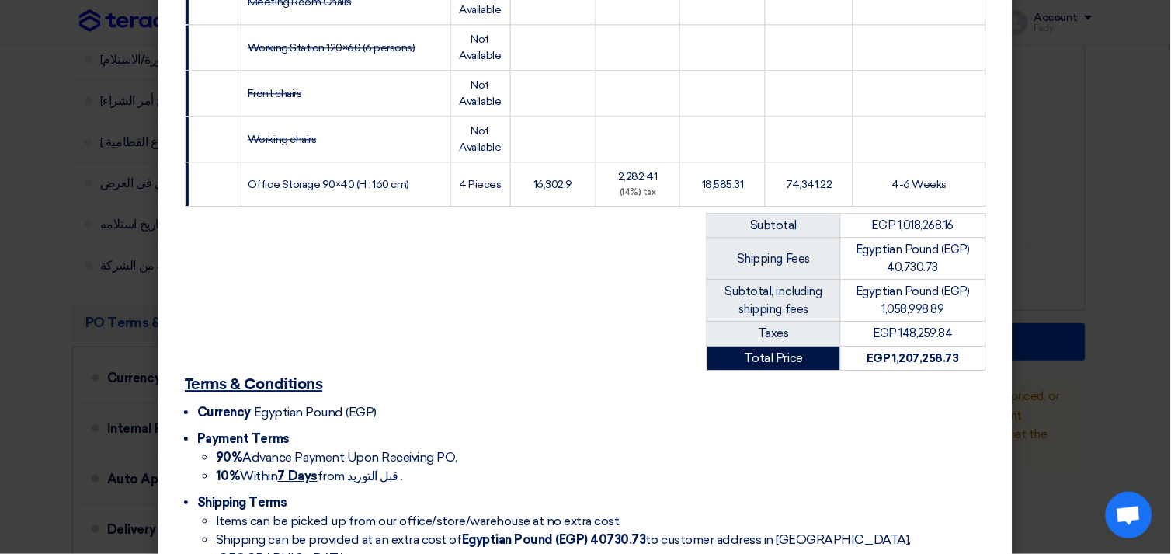
scroll to position [859, 0]
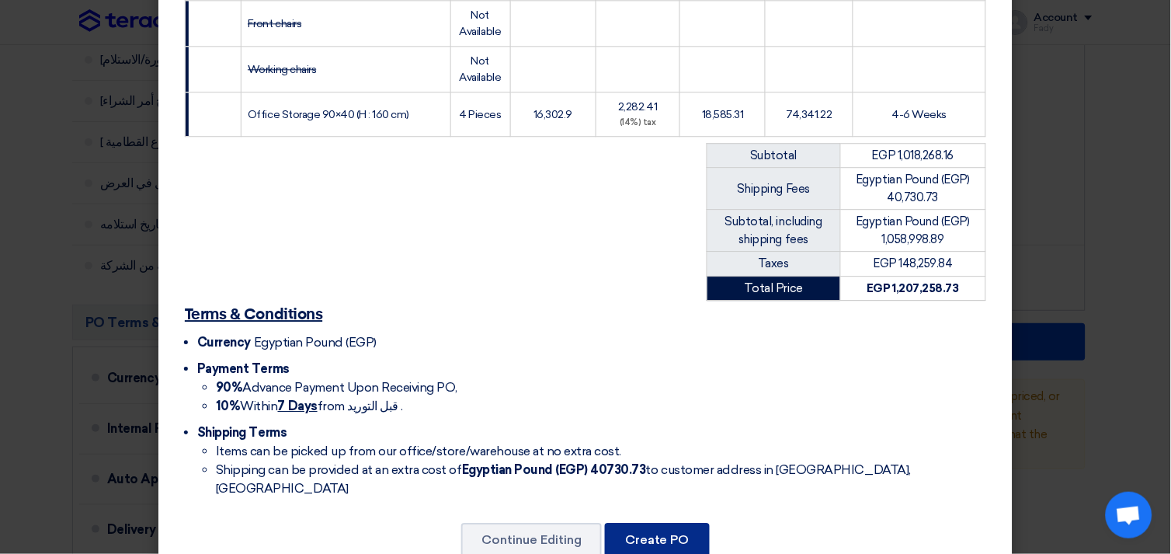
click at [677, 523] on button "Create PO" at bounding box center [657, 540] width 105 height 34
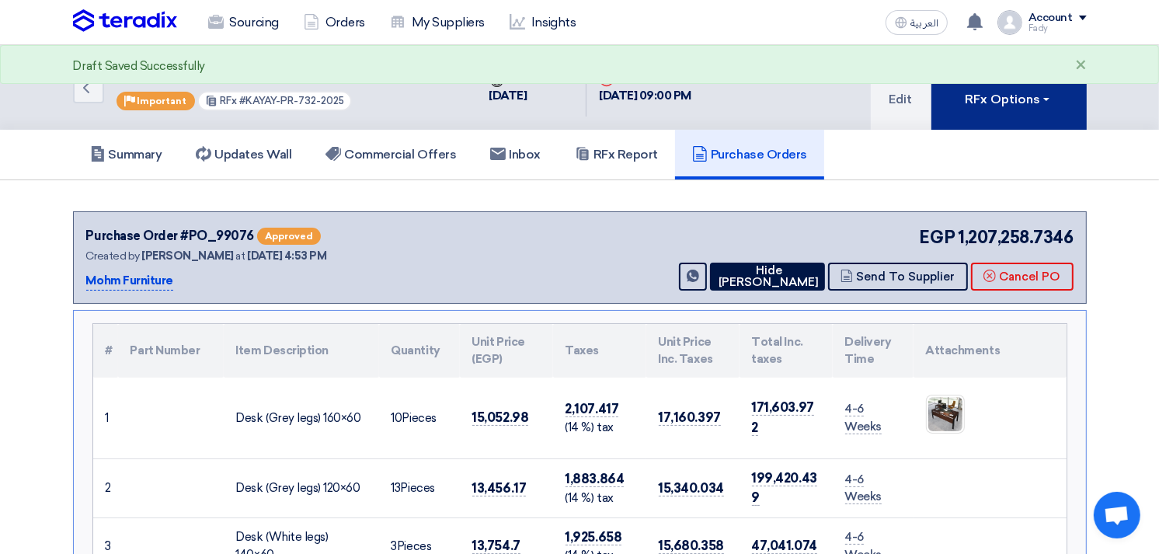
click at [983, 111] on button "RFx Options" at bounding box center [1008, 87] width 155 height 85
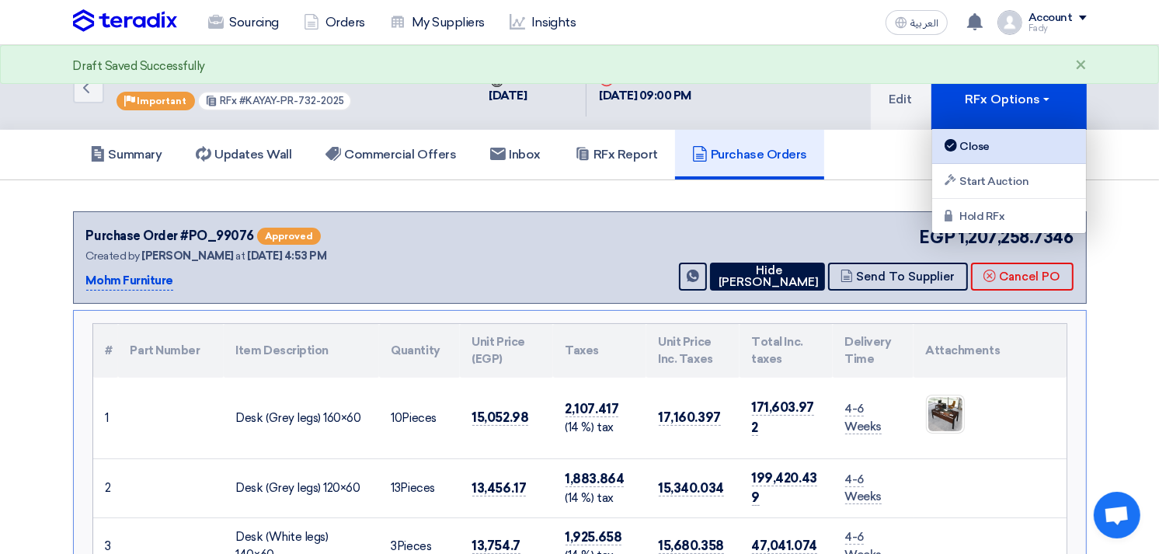
click at [966, 153] on div "Close" at bounding box center [1008, 146] width 135 height 19
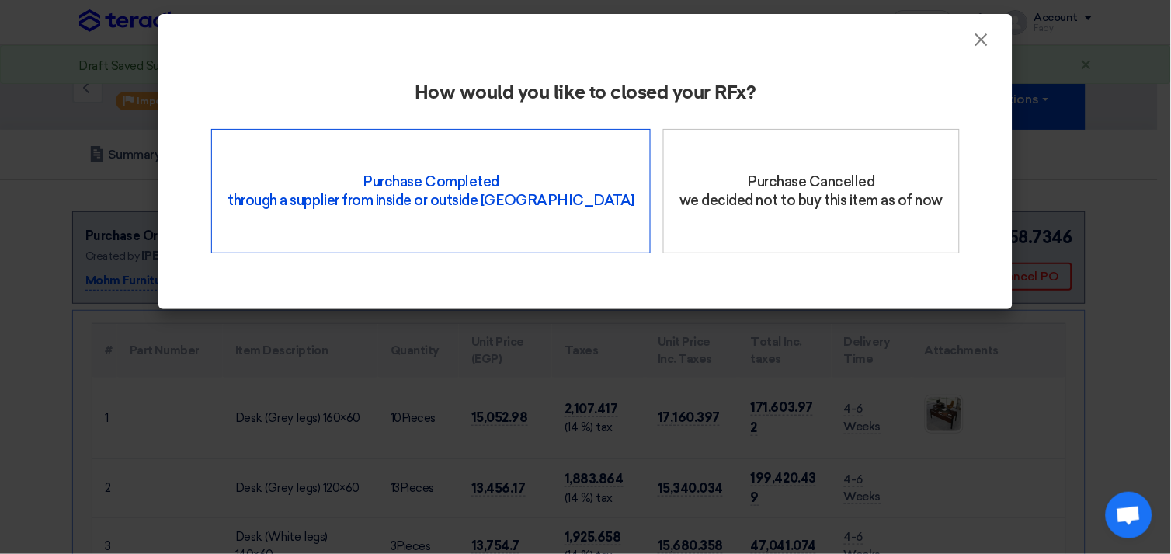
click at [493, 184] on div "Purchase Completed through a supplier from inside or outside Teradix" at bounding box center [431, 191] width 440 height 124
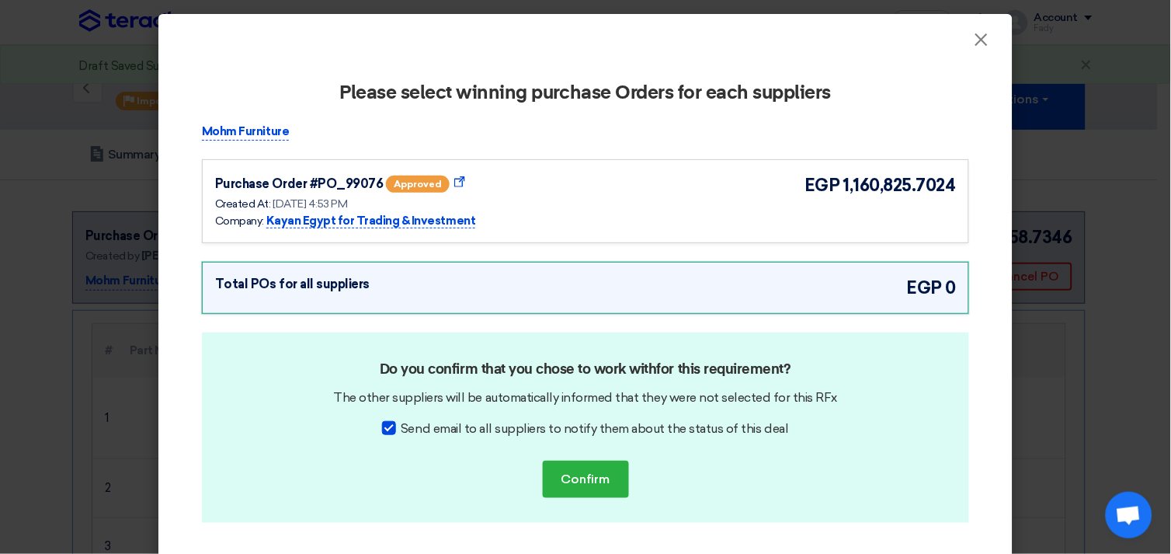
click at [417, 191] on div "Purchase Order #PO_99076 approved Show Purchase Order Details" at bounding box center [366, 183] width 303 height 23
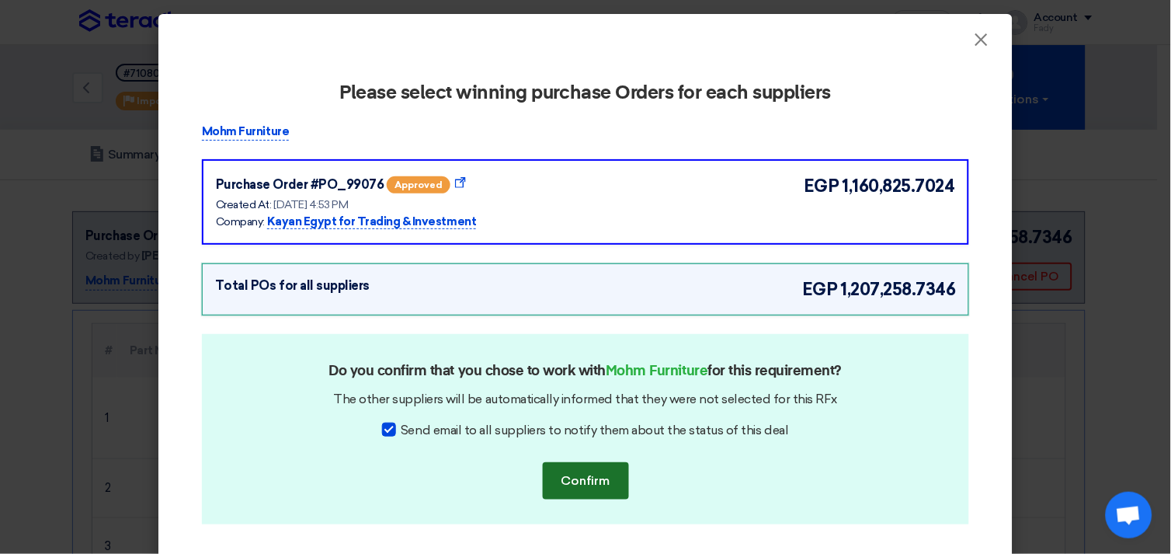
click at [581, 481] on button "Confirm" at bounding box center [586, 480] width 86 height 37
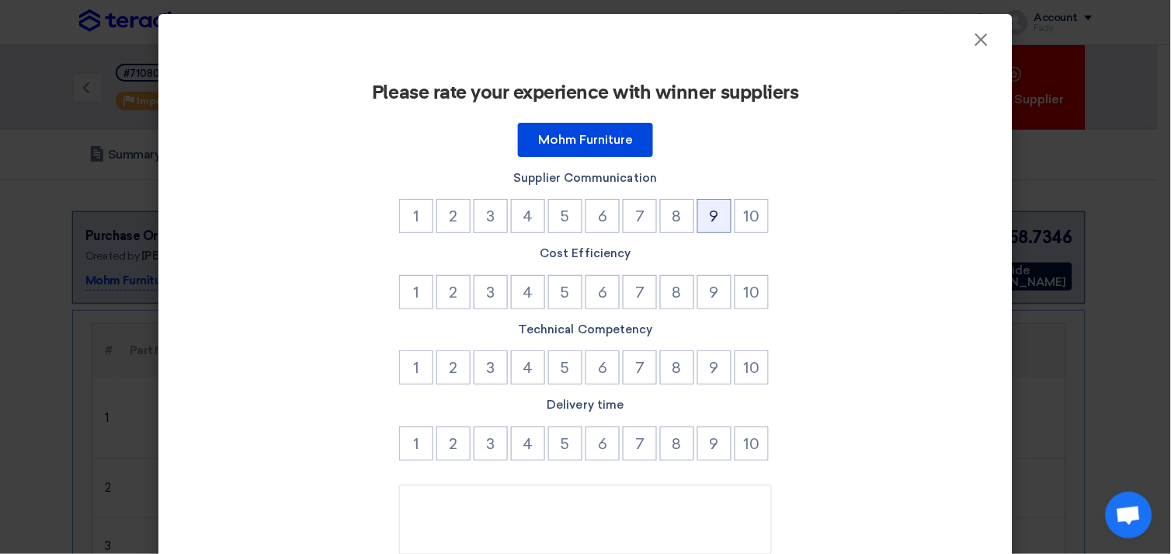
click at [708, 222] on button "9" at bounding box center [714, 216] width 34 height 34
click at [710, 272] on div "Cost Efficiency 1 2 3 4 5 6 7 8 9 10" at bounding box center [585, 279] width 767 height 68
click at [704, 289] on button "9" at bounding box center [714, 292] width 34 height 34
click at [719, 374] on button "9" at bounding box center [714, 367] width 34 height 34
click at [715, 437] on button "9" at bounding box center [714, 443] width 34 height 34
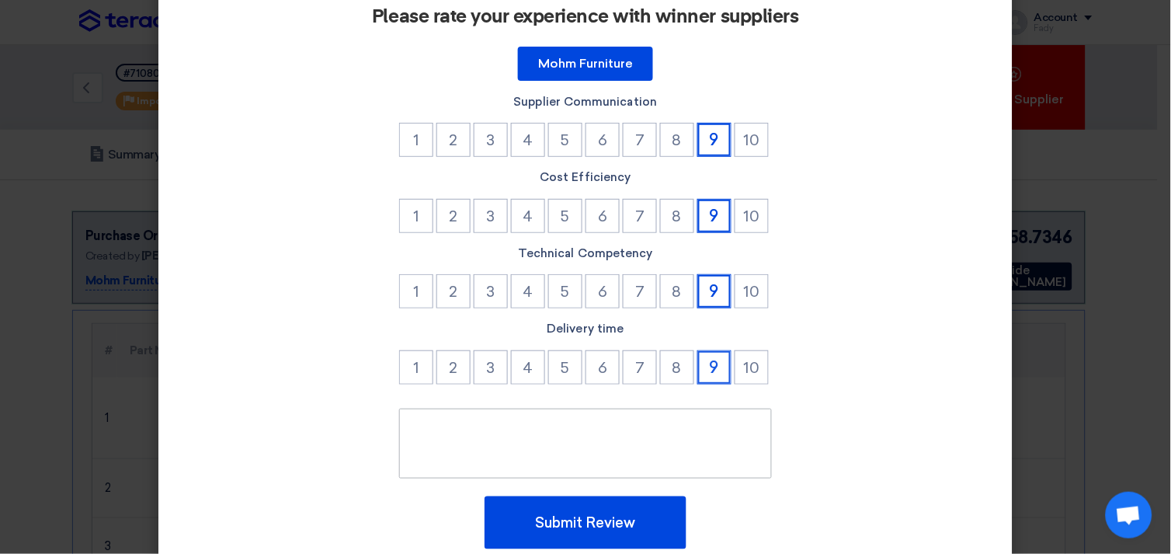
scroll to position [132, 0]
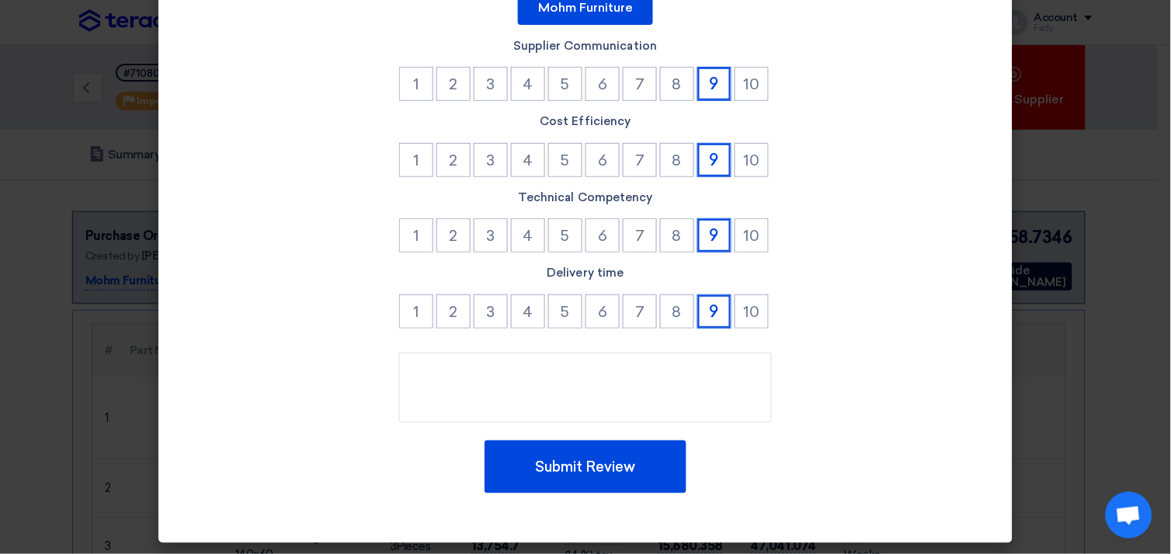
click at [610, 494] on div "Please rate your experience with winner suppliers Mohm Furniture Supplier Commu…" at bounding box center [585, 221] width 817 height 592
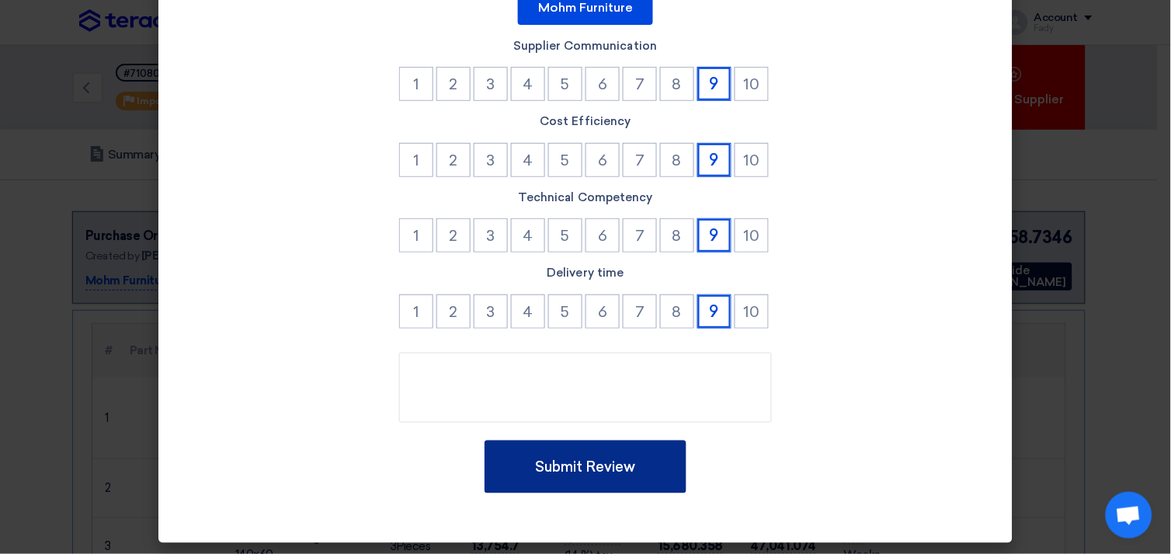
click at [612, 478] on button "Submit Review" at bounding box center [586, 466] width 202 height 53
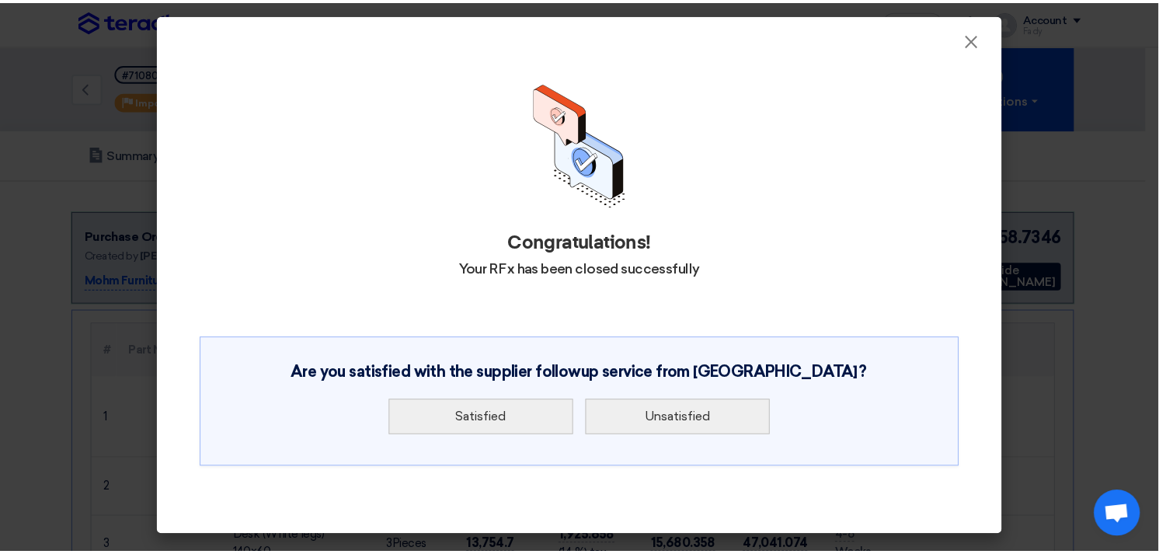
scroll to position [0, 0]
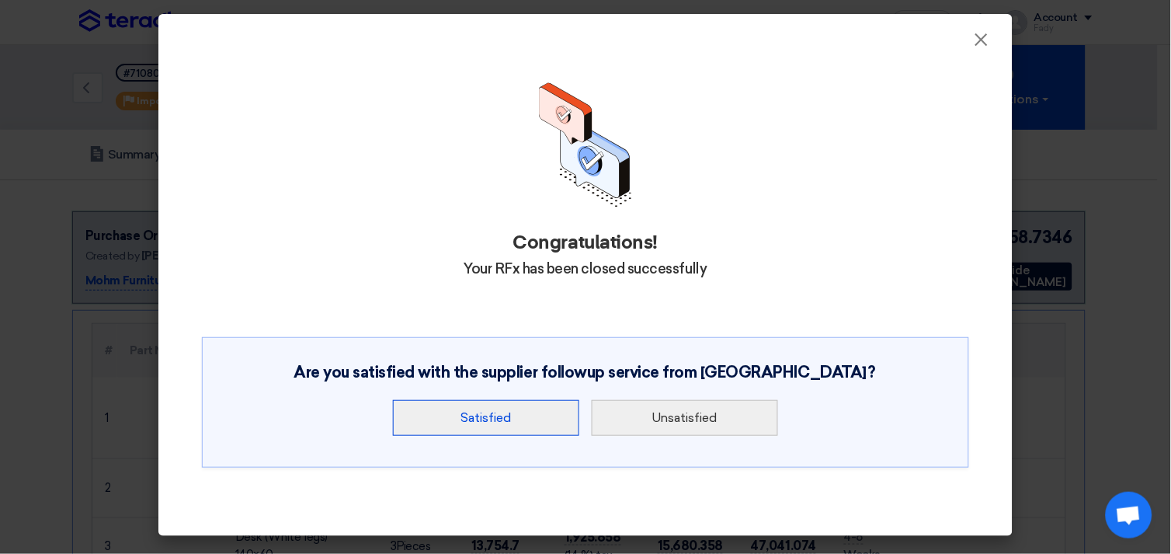
click at [515, 429] on button "Satisfied" at bounding box center [486, 418] width 186 height 36
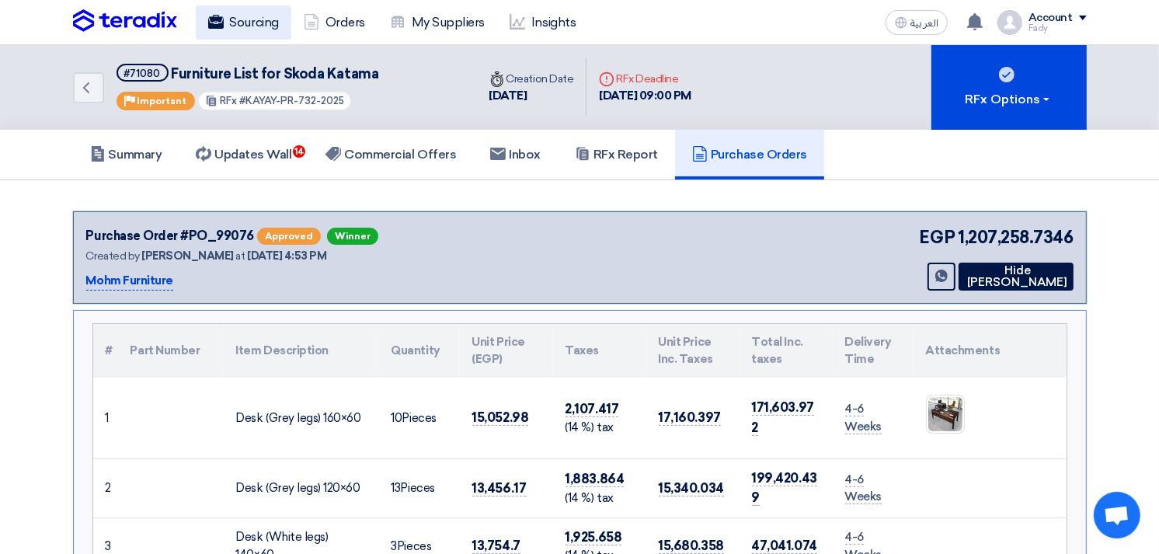
click at [239, 24] on link "Sourcing" at bounding box center [244, 22] width 96 height 34
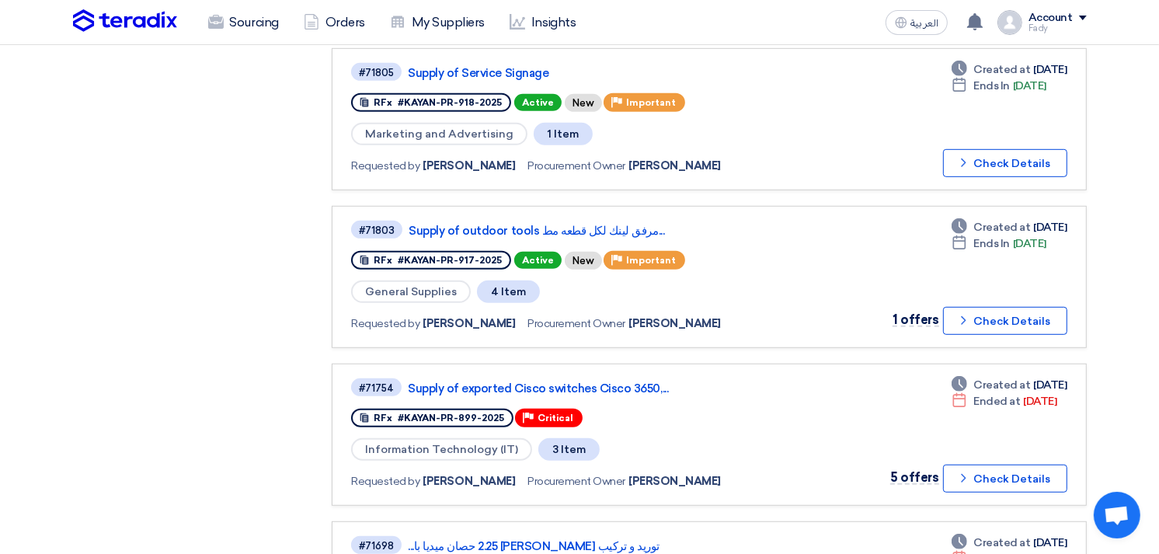
scroll to position [1553, 0]
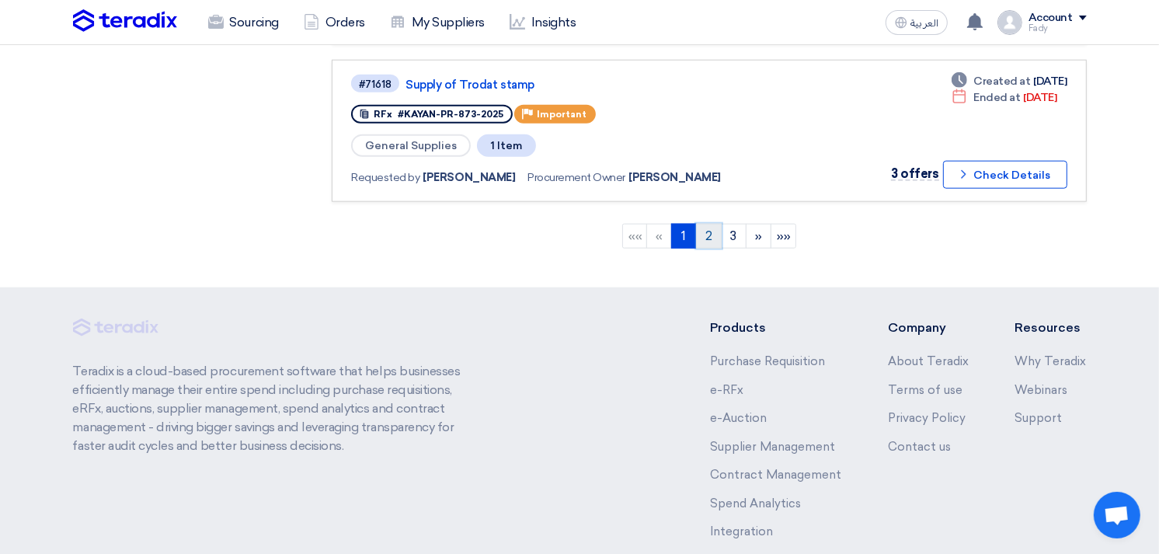
click at [715, 224] on link "2" at bounding box center [709, 236] width 26 height 25
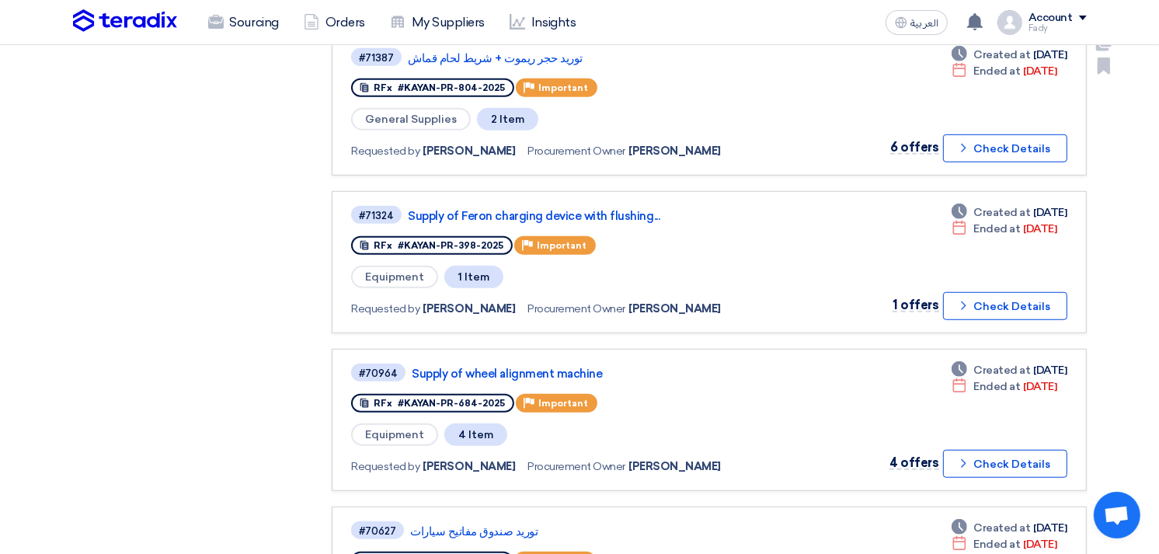
scroll to position [1035, 0]
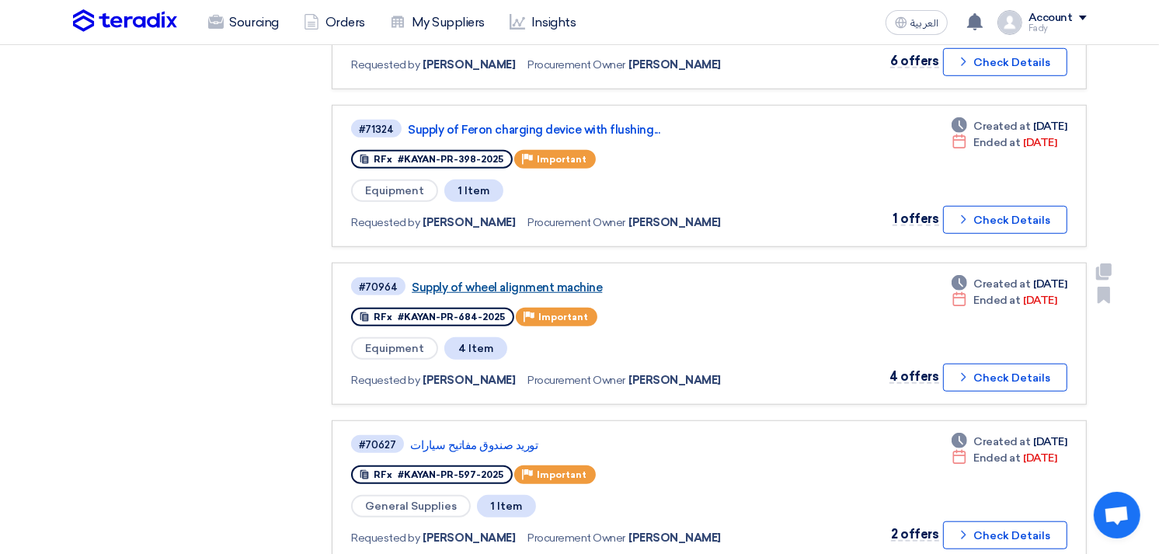
click at [559, 280] on link "Supply of wheel alignment machine" at bounding box center [606, 287] width 388 height 14
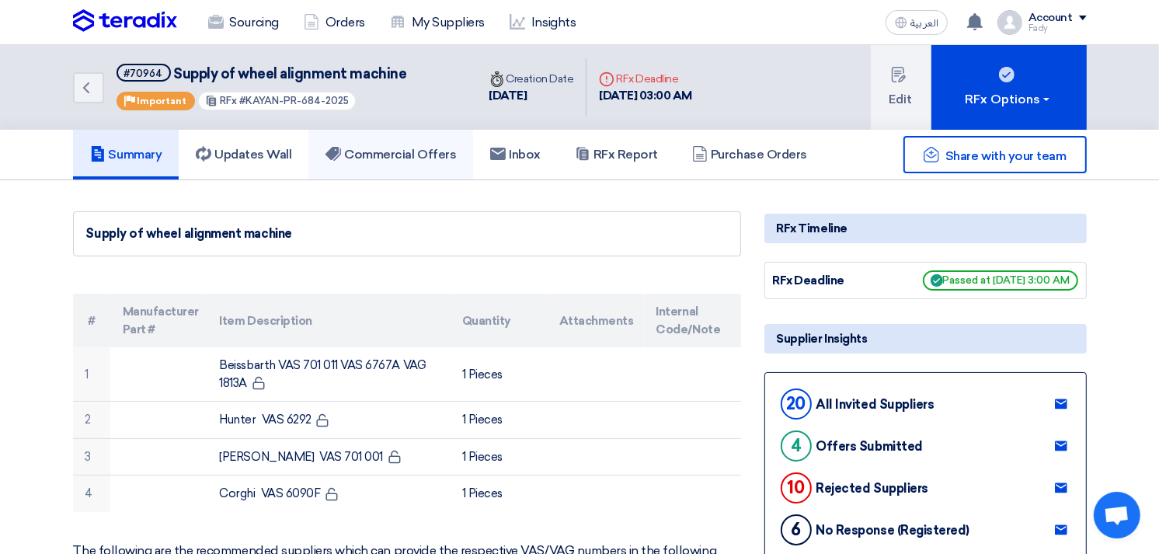
click at [398, 158] on h5 "Commercial Offers" at bounding box center [390, 155] width 130 height 16
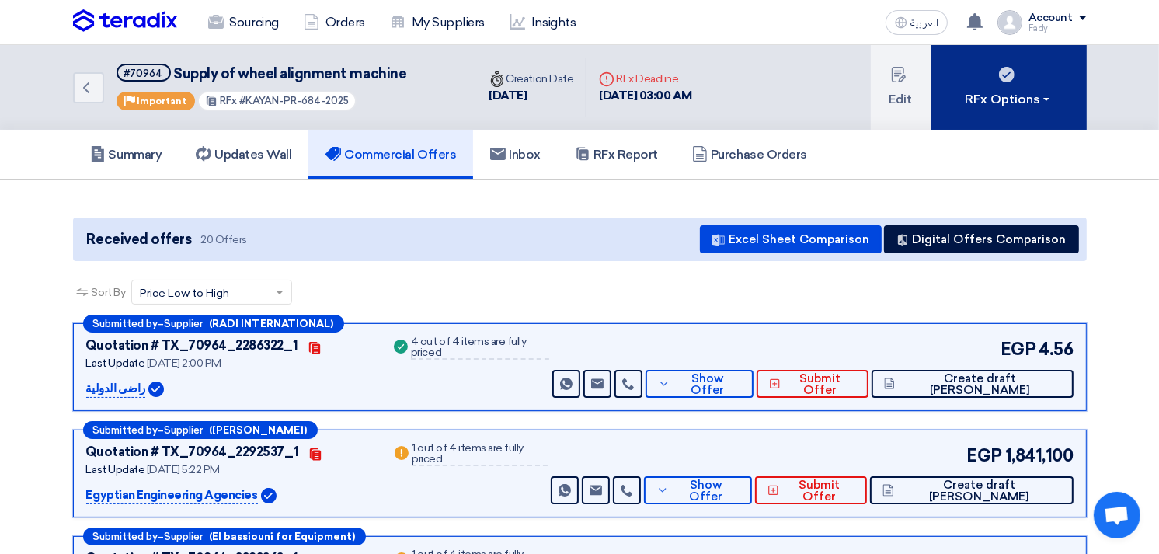
click at [1006, 90] on div "RFx Options" at bounding box center [1008, 99] width 88 height 19
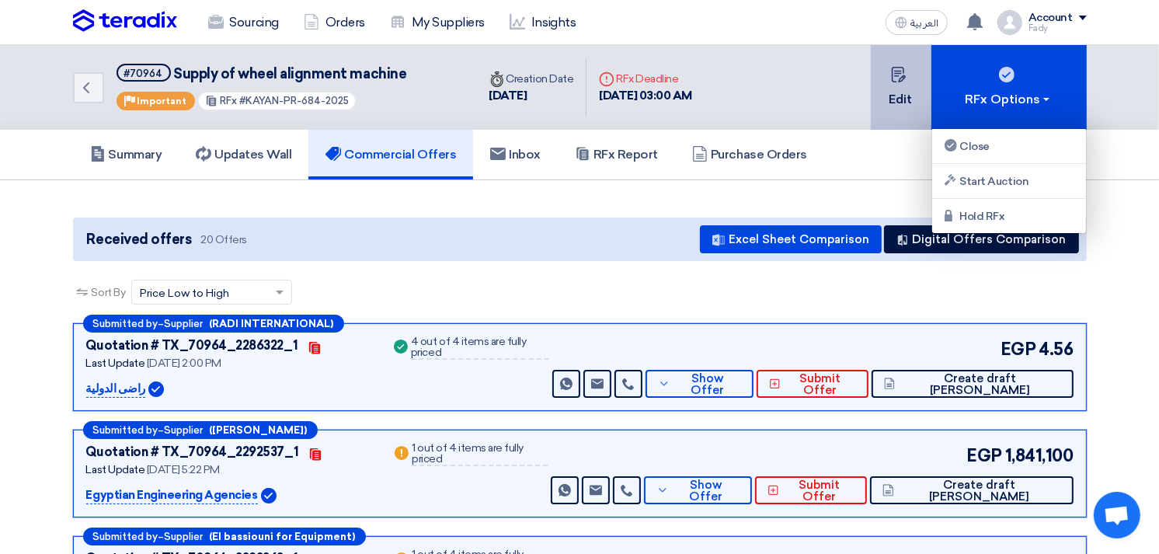
click at [878, 65] on button "Edit" at bounding box center [900, 87] width 61 height 85
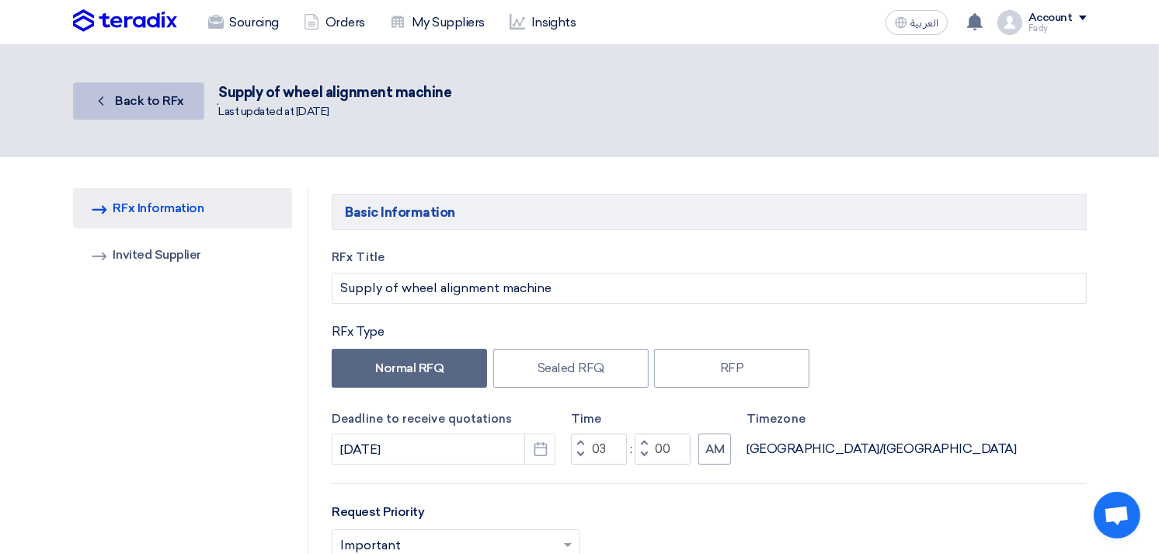
click at [153, 95] on span "Back to RFx" at bounding box center [149, 100] width 69 height 15
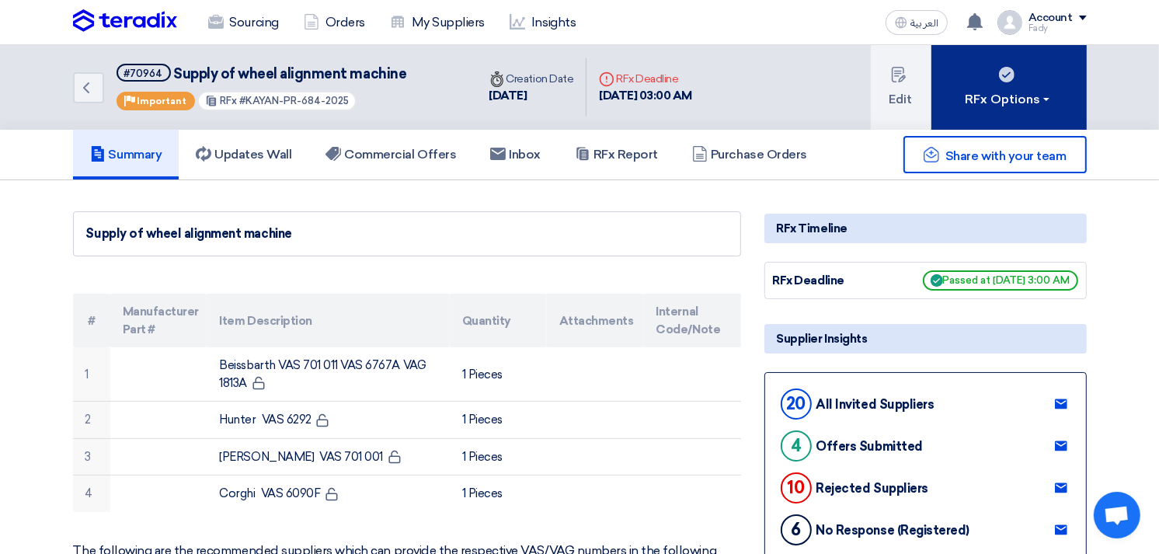
click at [977, 73] on button "RFx Options" at bounding box center [1008, 87] width 155 height 85
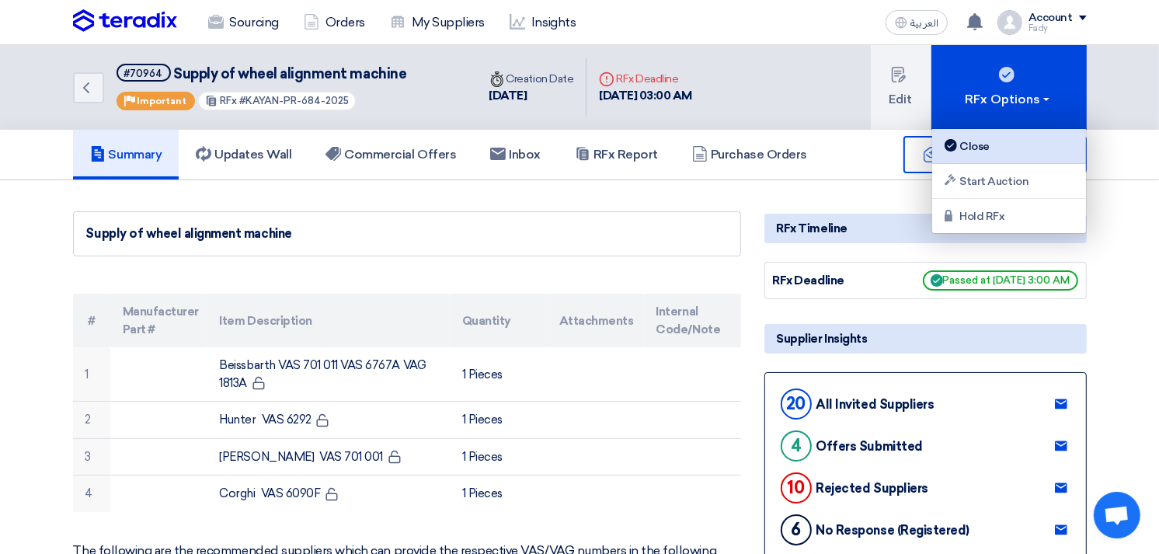
click at [1012, 140] on div "Close" at bounding box center [1008, 146] width 135 height 19
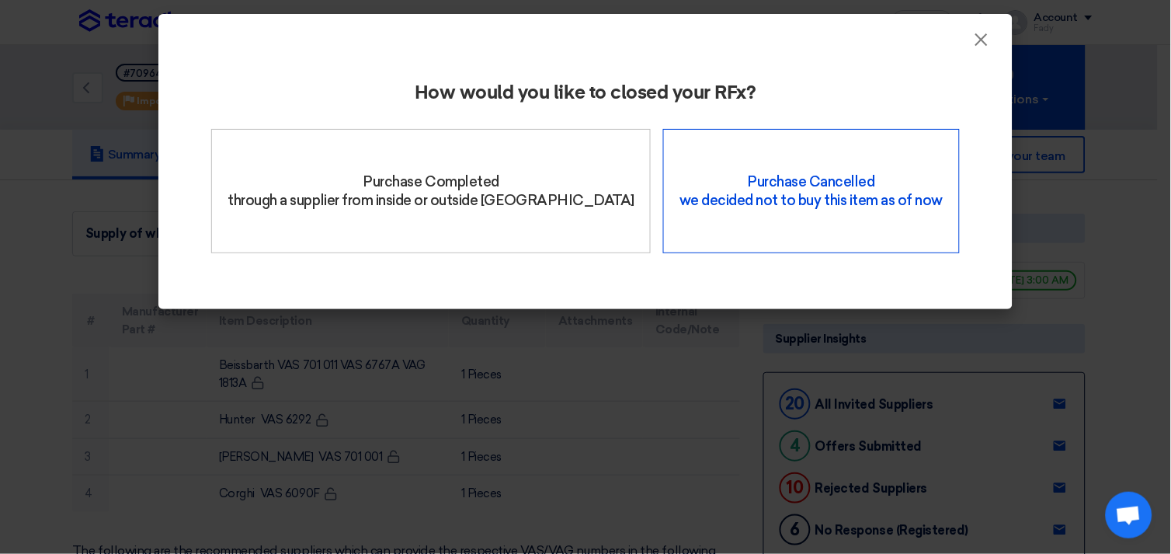
click at [731, 159] on div "Purchase Cancelled we decided not to buy this item as of now" at bounding box center [811, 191] width 296 height 124
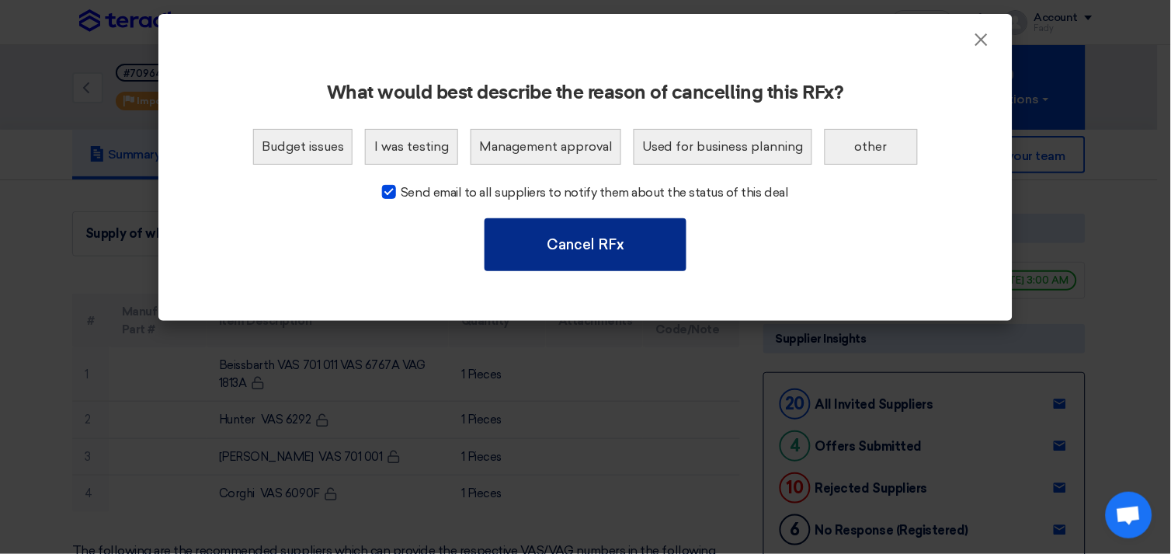
click at [563, 230] on button "Cancel RFx" at bounding box center [586, 244] width 202 height 53
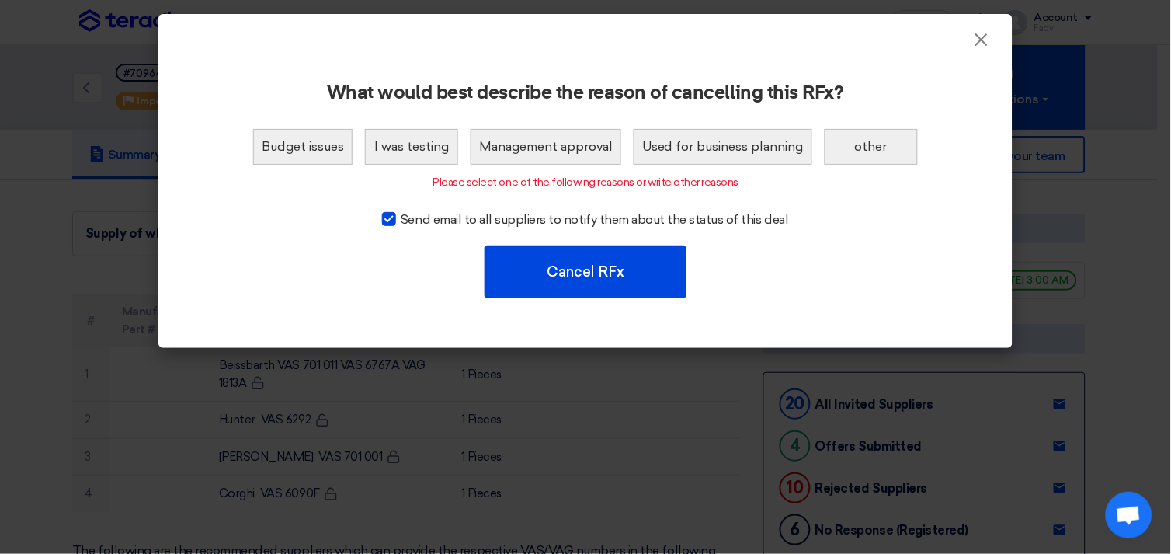
click at [393, 217] on div at bounding box center [389, 219] width 14 height 14
click at [401, 217] on input "Send email to all suppliers to notify them about the status of this deal" at bounding box center [406, 215] width 10 height 10
checkbox input "false"
click at [886, 144] on button "other" at bounding box center [871, 147] width 93 height 36
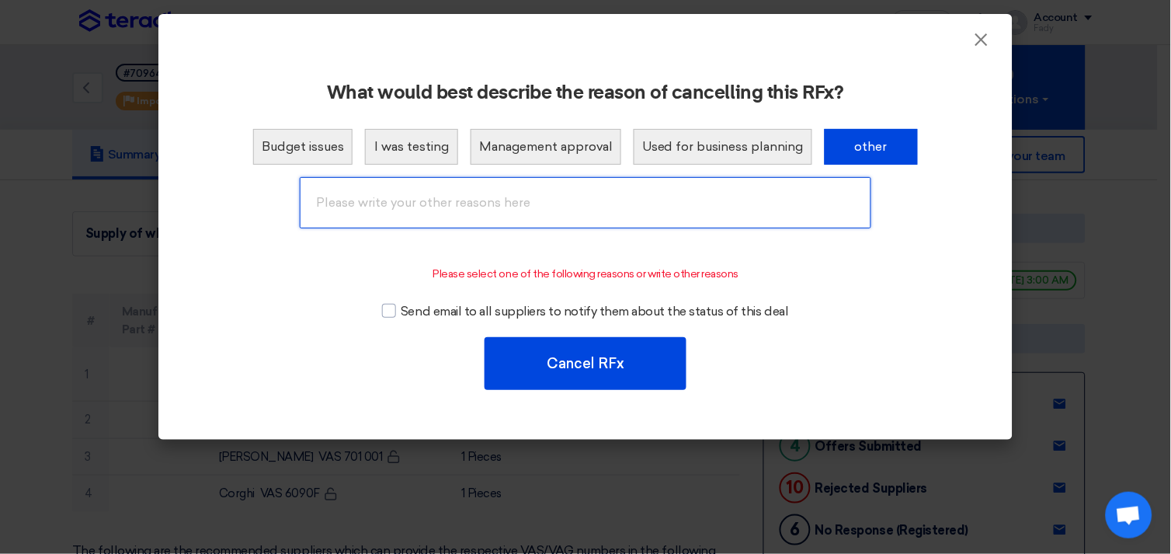
click at [624, 204] on input "text" at bounding box center [586, 202] width 572 height 51
click at [624, 203] on input "text" at bounding box center [586, 202] width 572 height 51
type input "Cancelled"
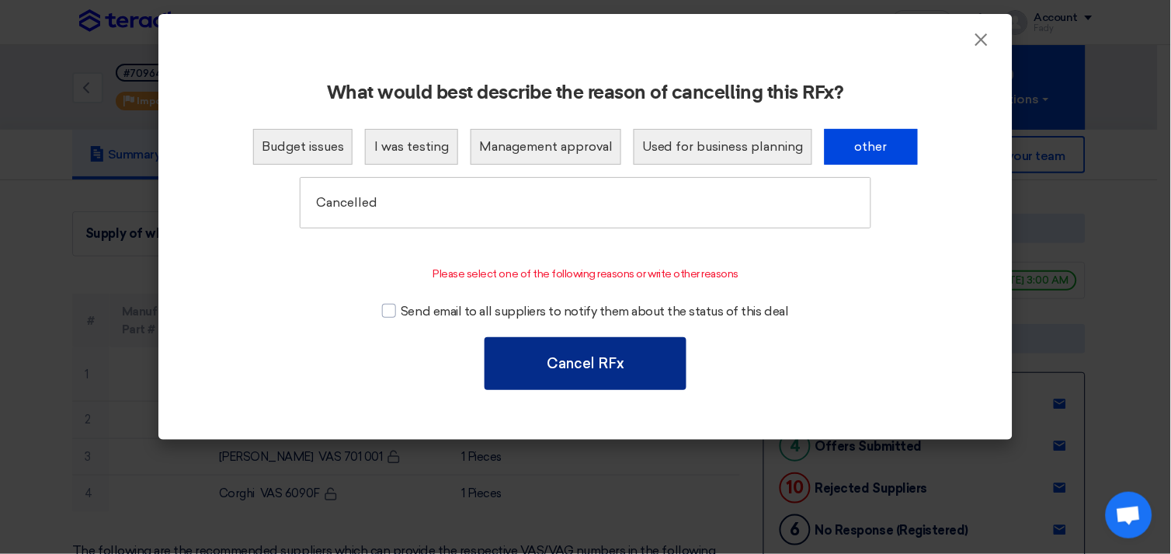
click at [589, 360] on button "Cancel RFx" at bounding box center [586, 363] width 202 height 53
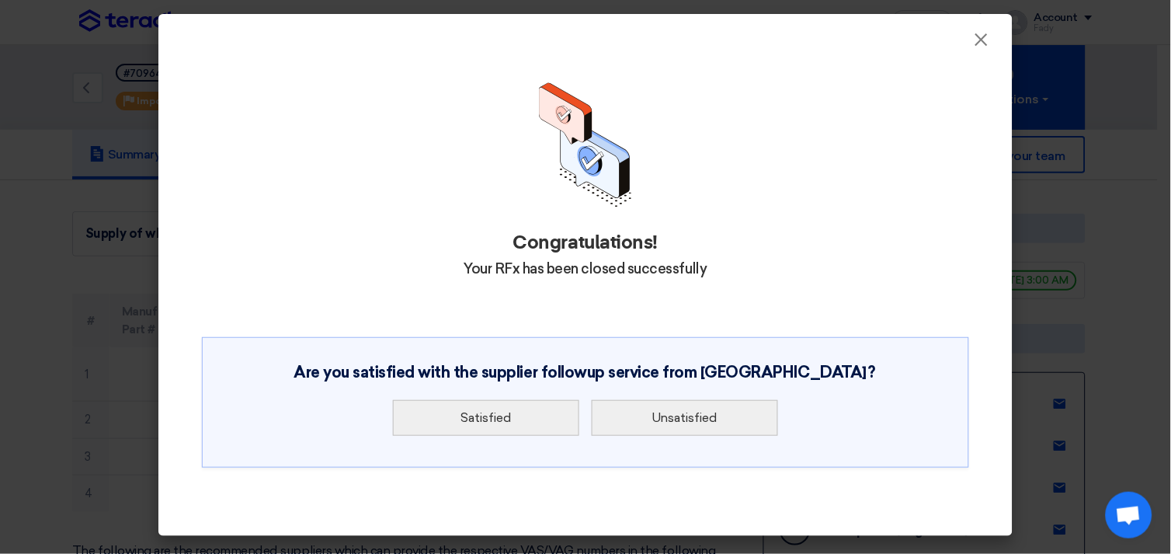
click at [585, 328] on div "Congratulations! Your RFx has been closed successfully Are you satisfied with t…" at bounding box center [585, 284] width 817 height 454
click at [508, 433] on button "Satisfied" at bounding box center [486, 418] width 186 height 36
click at [519, 415] on button "Satisfied" at bounding box center [486, 418] width 186 height 36
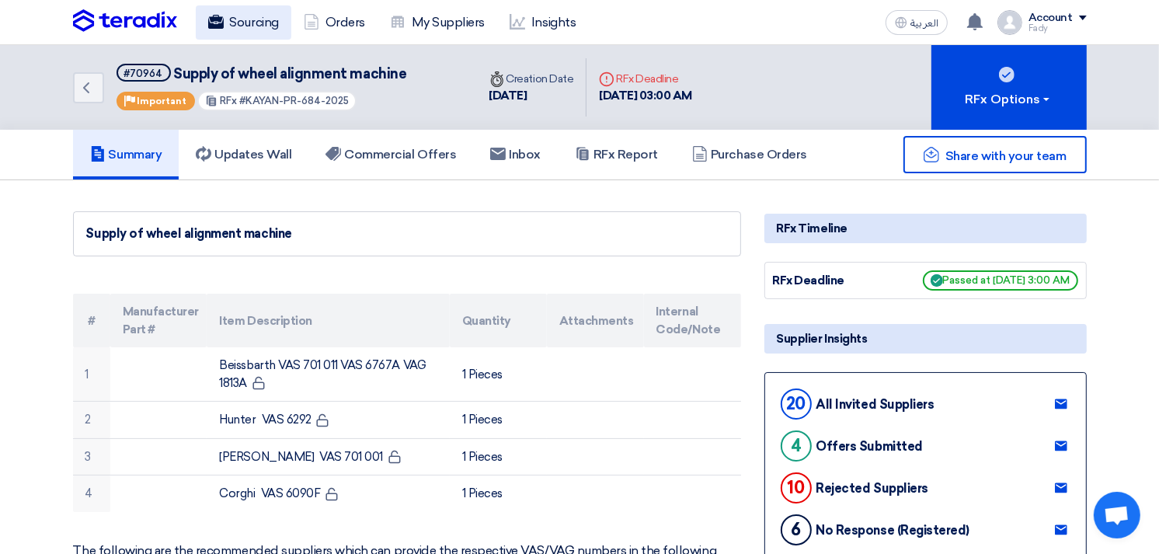
click at [244, 32] on link "Sourcing" at bounding box center [244, 22] width 96 height 34
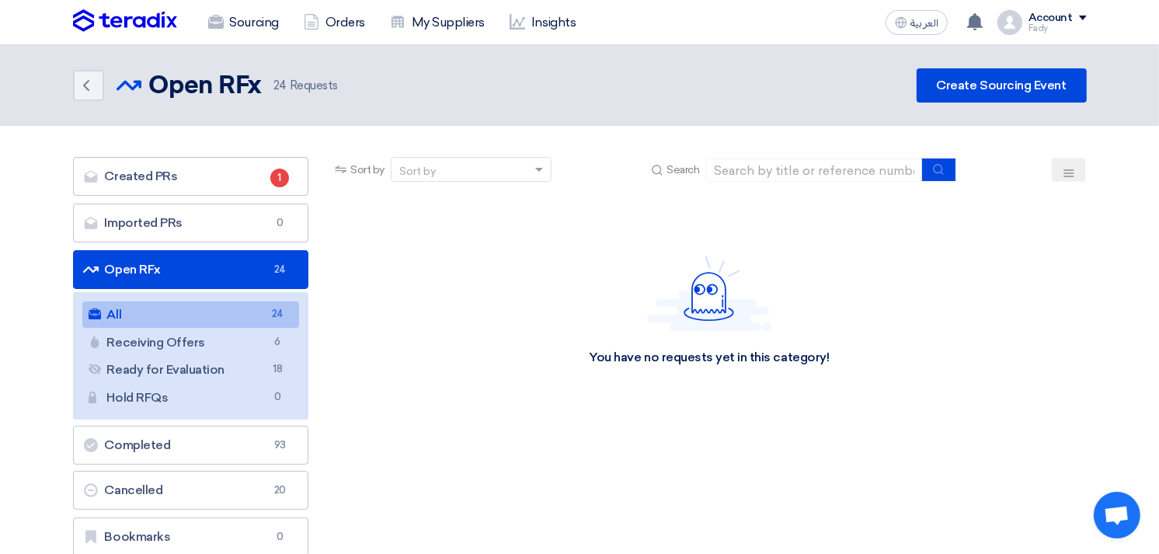
click at [227, 312] on link "All All 24" at bounding box center [190, 314] width 217 height 26
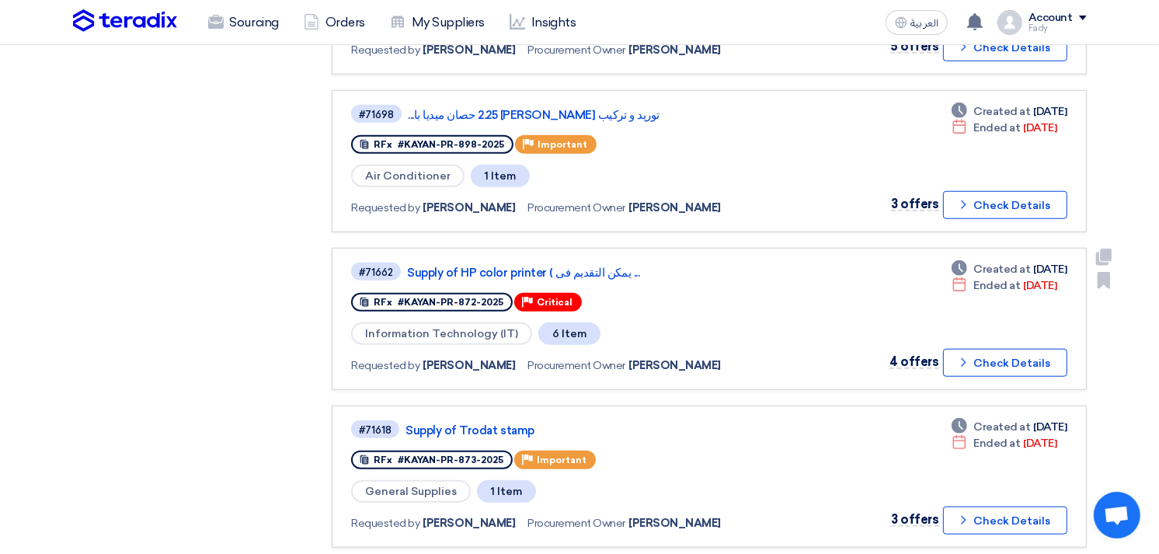
scroll to position [1603, 0]
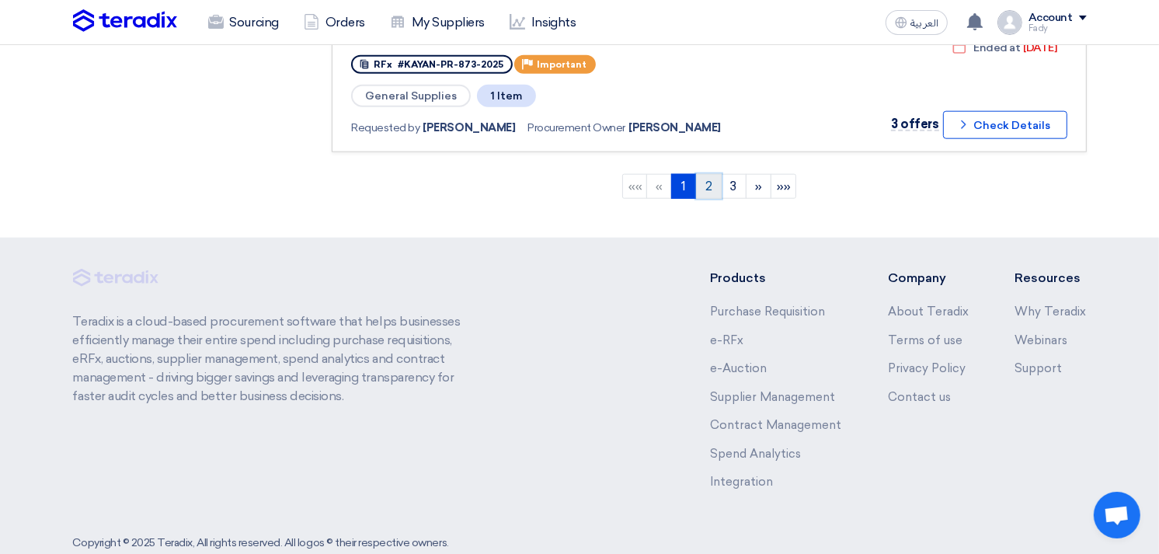
click at [711, 174] on link "2" at bounding box center [709, 186] width 26 height 25
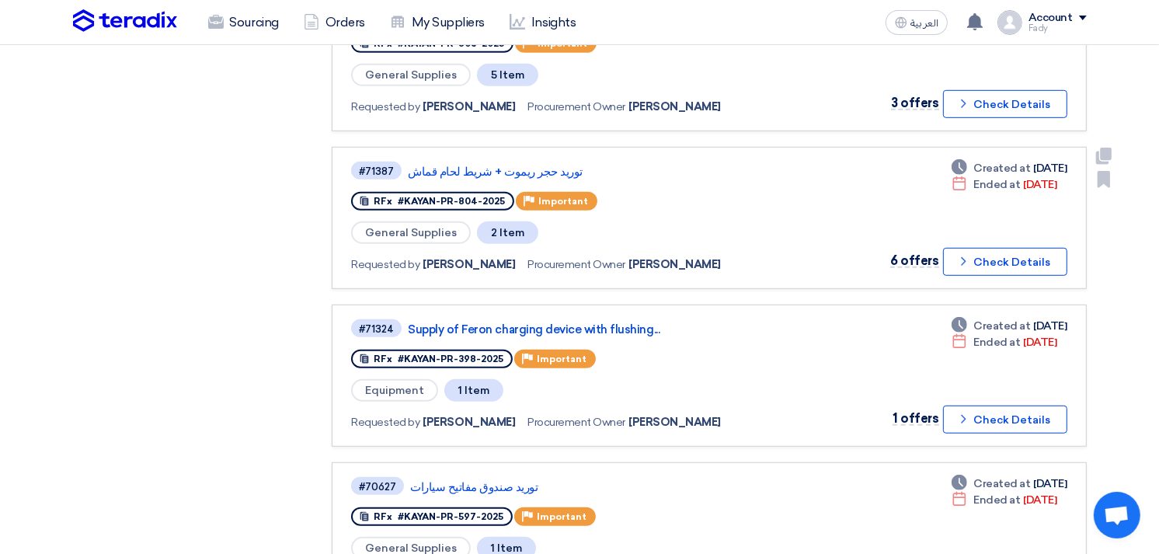
scroll to position [863, 0]
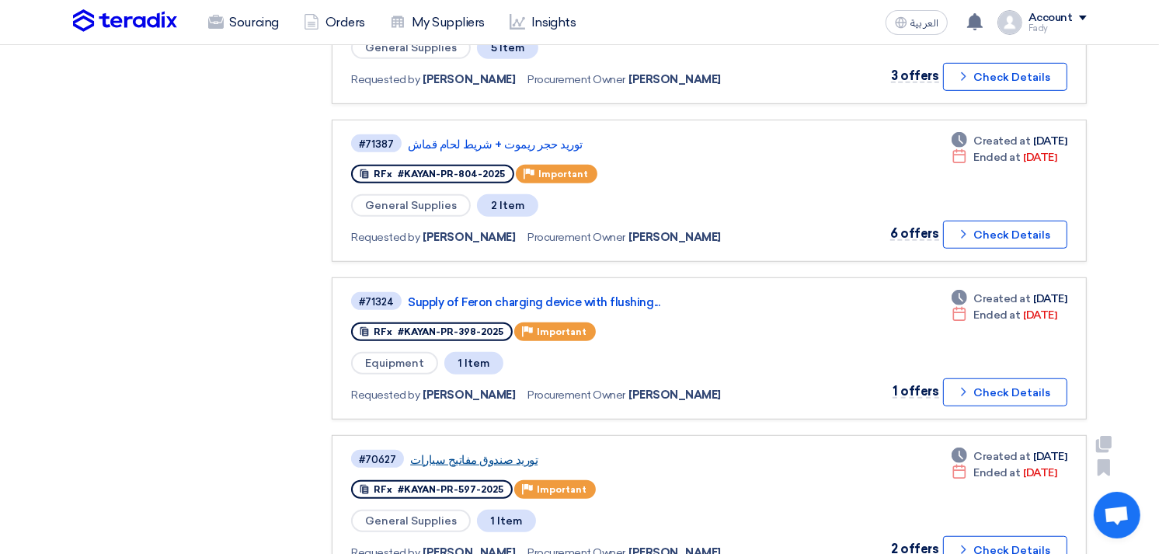
click at [485, 453] on link "توريد صندوق مفاتيح سيارات" at bounding box center [604, 460] width 388 height 14
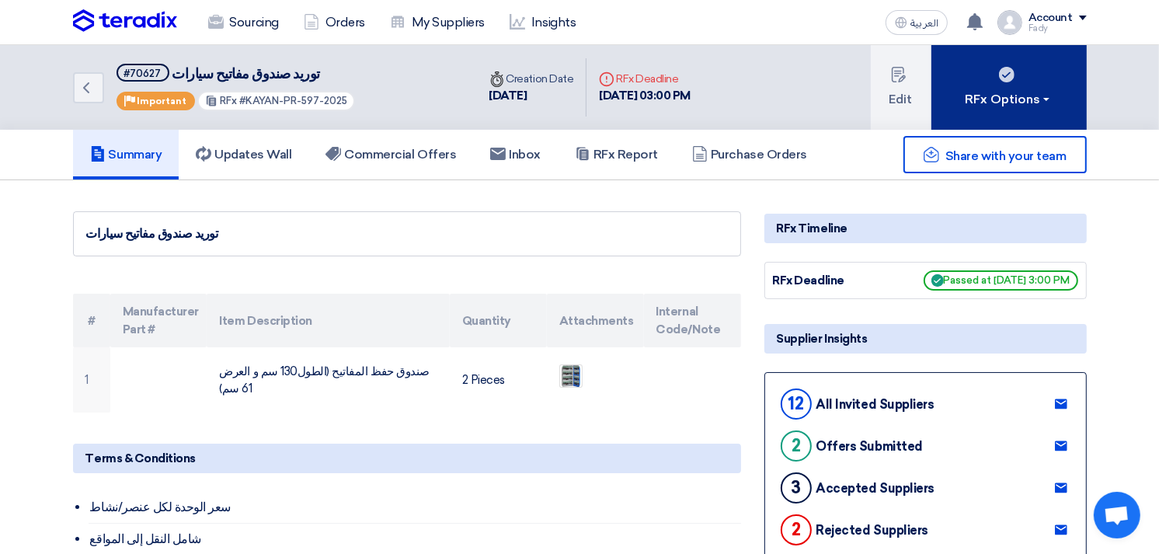
click at [992, 83] on button "RFx Options" at bounding box center [1008, 87] width 155 height 85
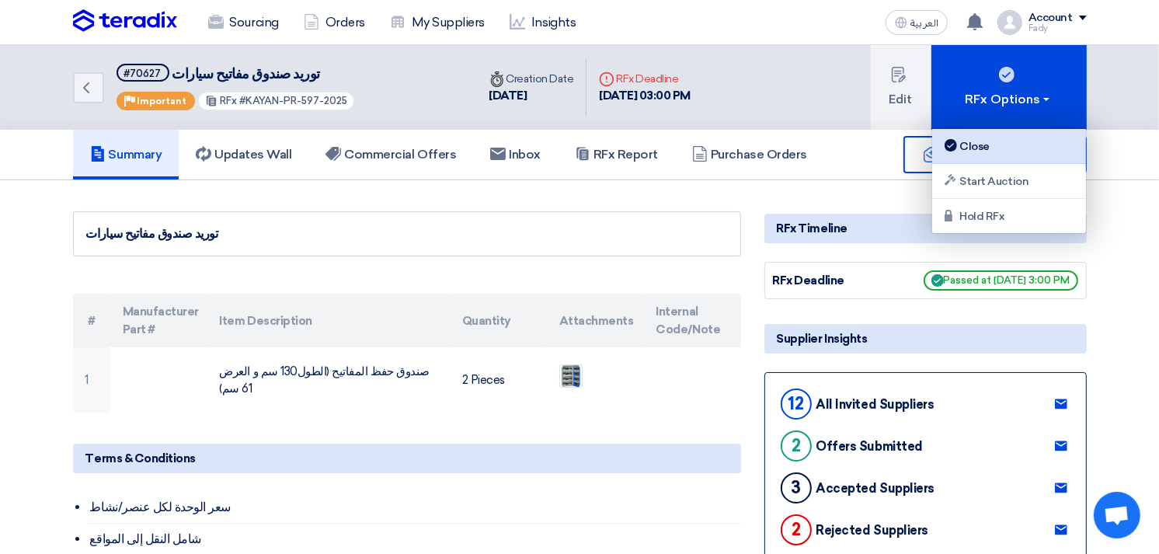
click at [995, 137] on div "Close" at bounding box center [1008, 146] width 135 height 19
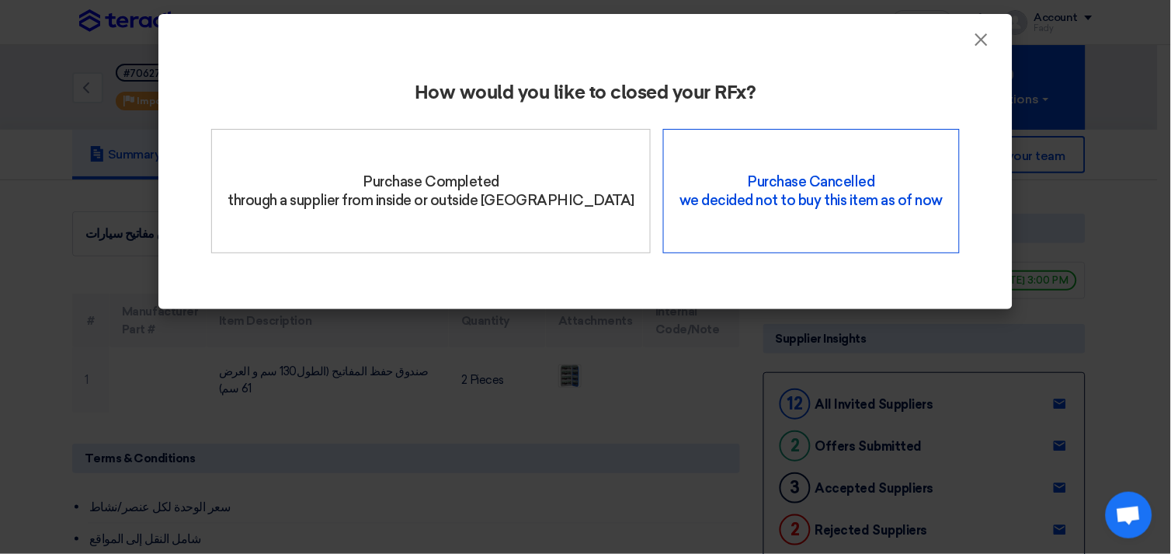
click at [777, 182] on div "Purchase Cancelled we decided not to buy this item as of now" at bounding box center [811, 191] width 296 height 124
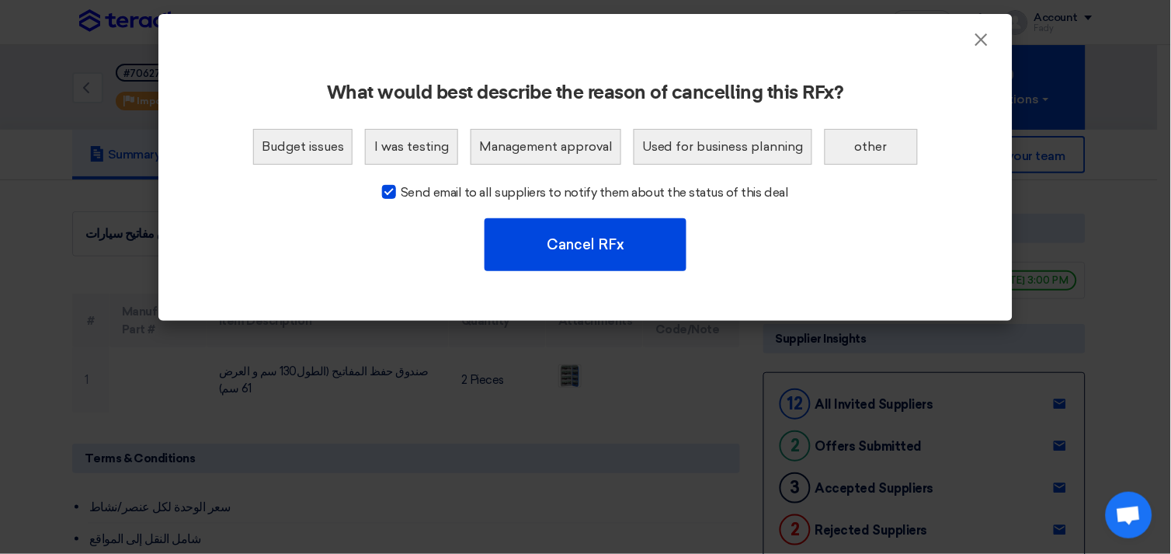
click at [390, 189] on div at bounding box center [389, 192] width 14 height 14
click at [401, 189] on input "Send email to all suppliers to notify them about the status of this deal" at bounding box center [406, 188] width 10 height 10
checkbox input "false"
click at [886, 138] on button "other" at bounding box center [871, 147] width 93 height 36
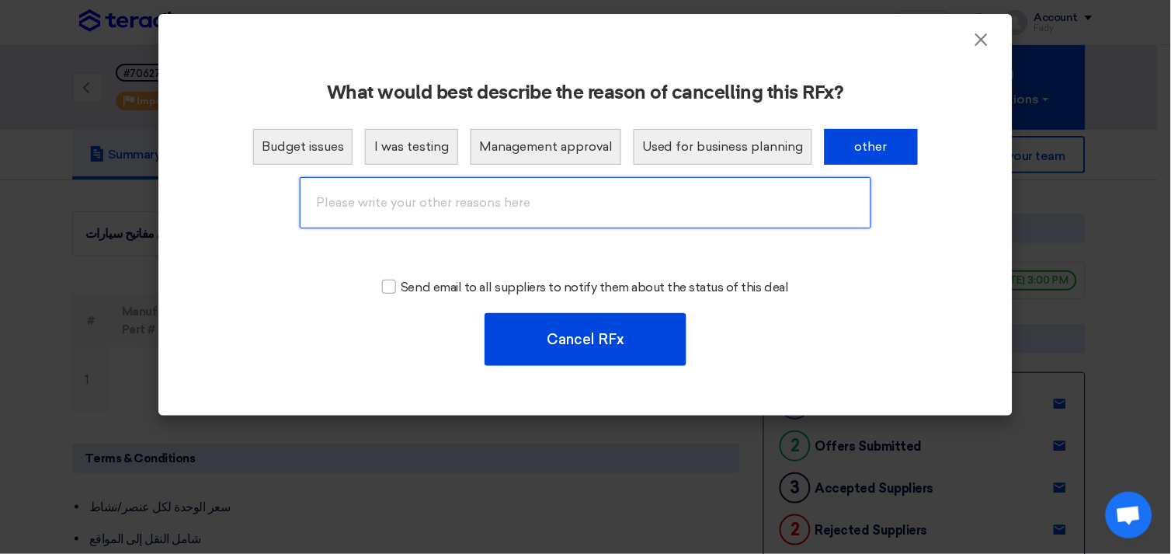
click at [607, 183] on input "text" at bounding box center [586, 202] width 572 height 51
type input "Cancelled"
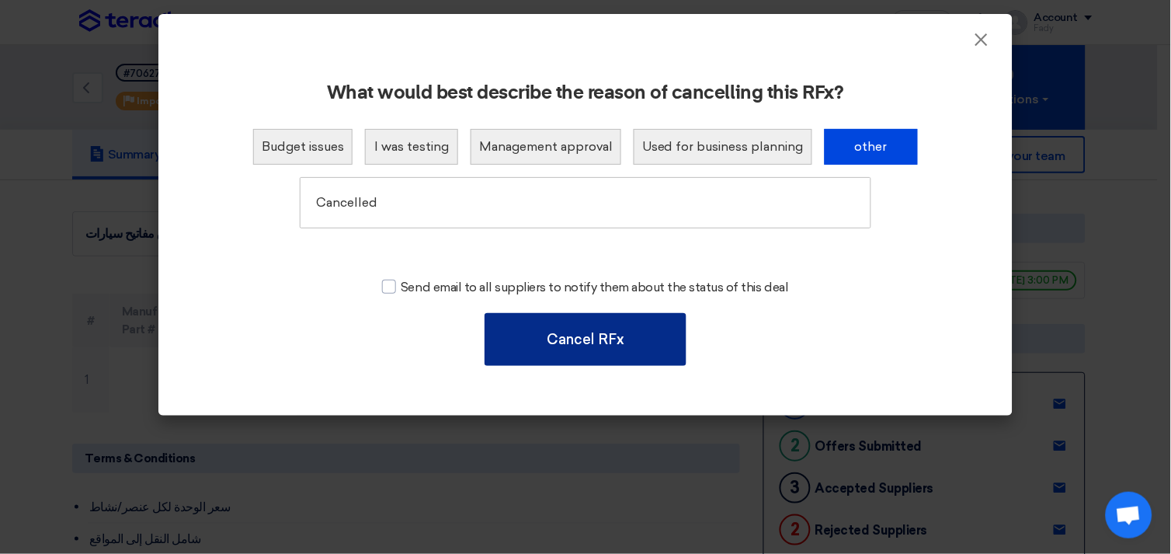
click at [570, 322] on button "Cancel RFx" at bounding box center [586, 339] width 202 height 53
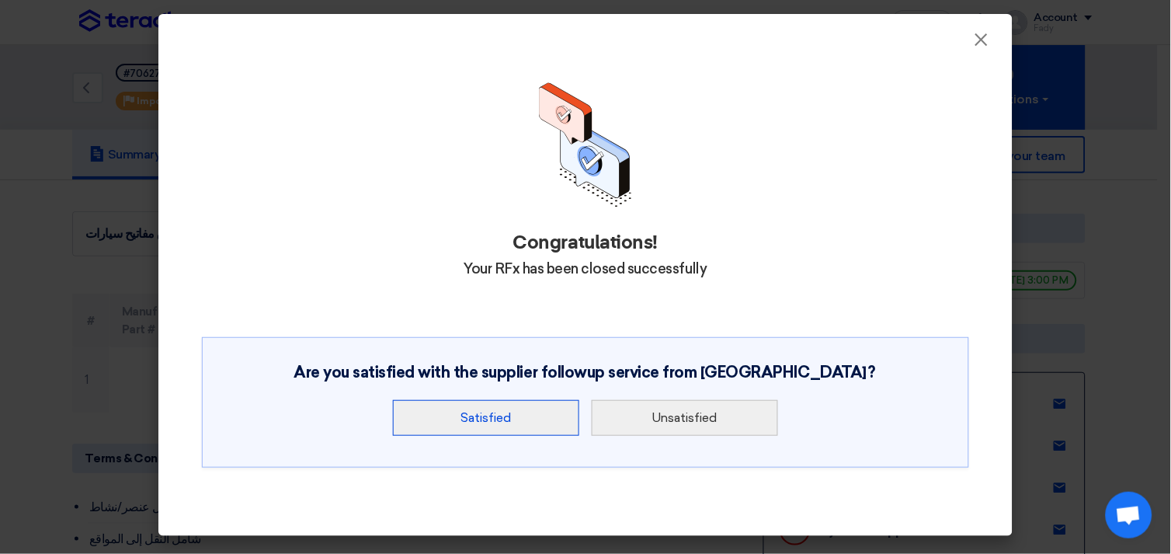
click at [533, 429] on button "Satisfied" at bounding box center [486, 418] width 186 height 36
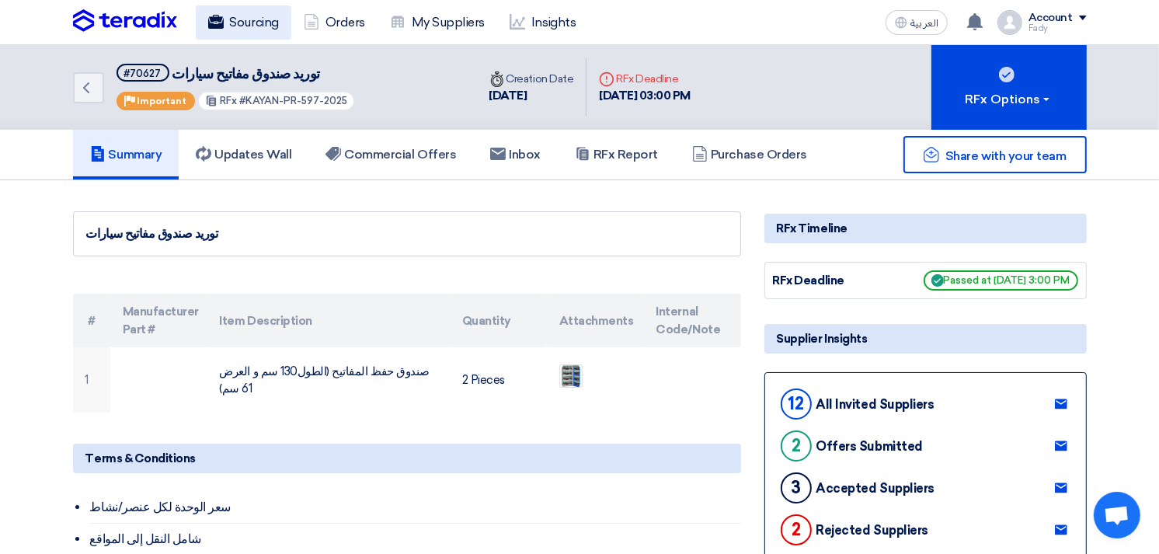
click at [245, 27] on link "Sourcing" at bounding box center [244, 22] width 96 height 34
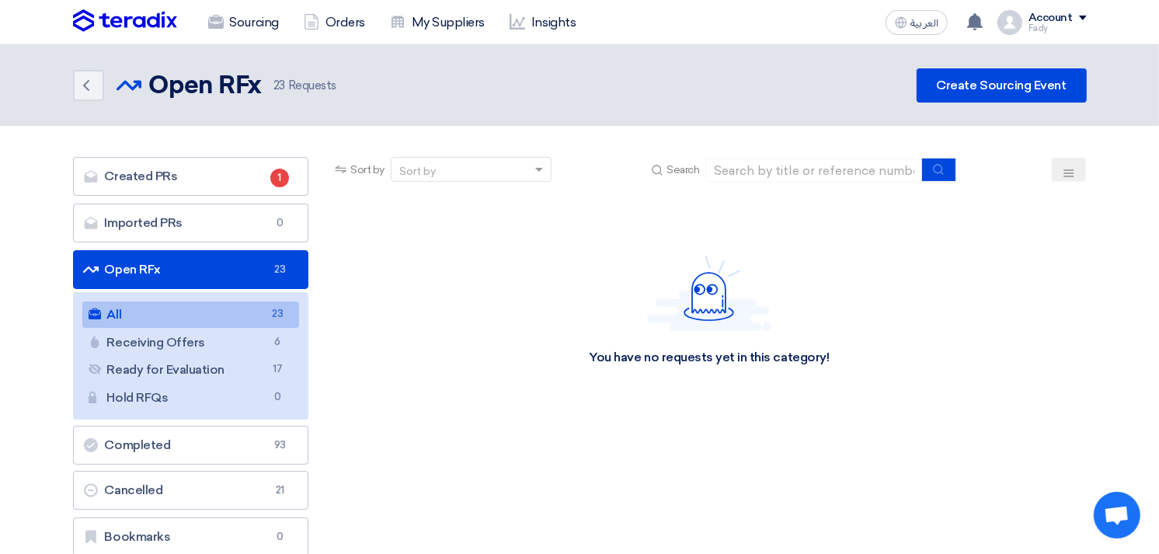
click at [228, 312] on link "All All 23" at bounding box center [190, 314] width 217 height 26
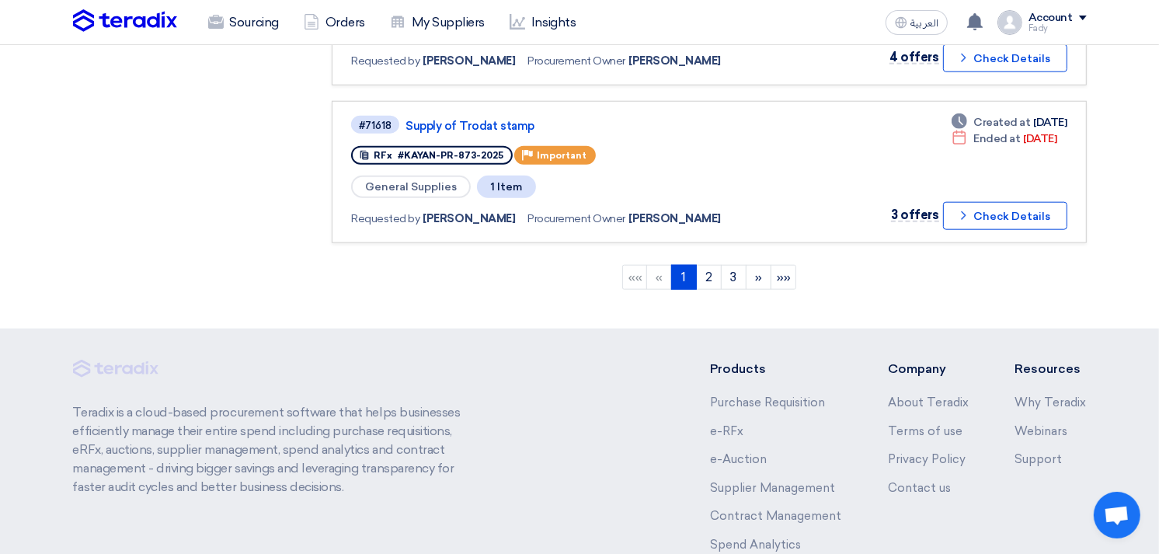
scroll to position [1553, 0]
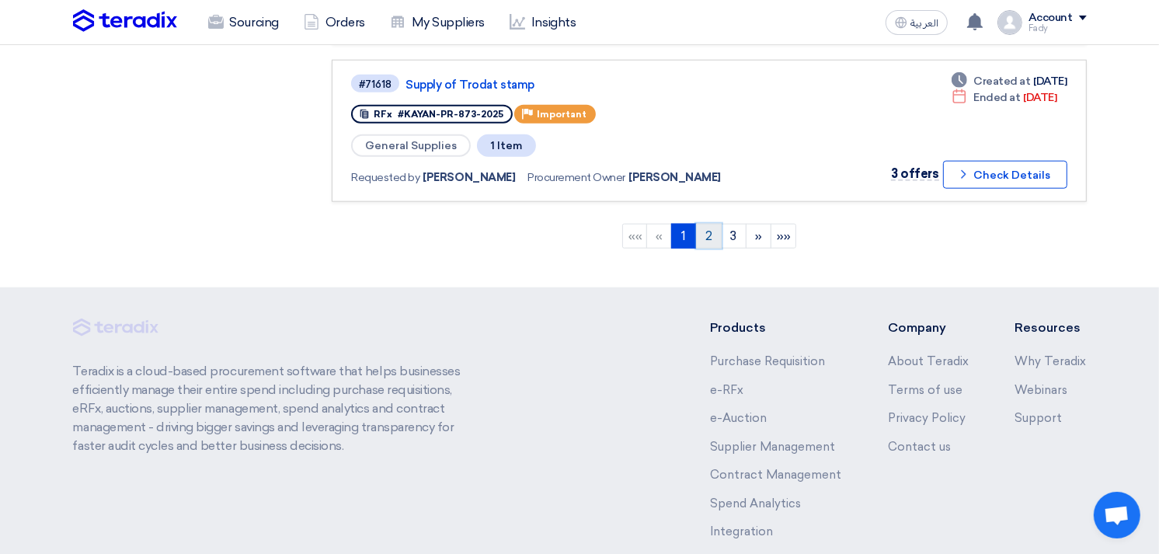
click at [708, 224] on link "2" at bounding box center [709, 236] width 26 height 25
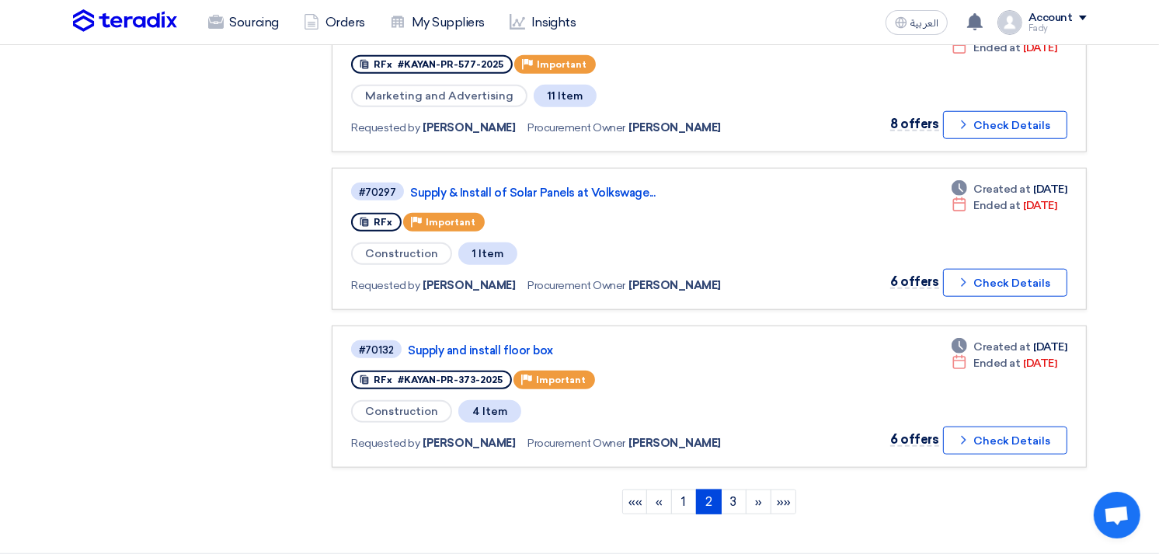
scroll to position [1294, 0]
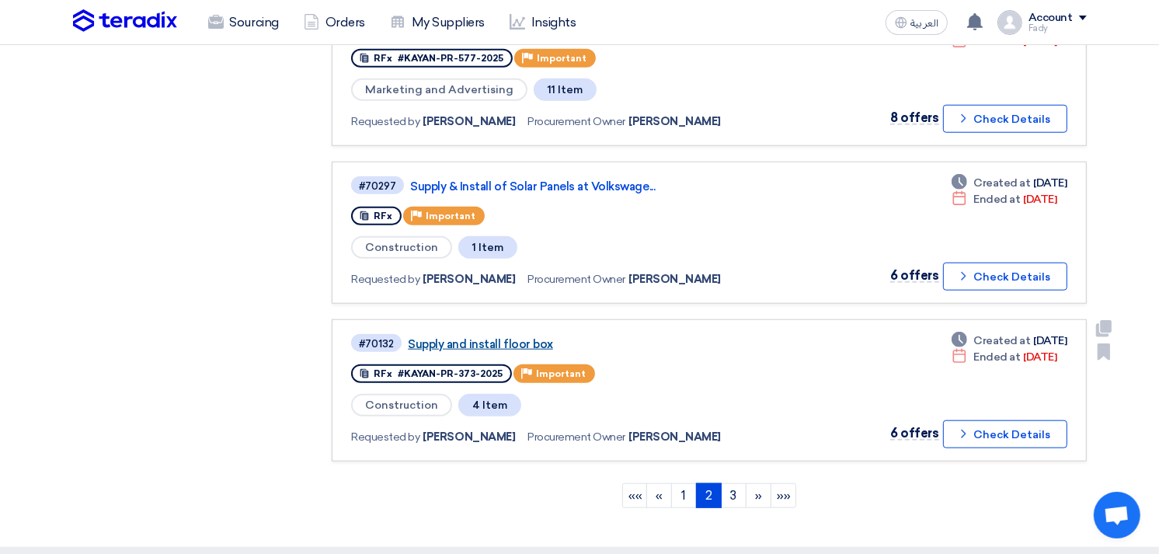
click at [521, 337] on link "Supply and install floor box" at bounding box center [602, 344] width 388 height 14
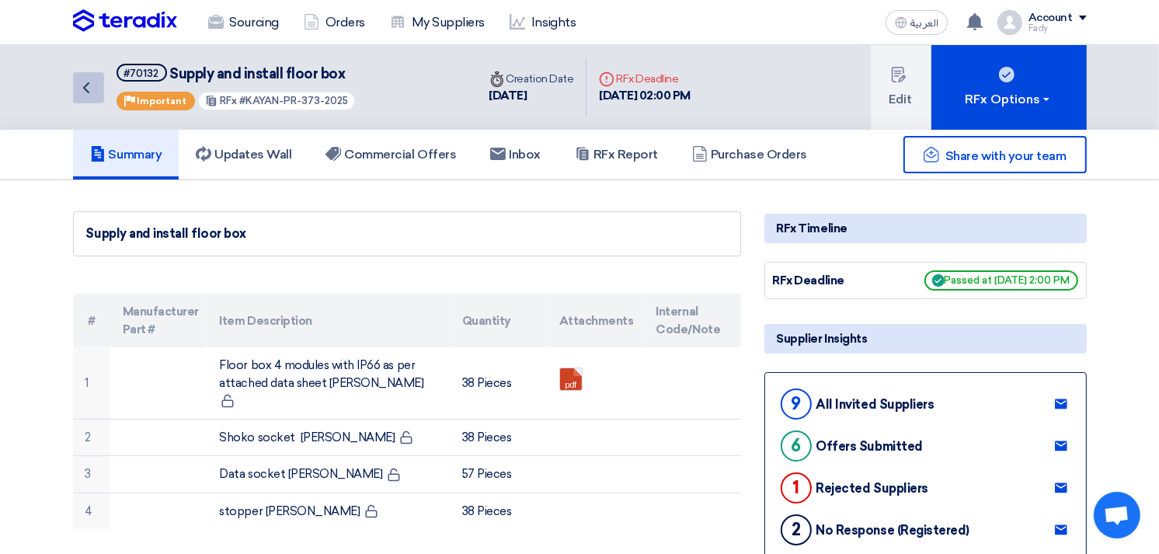
click at [101, 78] on link "Back" at bounding box center [88, 87] width 31 height 31
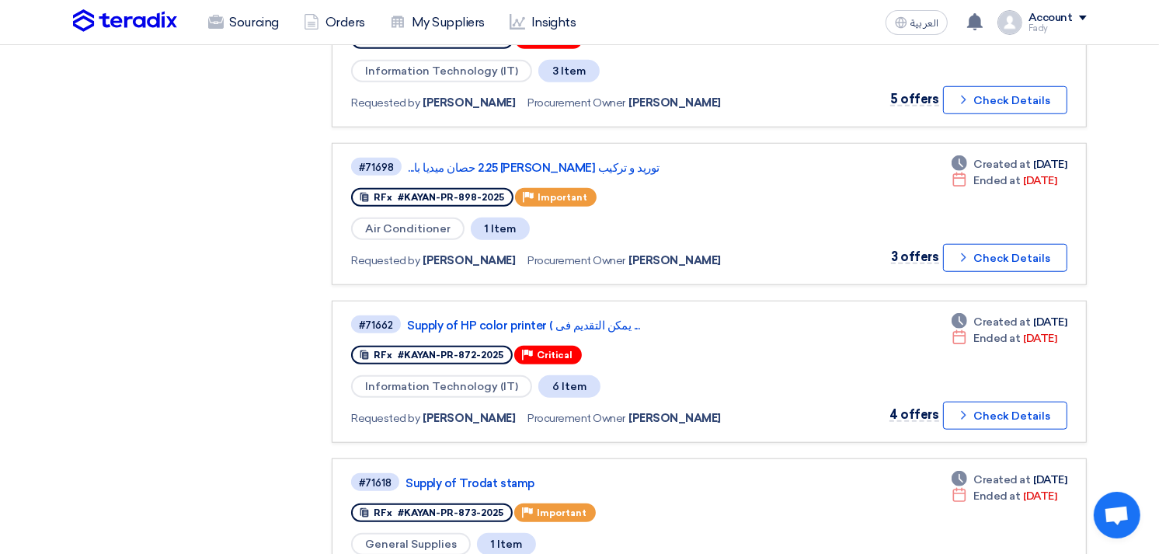
scroll to position [1466, 0]
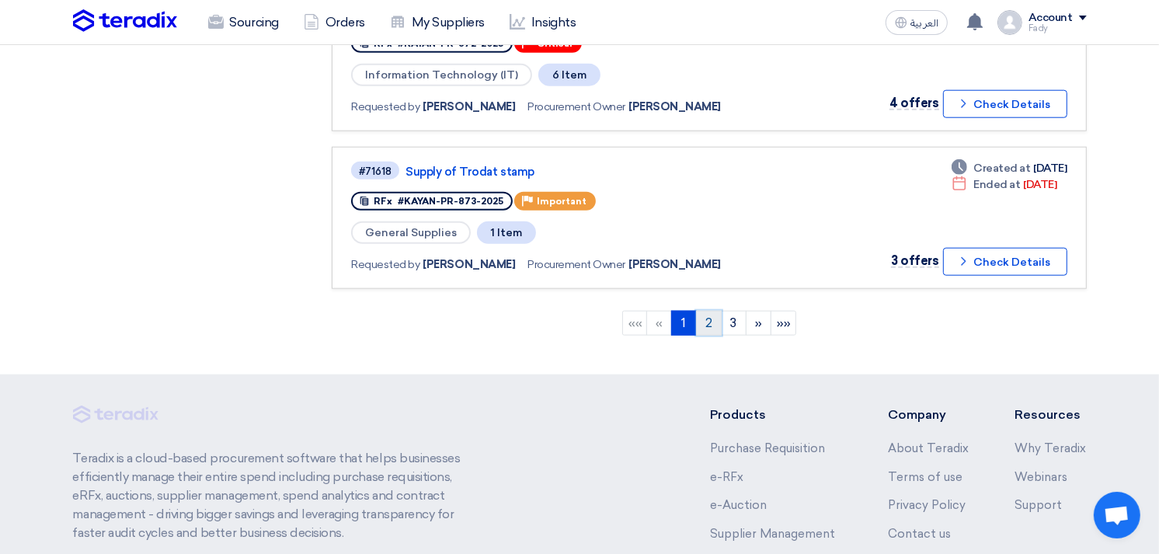
click at [704, 311] on link "2" at bounding box center [709, 323] width 26 height 25
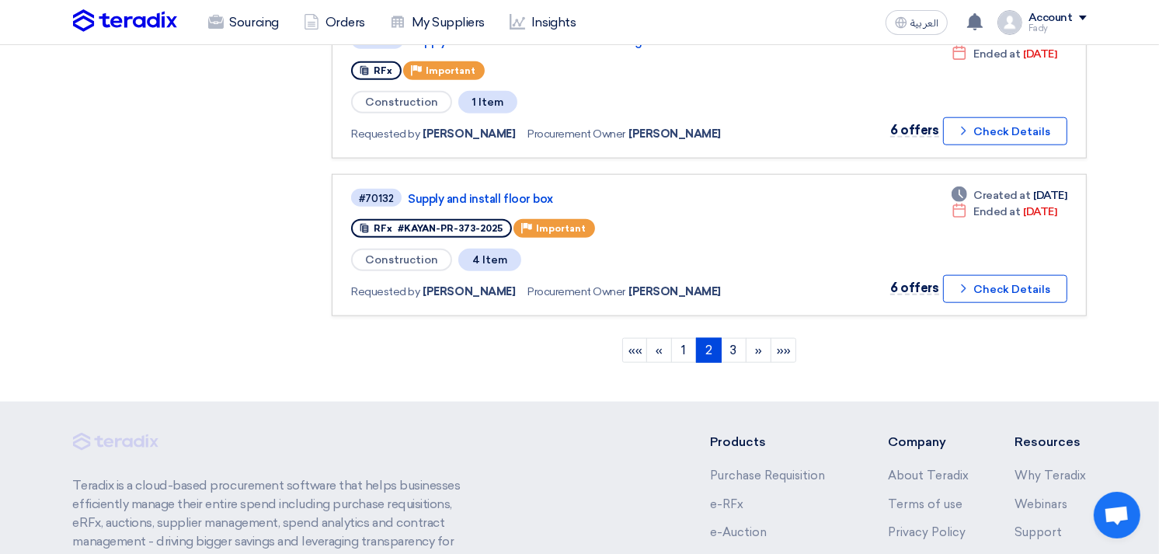
scroll to position [1258, 0]
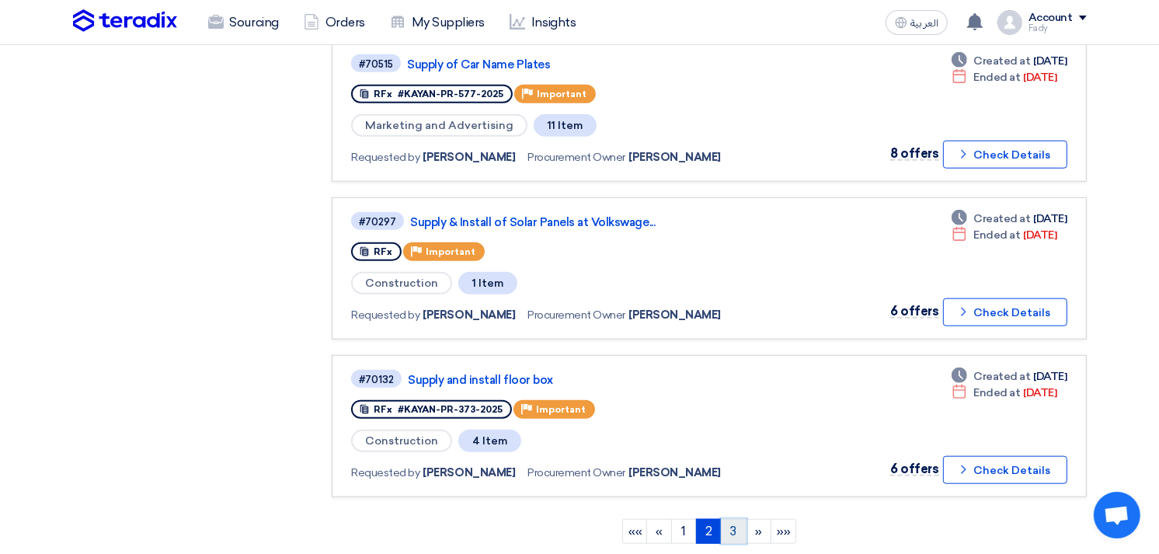
click at [735, 519] on link "3" at bounding box center [734, 531] width 26 height 25
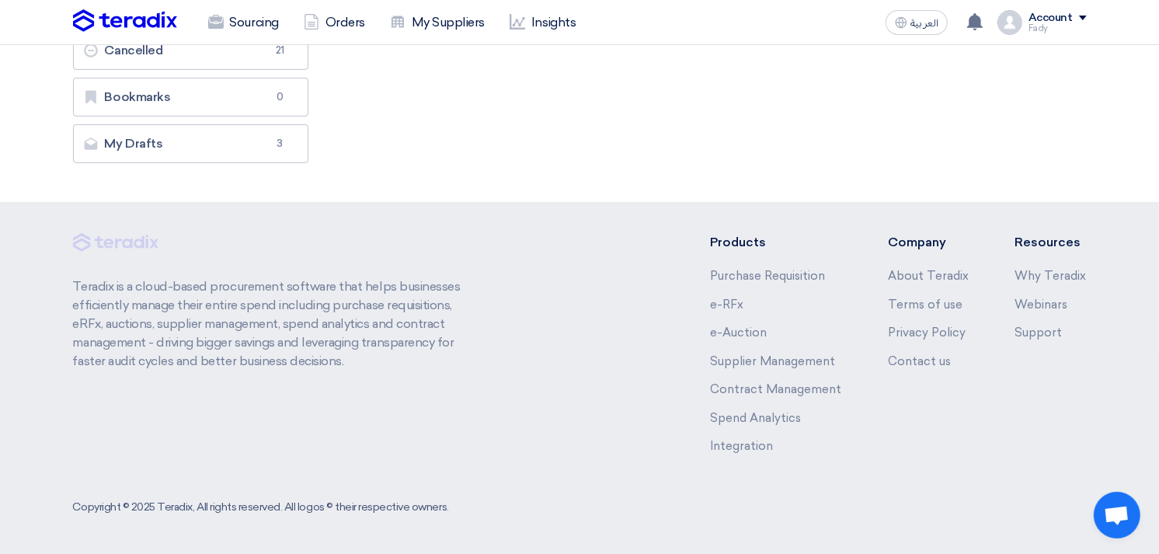
scroll to position [0, 0]
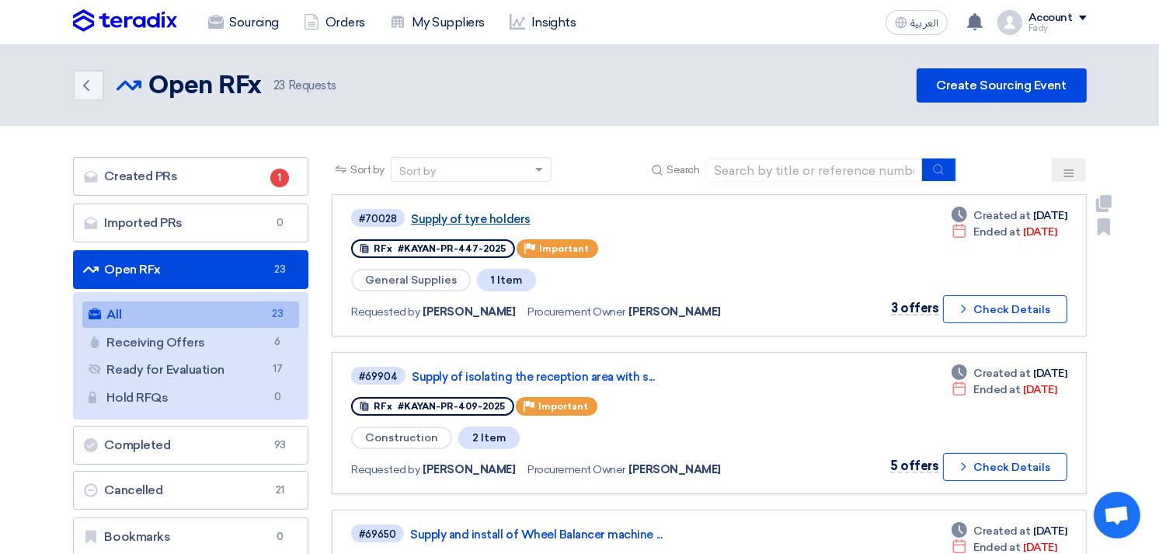
click at [503, 216] on link "Supply of tyre holders" at bounding box center [605, 219] width 388 height 14
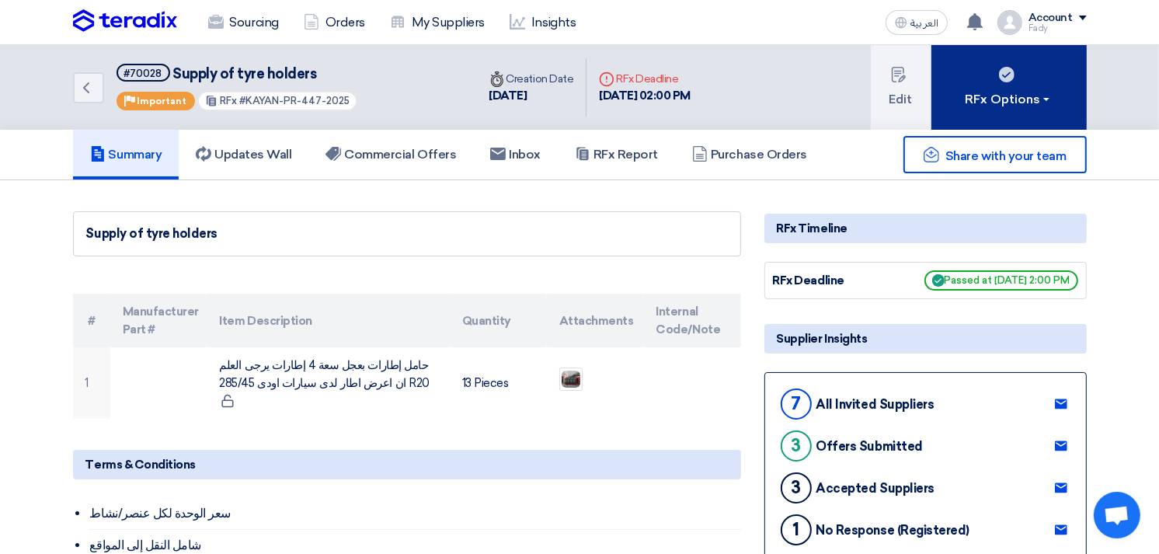
click at [992, 104] on div "RFx Options" at bounding box center [1008, 99] width 88 height 19
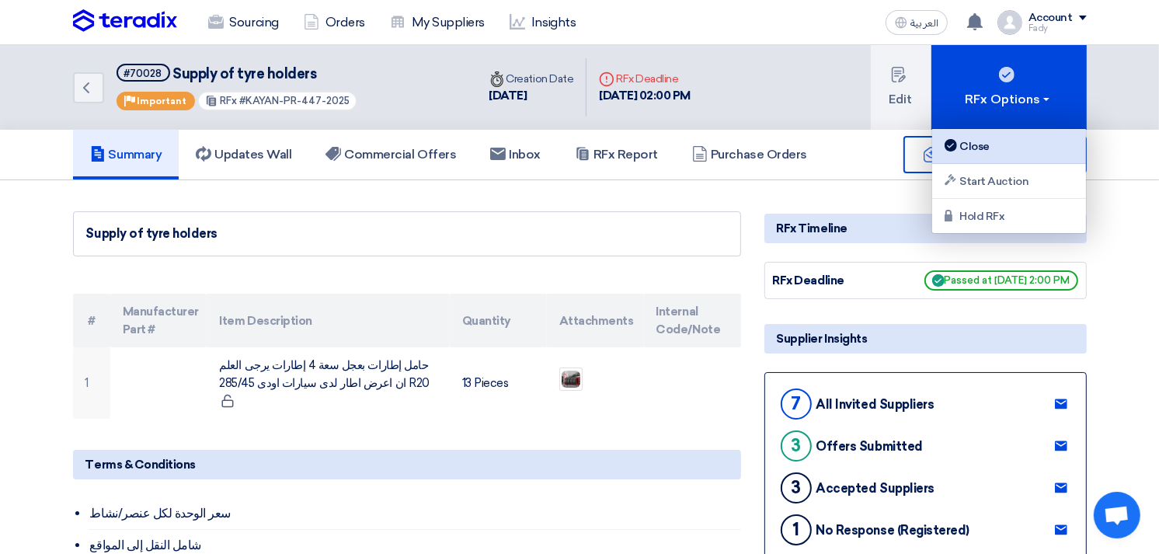
click at [977, 143] on div "Close" at bounding box center [1008, 146] width 135 height 19
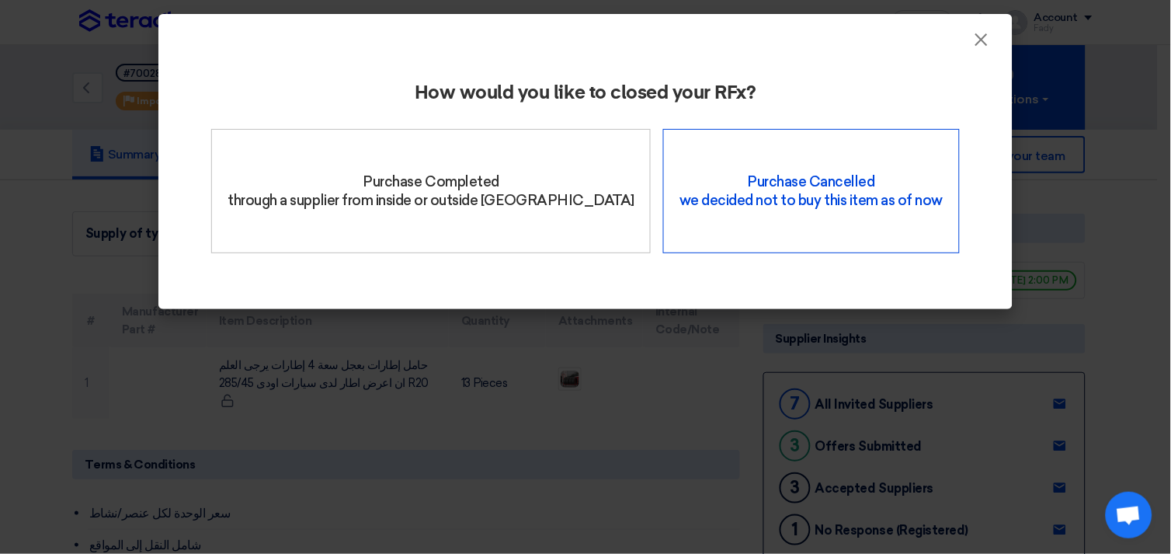
click at [790, 171] on div "Purchase Cancelled we decided not to buy this item as of now" at bounding box center [811, 191] width 296 height 124
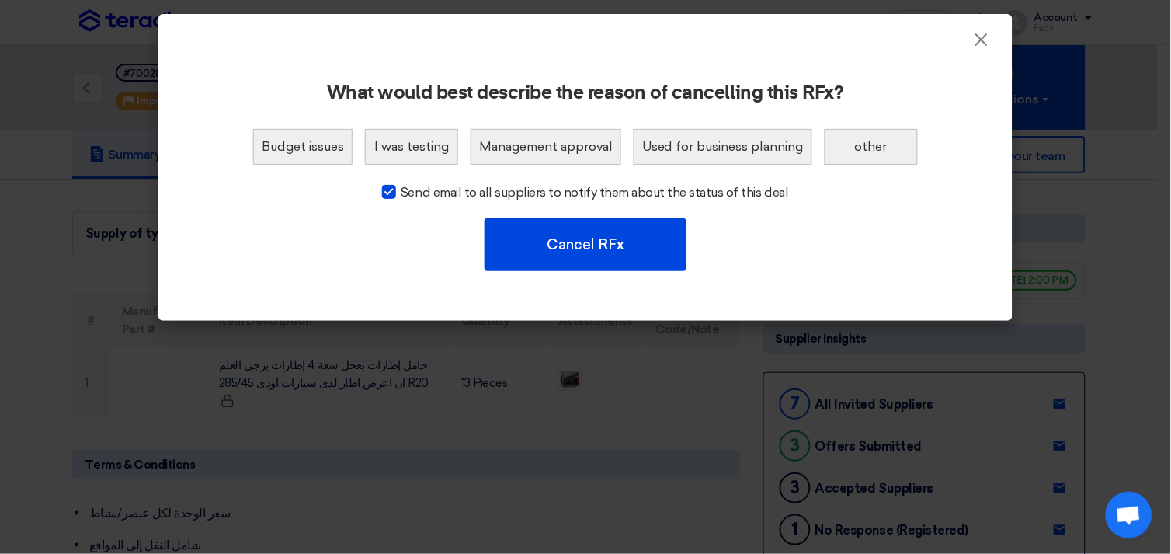
click at [394, 186] on div at bounding box center [389, 192] width 14 height 14
click at [401, 186] on input "Send email to all suppliers to notify them about the status of this deal" at bounding box center [406, 188] width 10 height 10
checkbox input "false"
click at [867, 149] on button "other" at bounding box center [871, 147] width 93 height 36
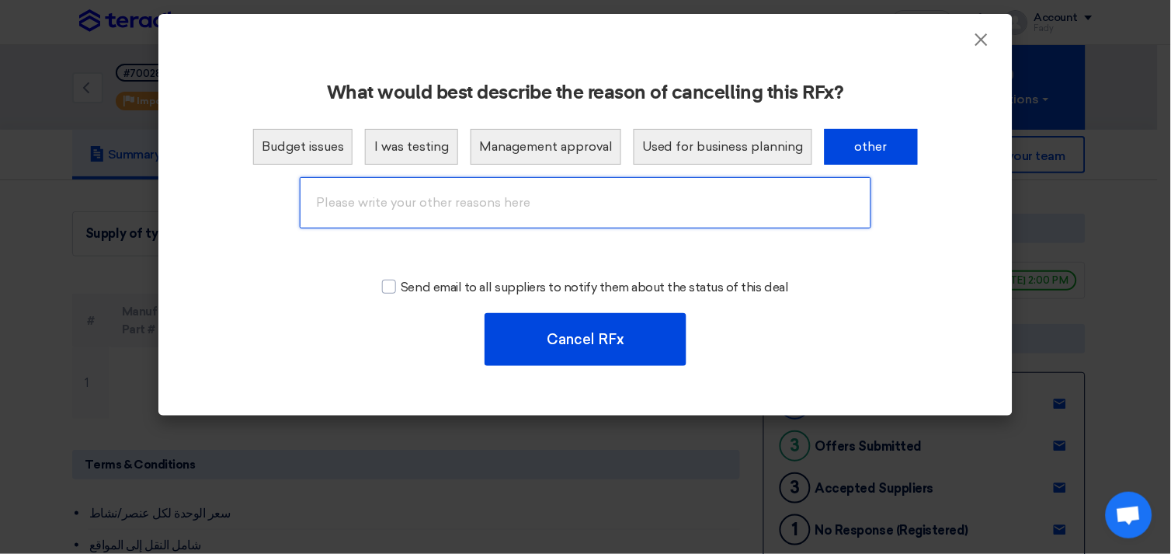
click at [637, 206] on input "text" at bounding box center [586, 202] width 572 height 51
type input "Cancelled"
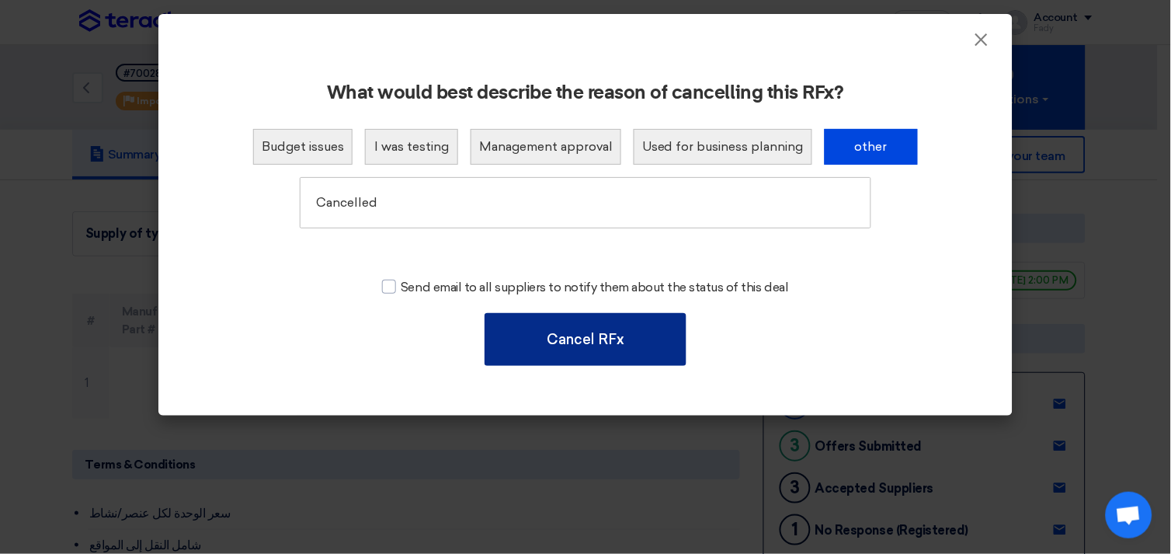
click at [578, 339] on button "Cancel RFx" at bounding box center [586, 339] width 202 height 53
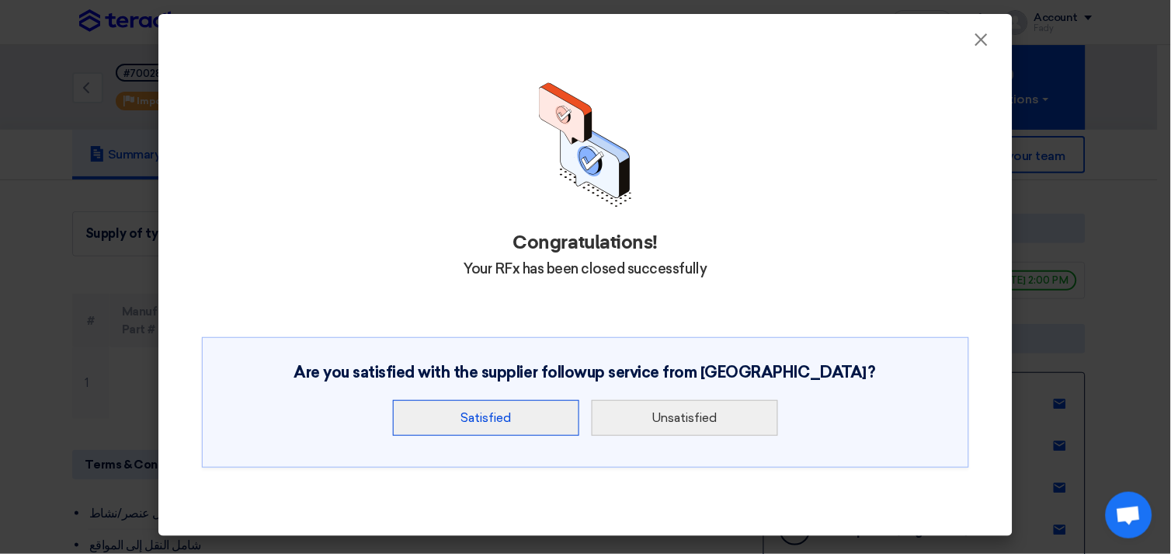
click at [514, 422] on button "Satisfied" at bounding box center [486, 418] width 186 height 36
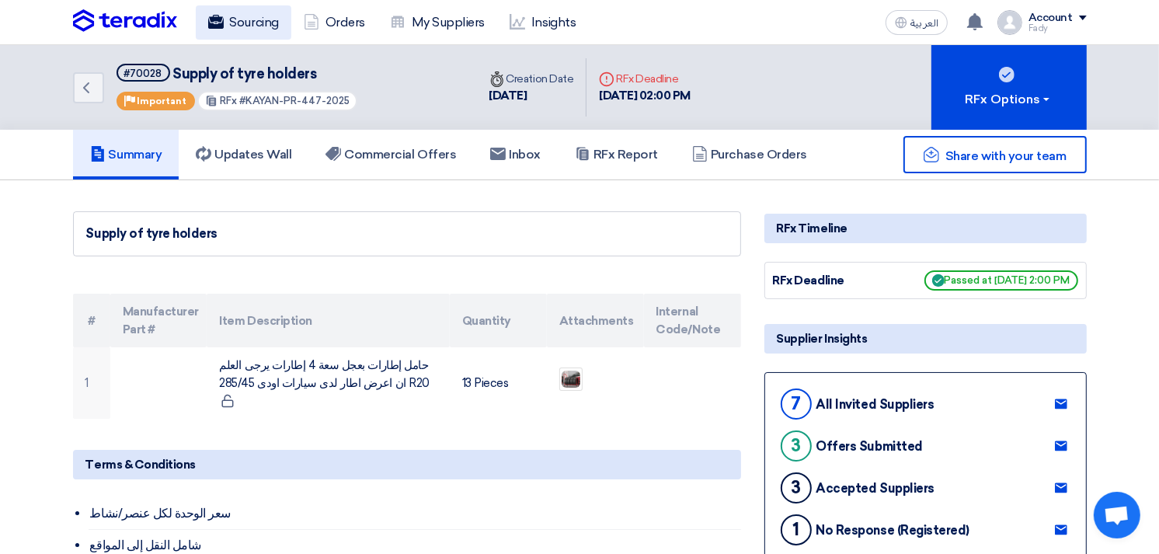
click at [235, 11] on link "Sourcing" at bounding box center [244, 22] width 96 height 34
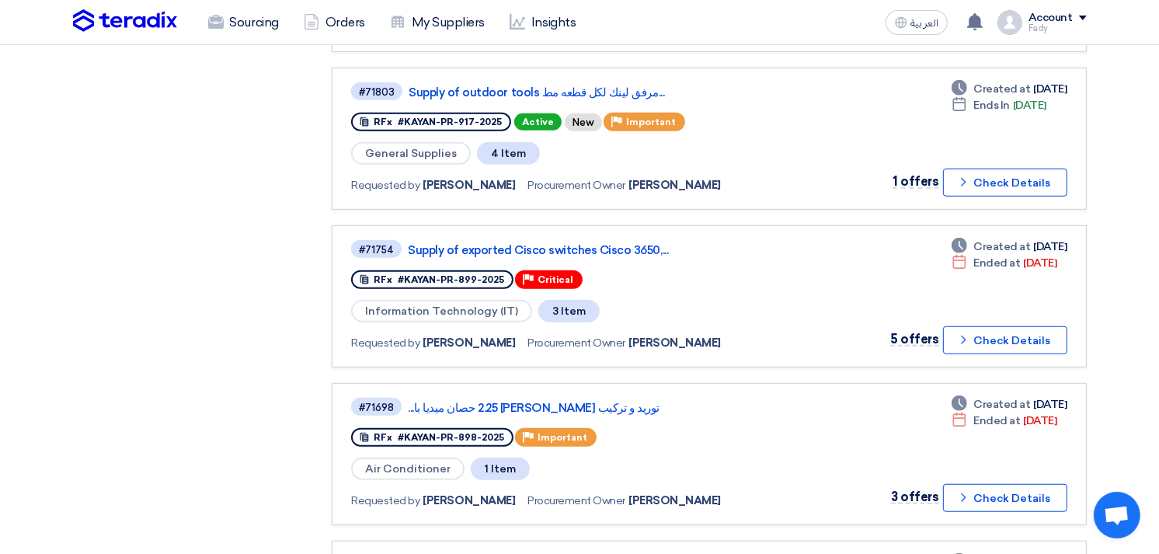
scroll to position [1301, 0]
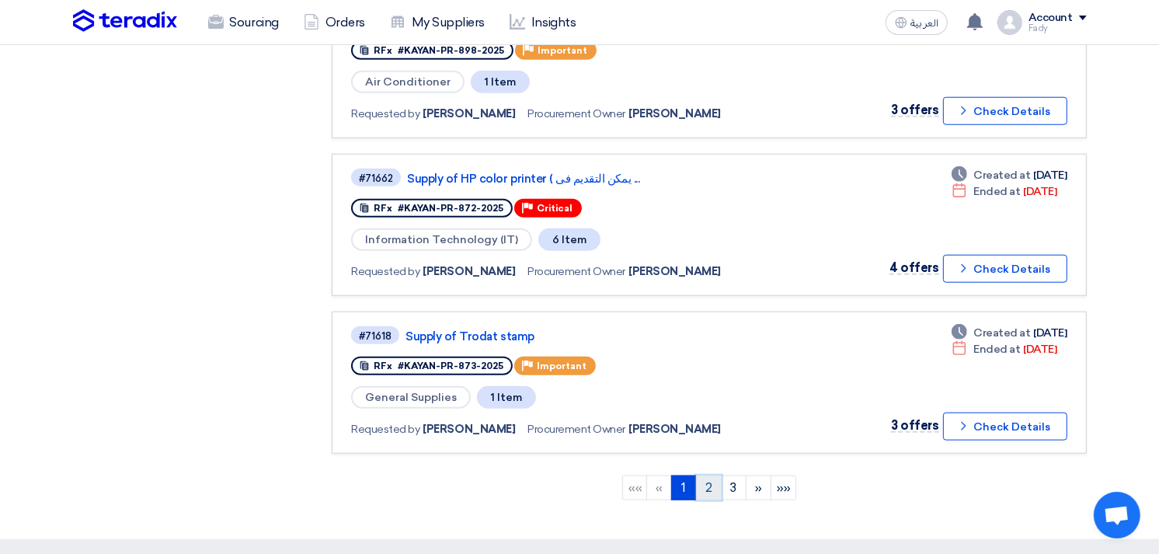
click at [702, 475] on link "2" at bounding box center [709, 487] width 26 height 25
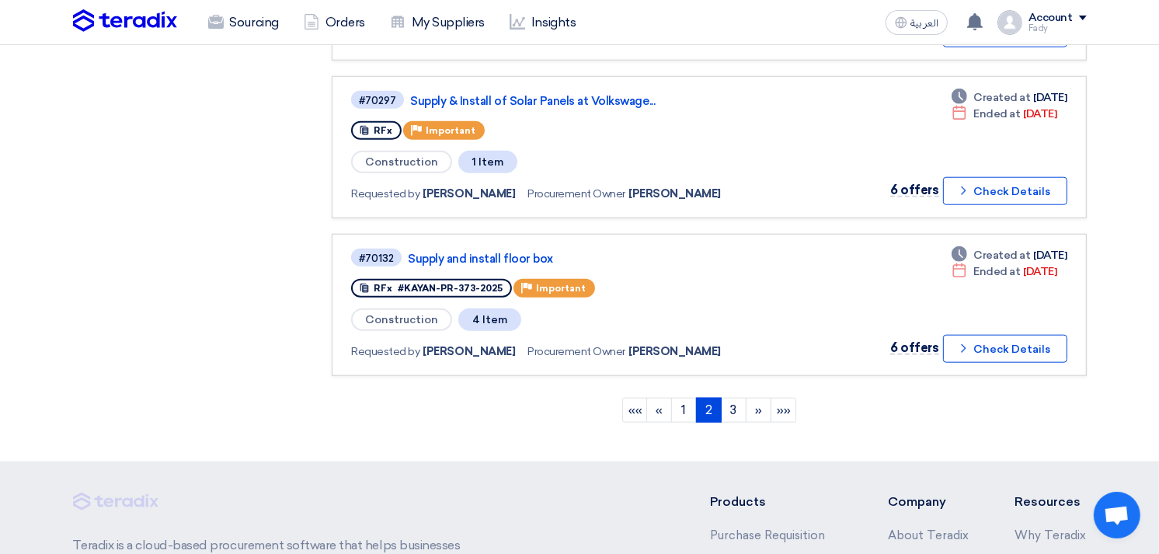
scroll to position [1380, 0]
click at [728, 397] on link "3" at bounding box center [734, 409] width 26 height 25
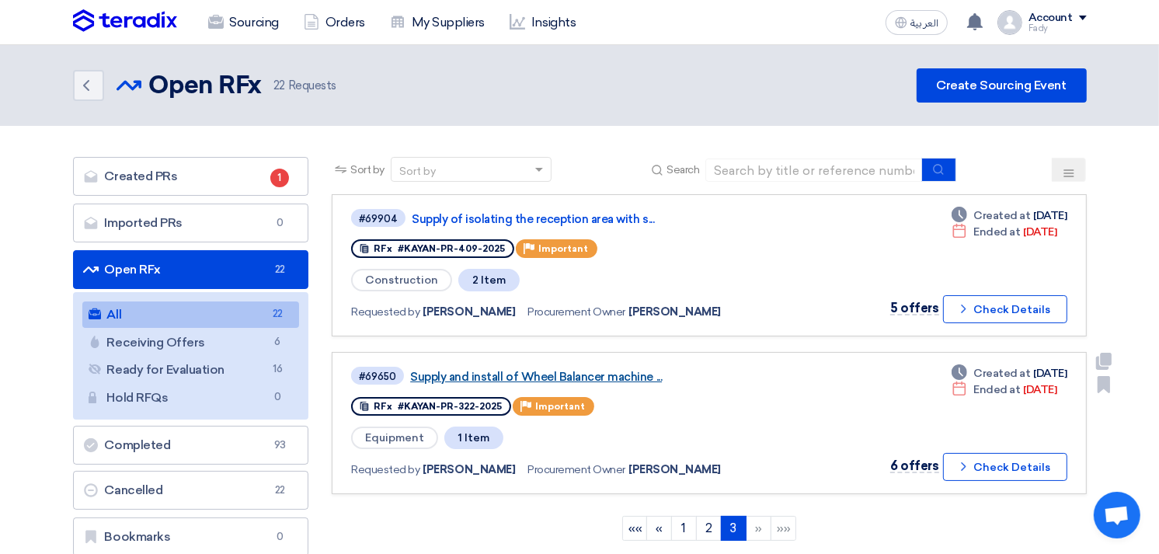
click at [632, 370] on link "Supply and install of Wheel Balancer machine ..." at bounding box center [604, 377] width 388 height 14
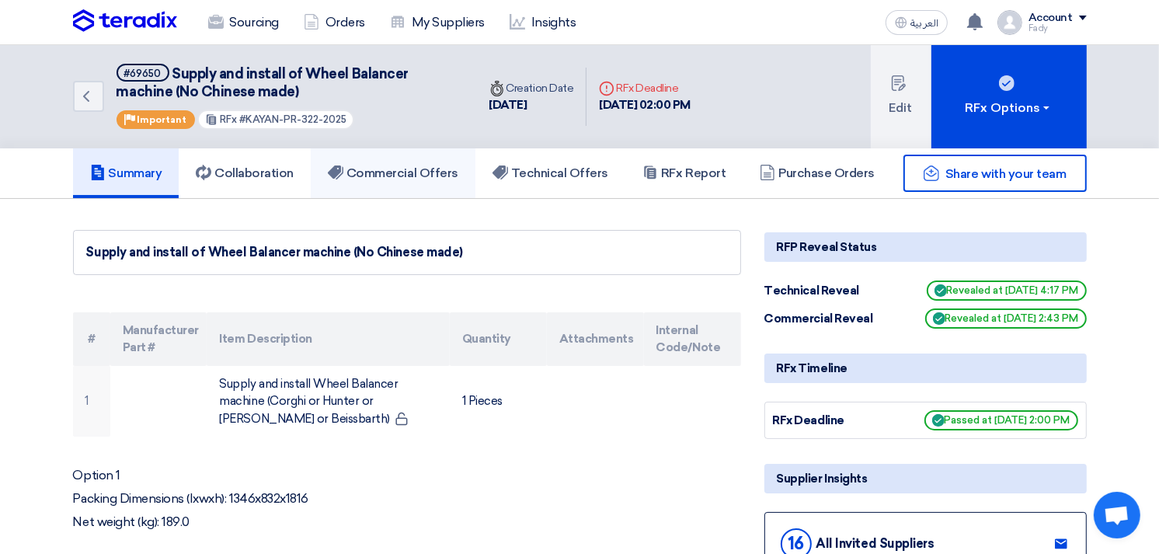
click at [401, 167] on h5 "Commercial Offers" at bounding box center [393, 173] width 130 height 16
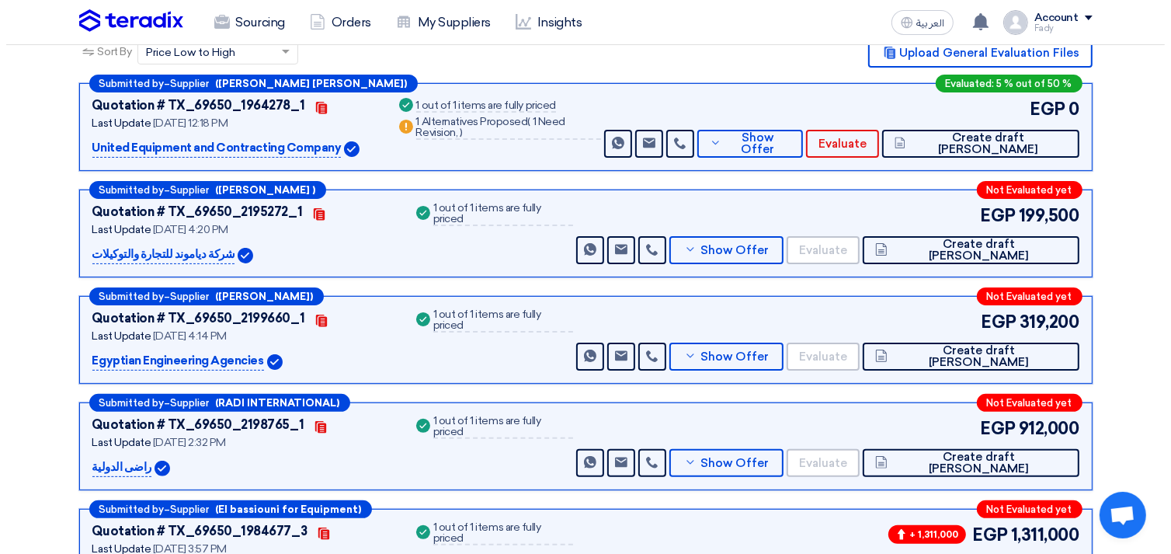
scroll to position [345, 0]
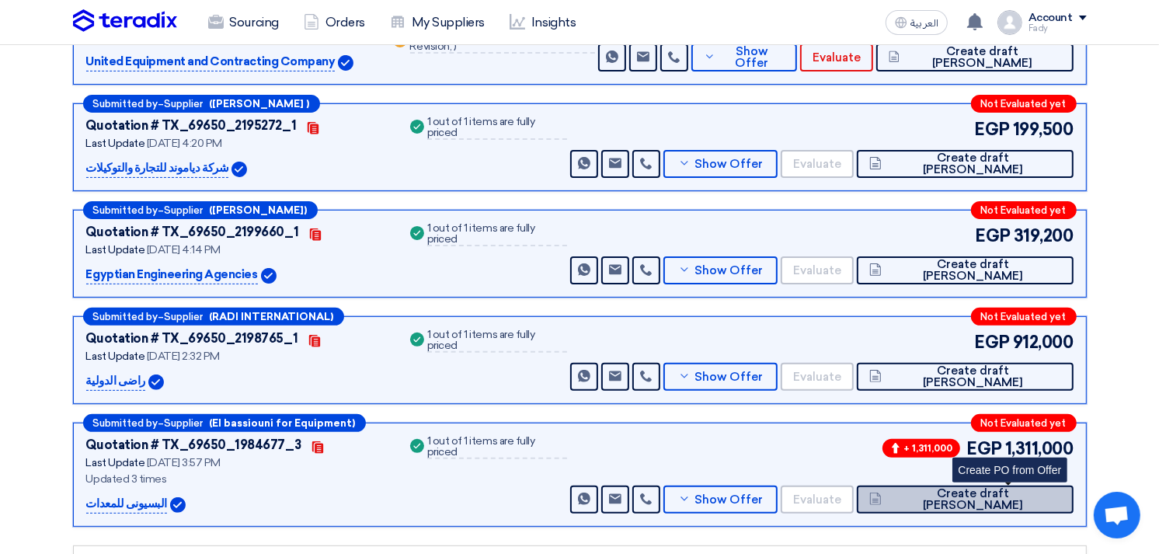
click at [1007, 492] on span "Create draft [PERSON_NAME]" at bounding box center [972, 499] width 175 height 23
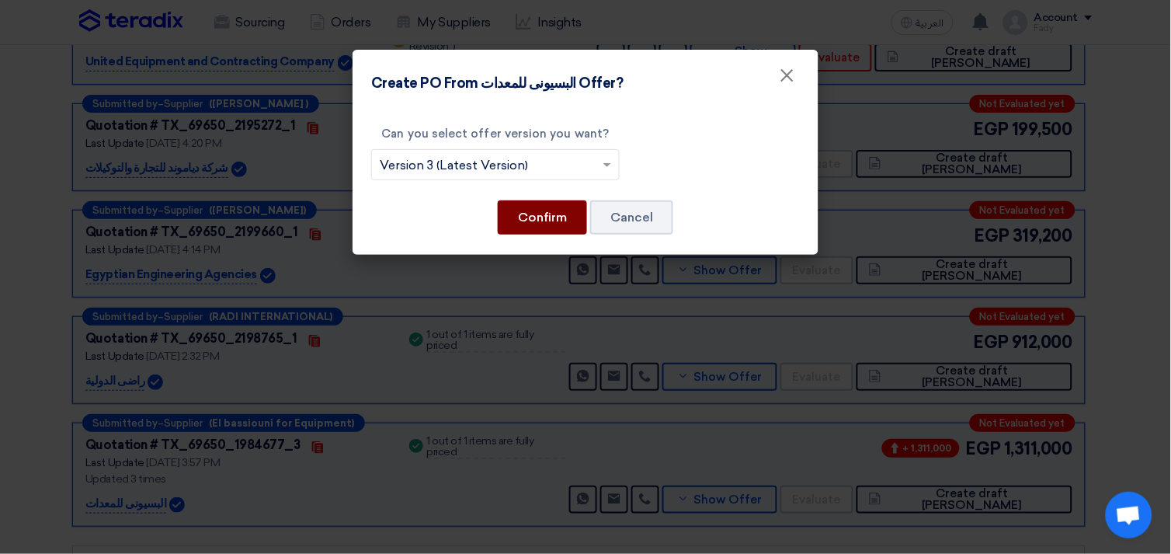
click at [533, 228] on button "Confirm" at bounding box center [542, 217] width 89 height 34
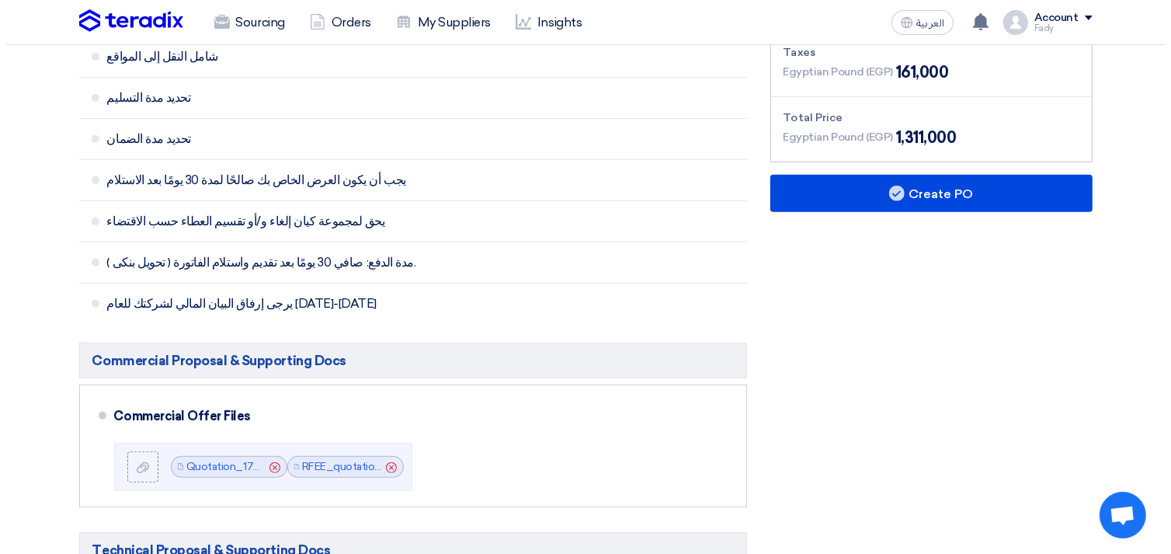
scroll to position [517, 0]
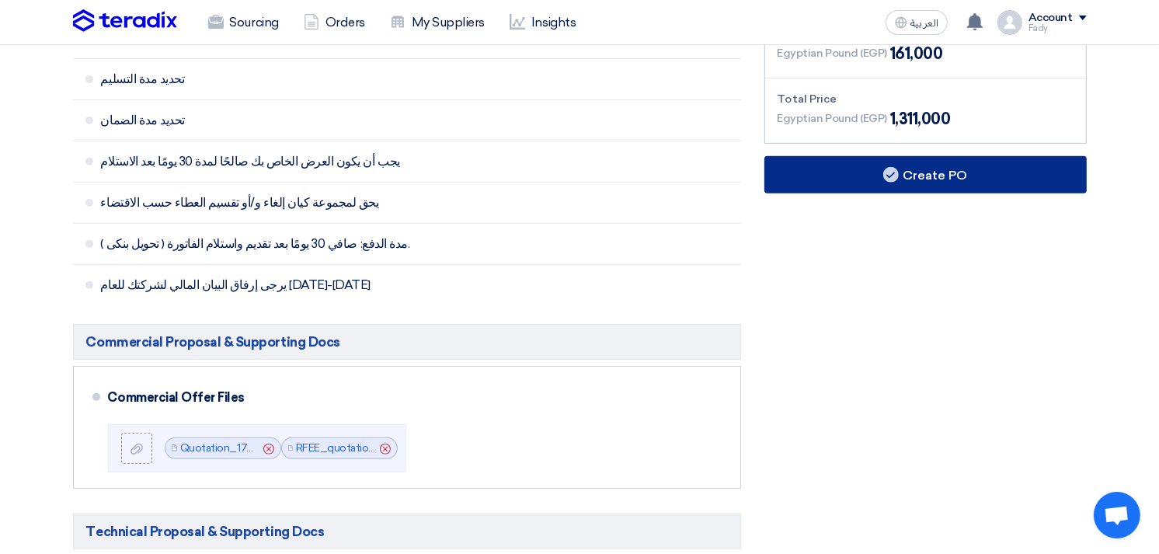
click at [960, 166] on button "Create PO" at bounding box center [925, 174] width 322 height 37
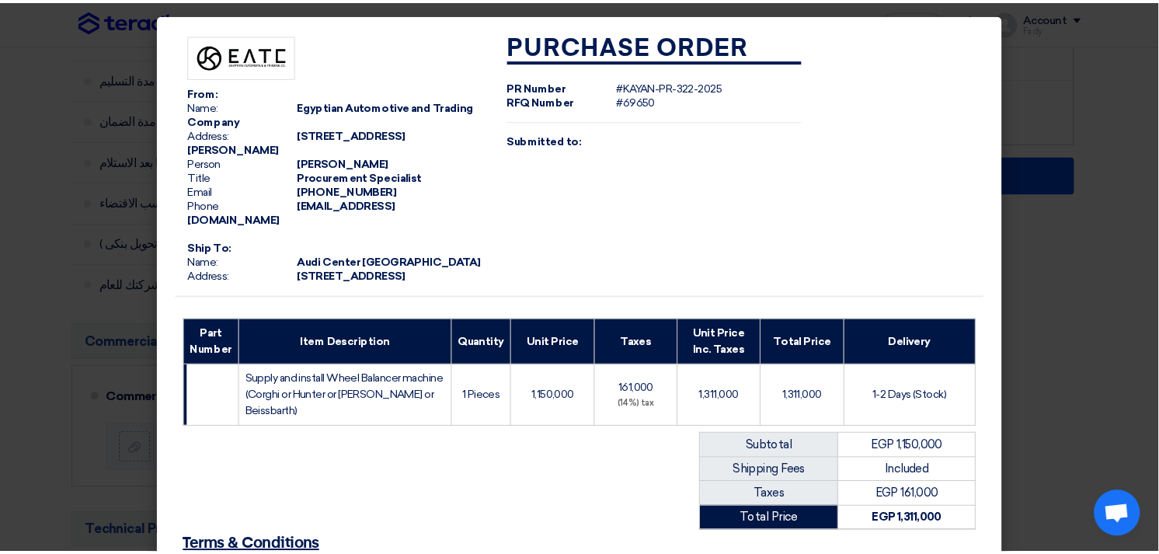
scroll to position [488, 0]
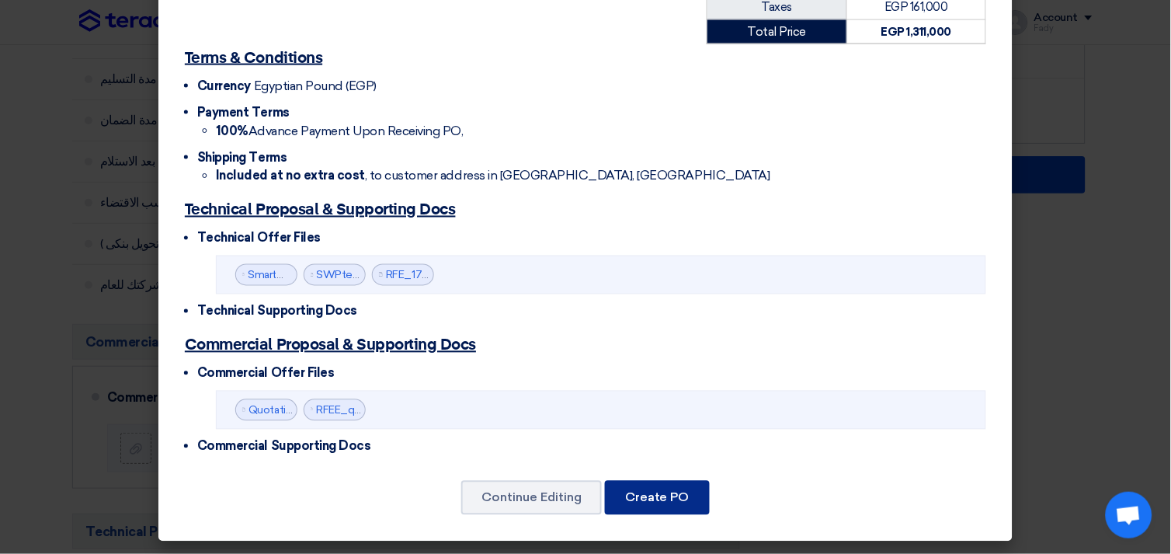
click at [688, 495] on button "Create PO" at bounding box center [657, 498] width 105 height 34
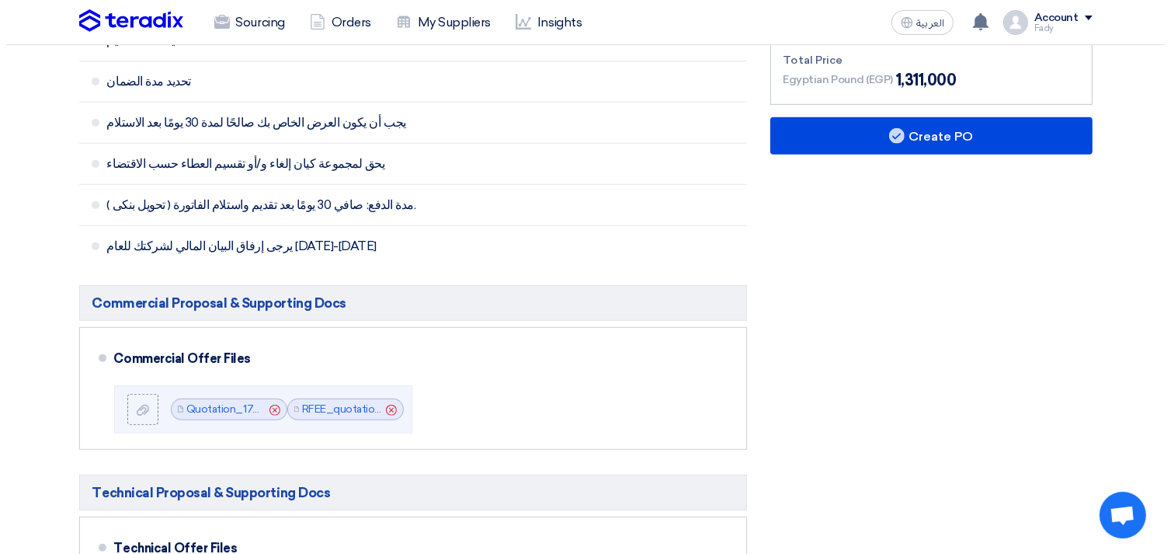
scroll to position [517, 0]
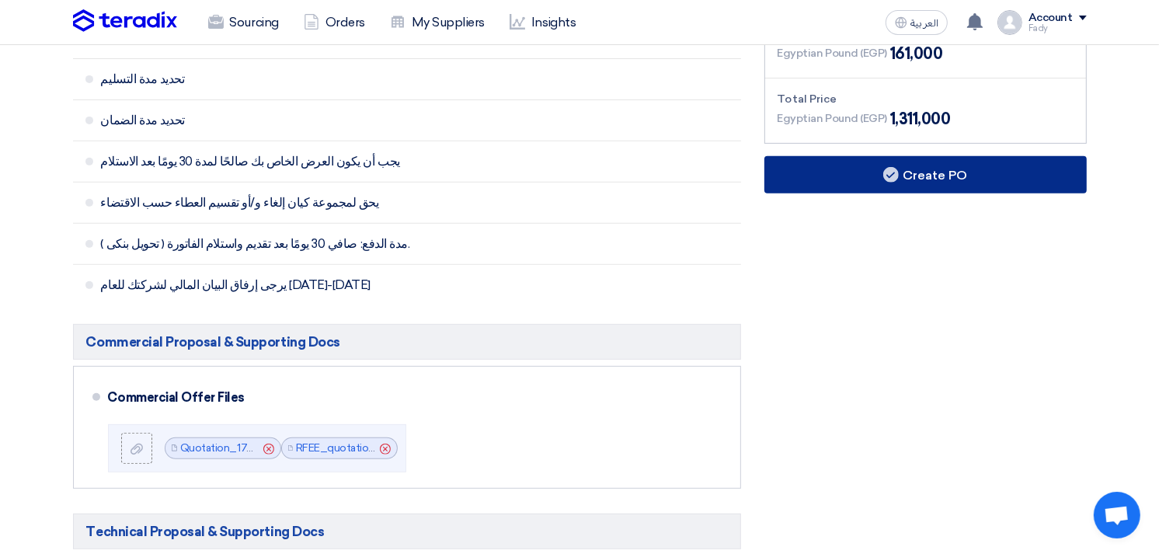
click at [898, 179] on button "Create PO" at bounding box center [925, 174] width 322 height 37
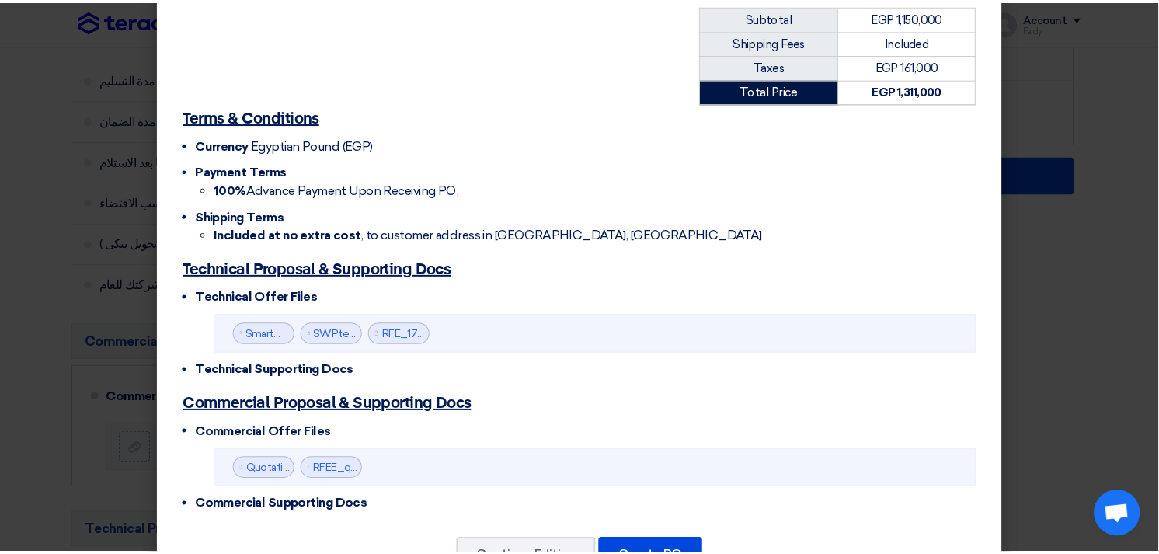
scroll to position [488, 0]
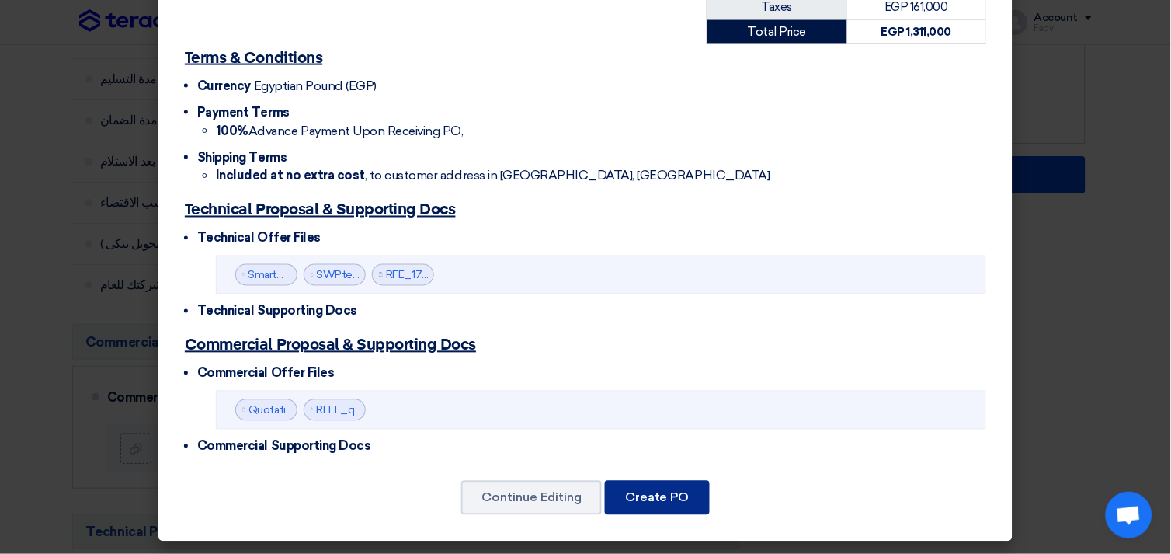
click at [691, 489] on button "Create PO" at bounding box center [657, 498] width 105 height 34
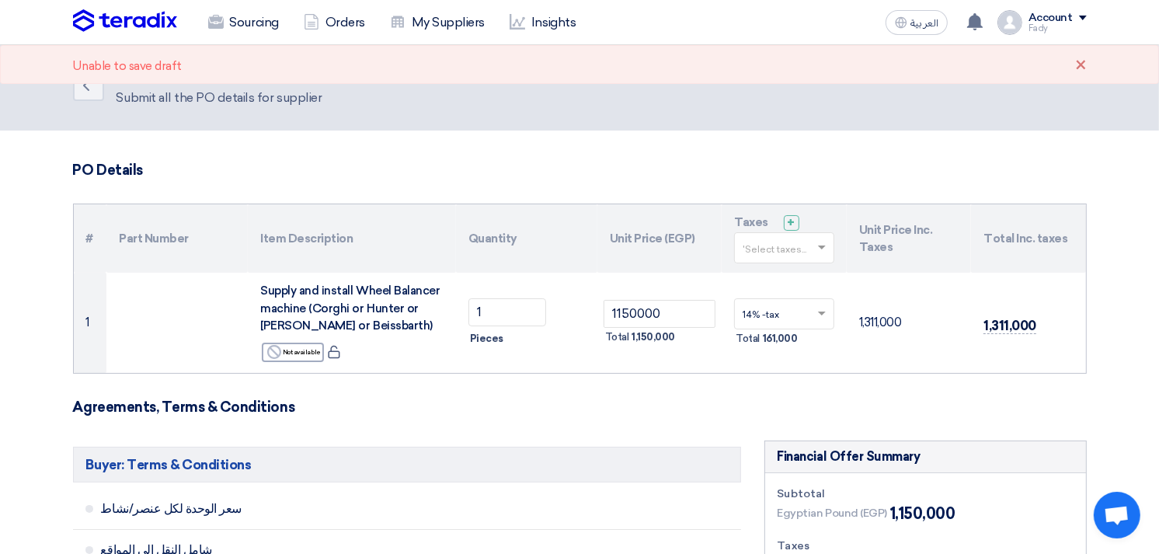
scroll to position [0, 0]
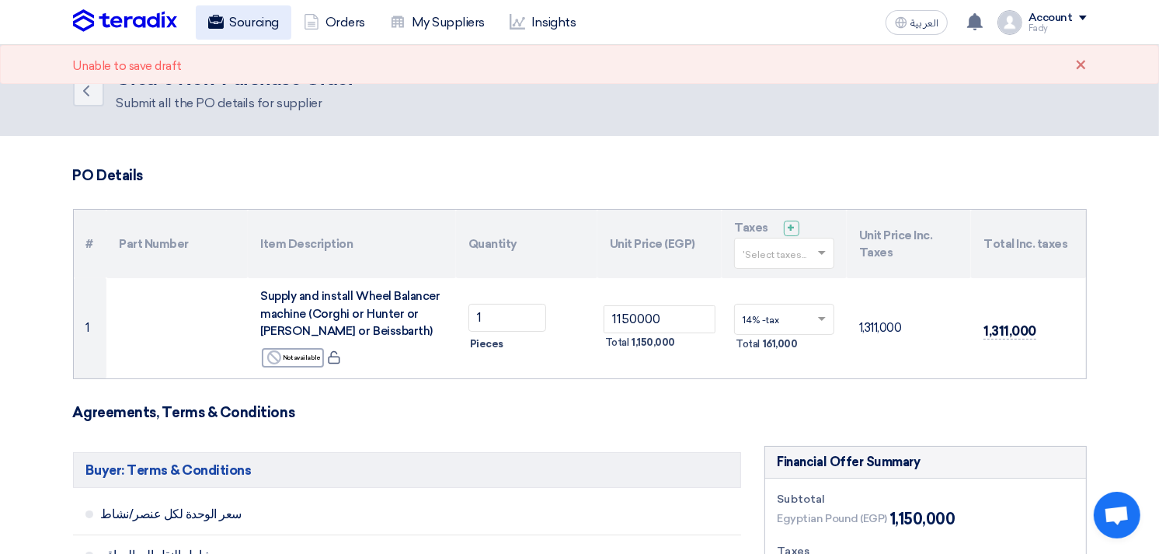
click at [229, 28] on link "Sourcing" at bounding box center [244, 22] width 96 height 34
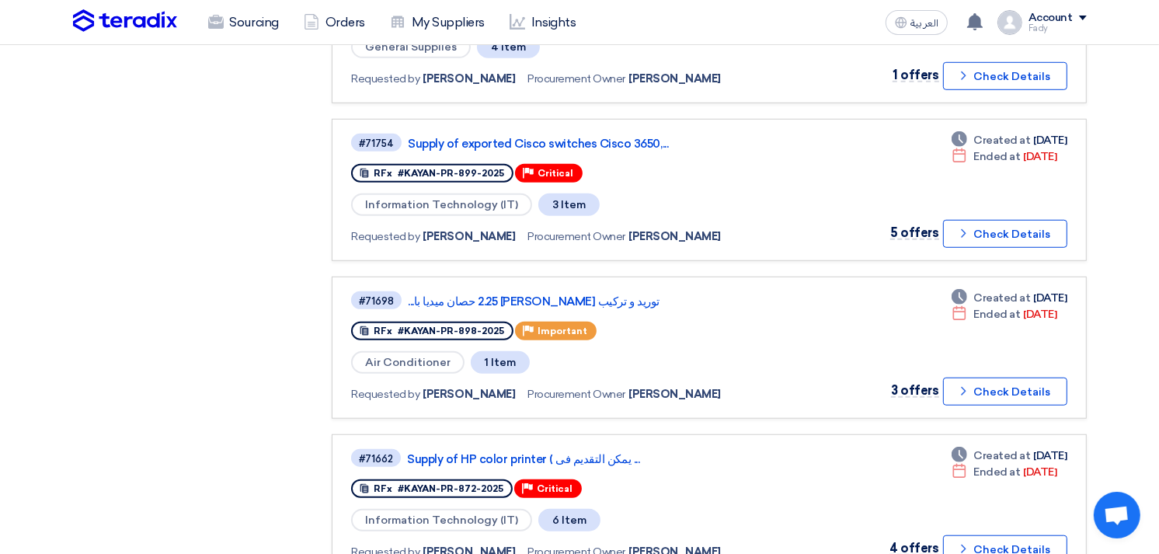
scroll to position [1553, 0]
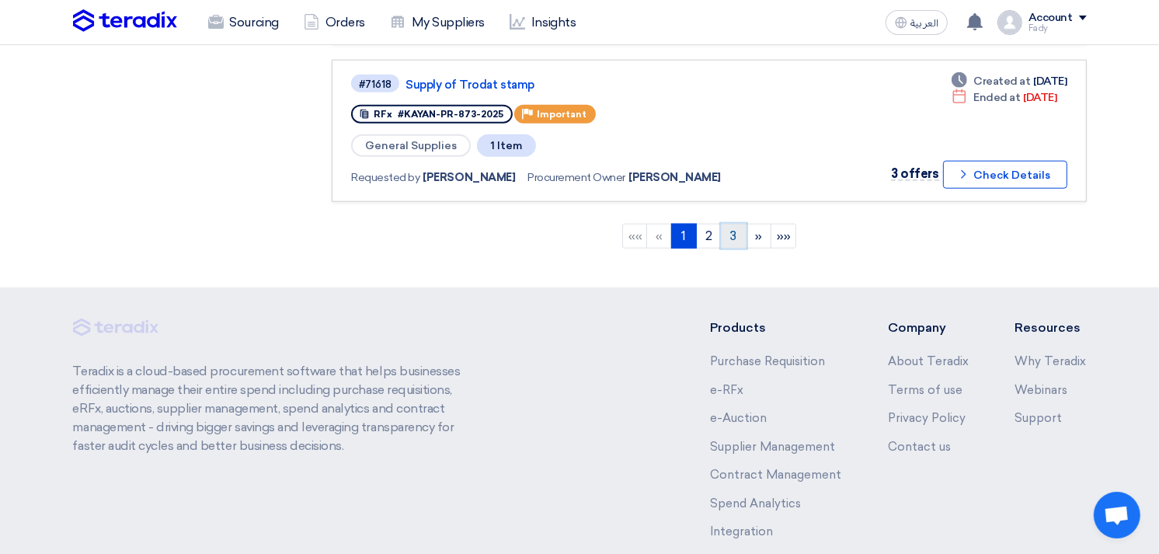
click at [742, 224] on link "3" at bounding box center [734, 236] width 26 height 25
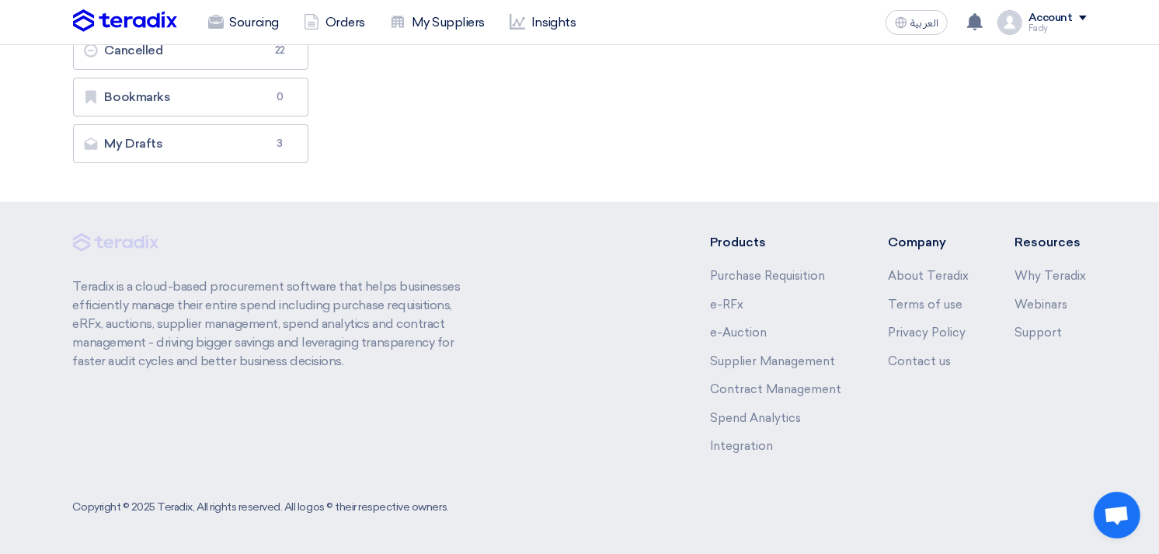
scroll to position [0, 0]
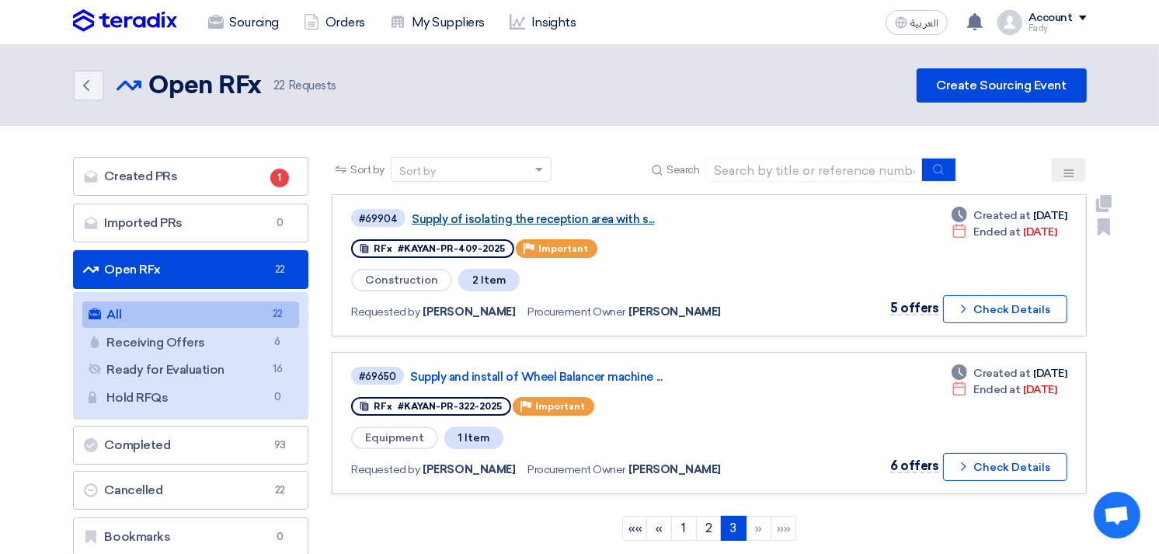
click at [618, 215] on link "Supply of isolating the reception area with s..." at bounding box center [606, 219] width 388 height 14
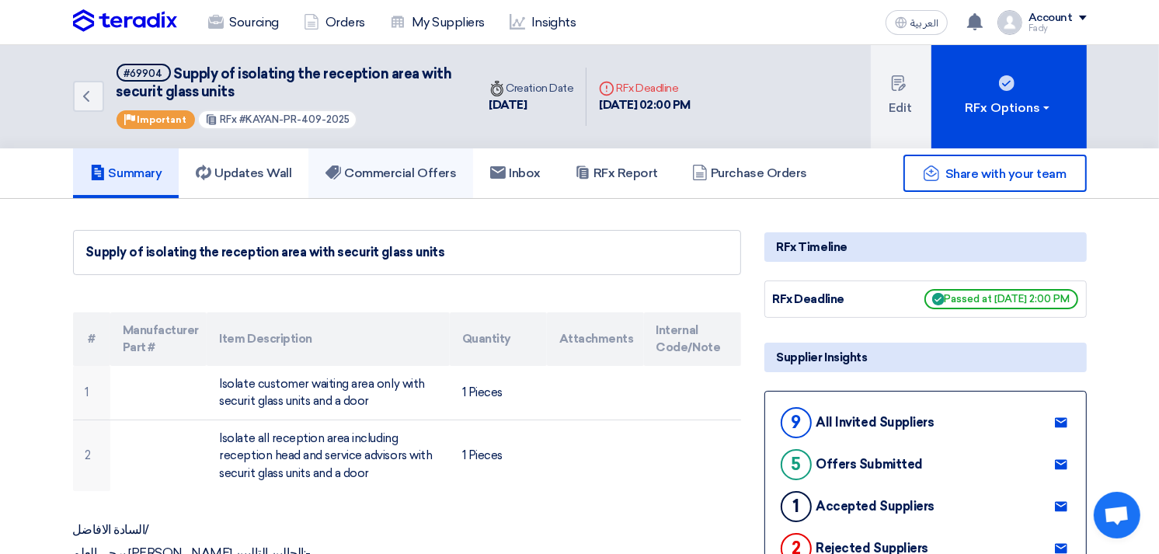
click at [428, 152] on link "Commercial Offers" at bounding box center [390, 173] width 165 height 50
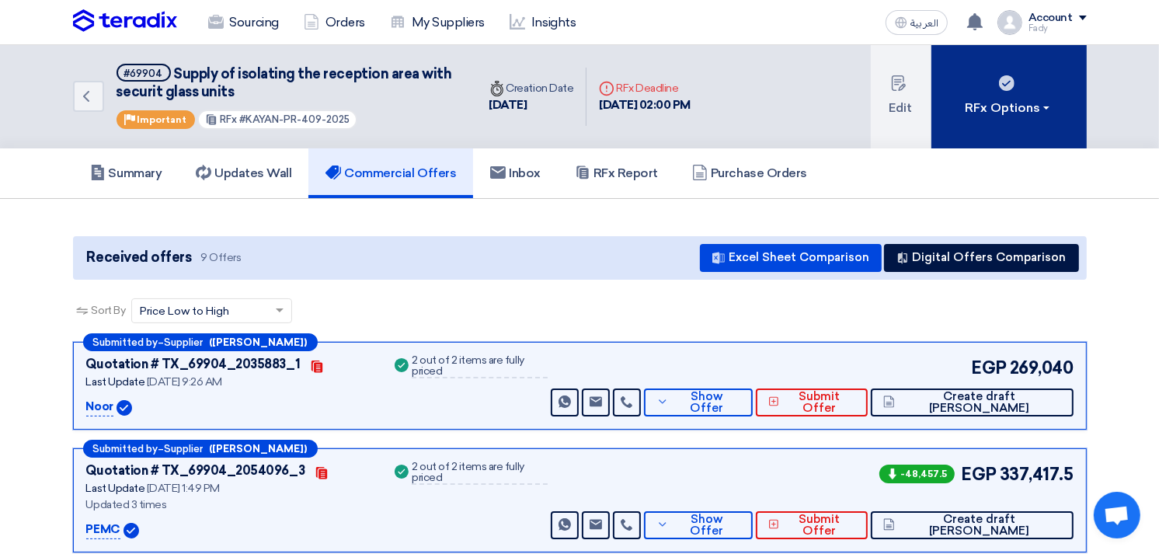
click at [1054, 128] on button "RFx Options" at bounding box center [1008, 96] width 155 height 103
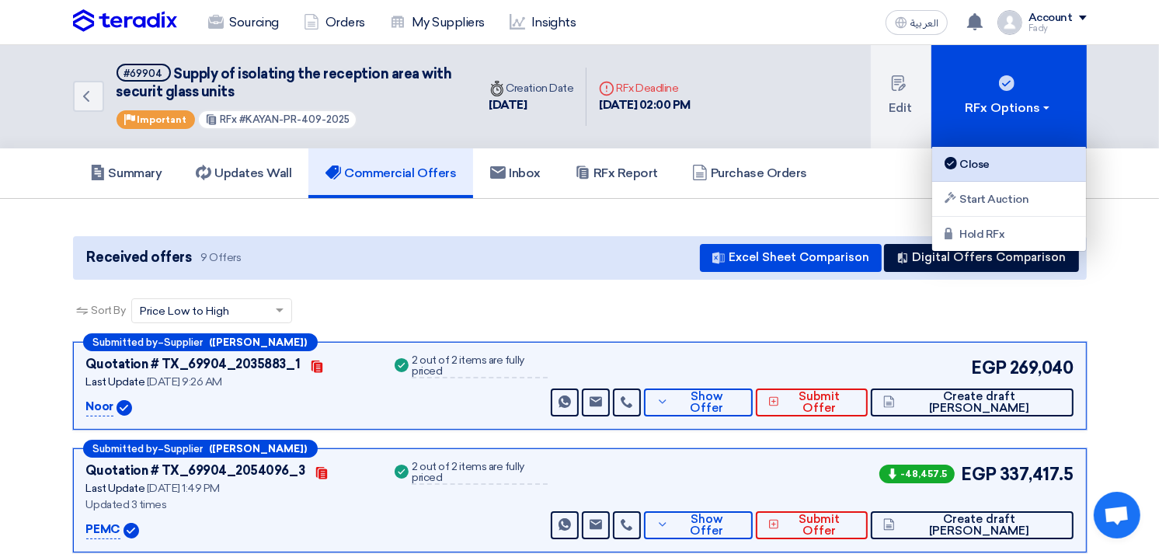
click at [992, 164] on div "Close" at bounding box center [1008, 164] width 135 height 19
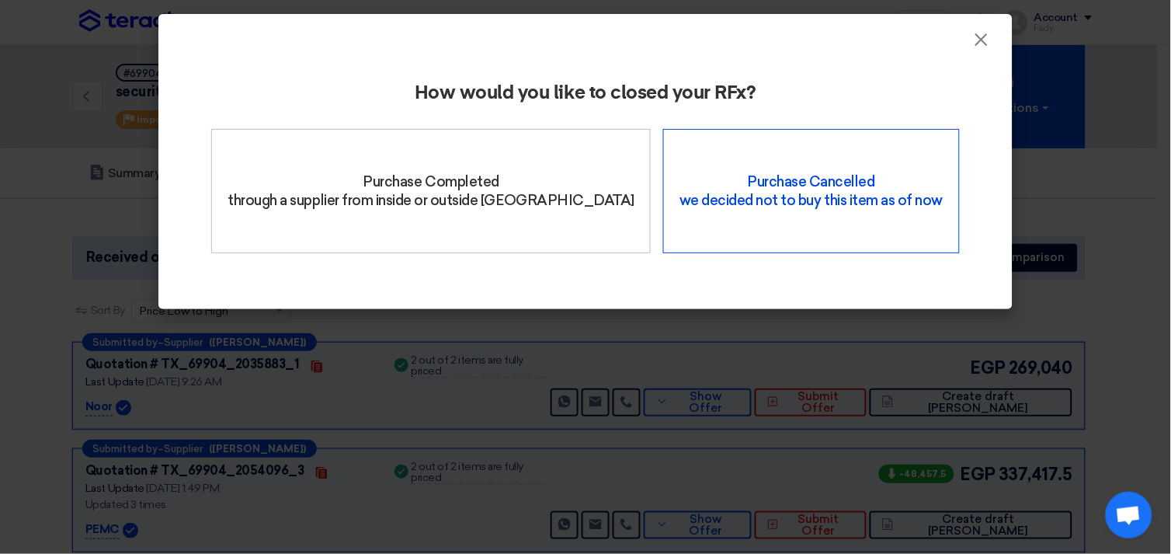
click at [827, 163] on div "Purchase Cancelled we decided not to buy this item as of now" at bounding box center [811, 191] width 296 height 124
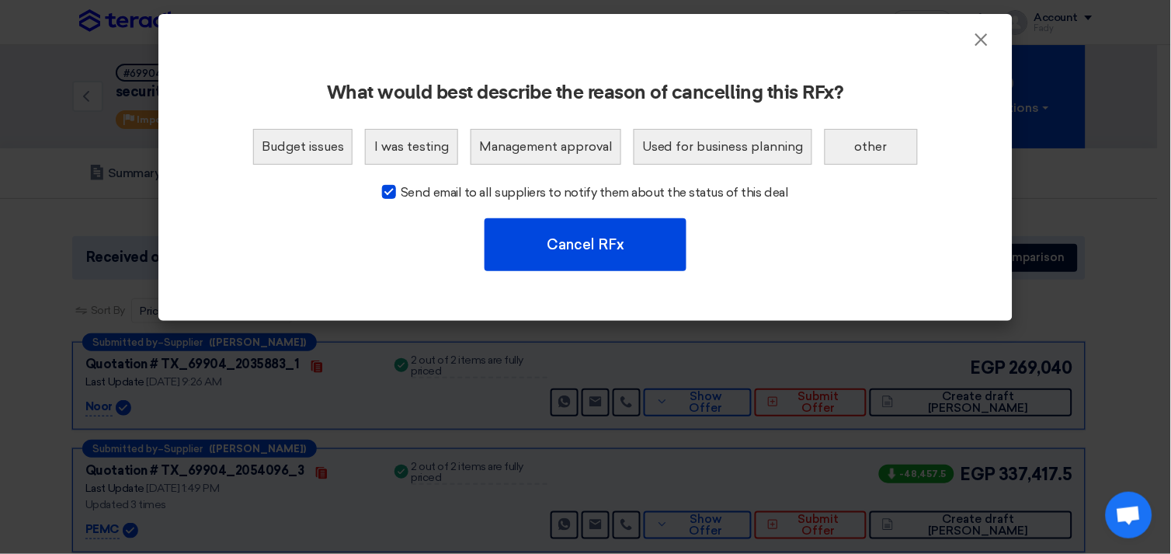
click at [394, 186] on div at bounding box center [389, 192] width 14 height 14
click at [401, 186] on input "Send email to all suppliers to notify them about the status of this deal" at bounding box center [406, 188] width 10 height 10
checkbox input "false"
click at [877, 144] on button "other" at bounding box center [871, 147] width 93 height 36
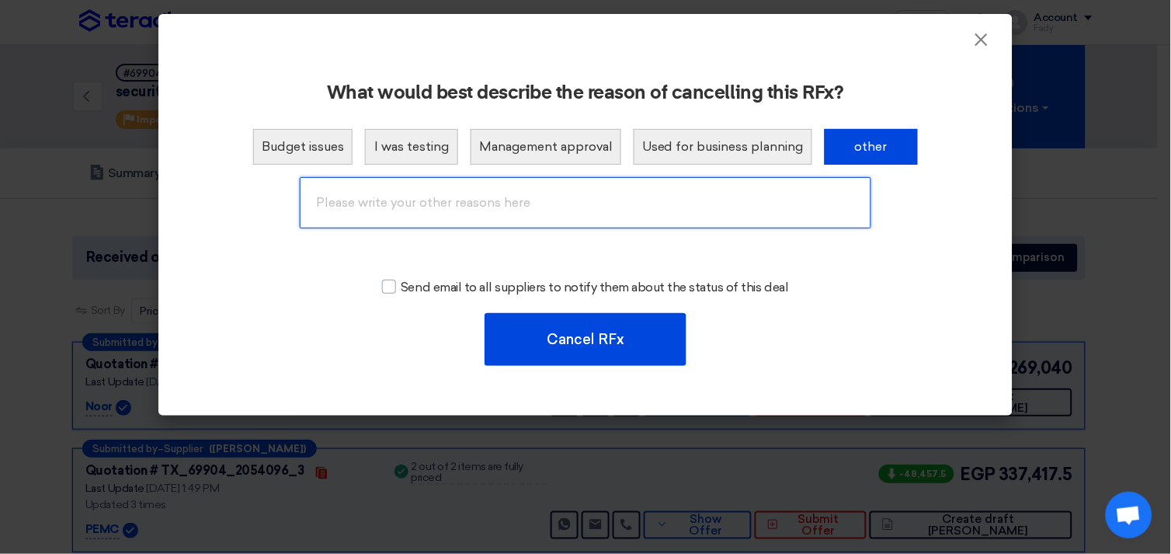
click at [563, 203] on input "text" at bounding box center [586, 202] width 572 height 51
type input "Cancelled"
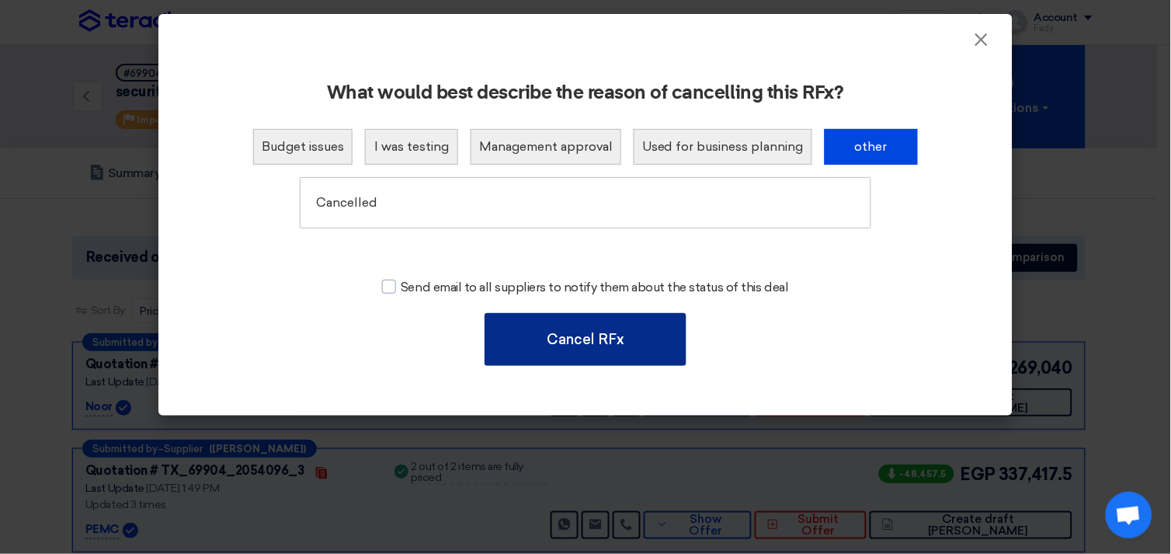
click at [585, 344] on button "Cancel RFx" at bounding box center [586, 339] width 202 height 53
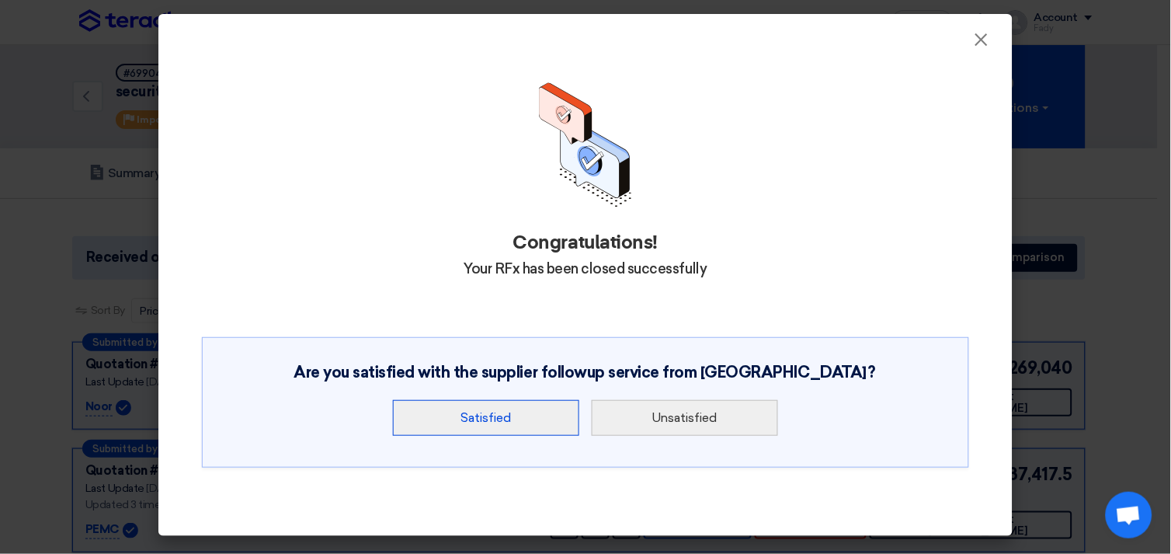
click at [506, 427] on button "Satisfied" at bounding box center [486, 418] width 186 height 36
